Goal: Task Accomplishment & Management: Complete application form

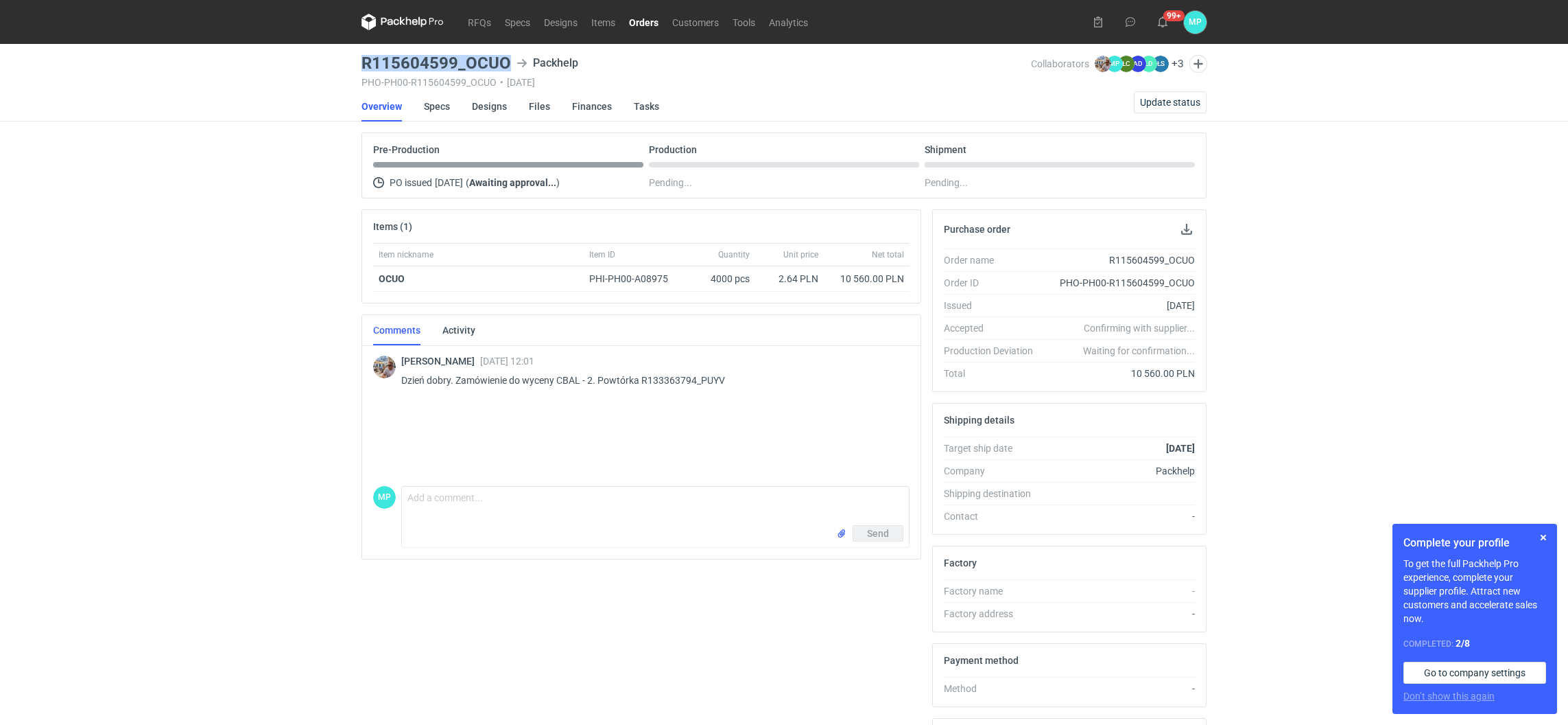
drag, startPoint x: 505, startPoint y: 64, endPoint x: 351, endPoint y: 65, distance: 154.0
click at [351, 65] on div "RFQs Specs Designs Items Orders Customers Tools Analytics 99+ MP Martyna Paroń …" at bounding box center [784, 362] width 1568 height 725
copy h3 "R115604599_OCUO"
click at [441, 100] on link "Specs" at bounding box center [437, 107] width 26 height 30
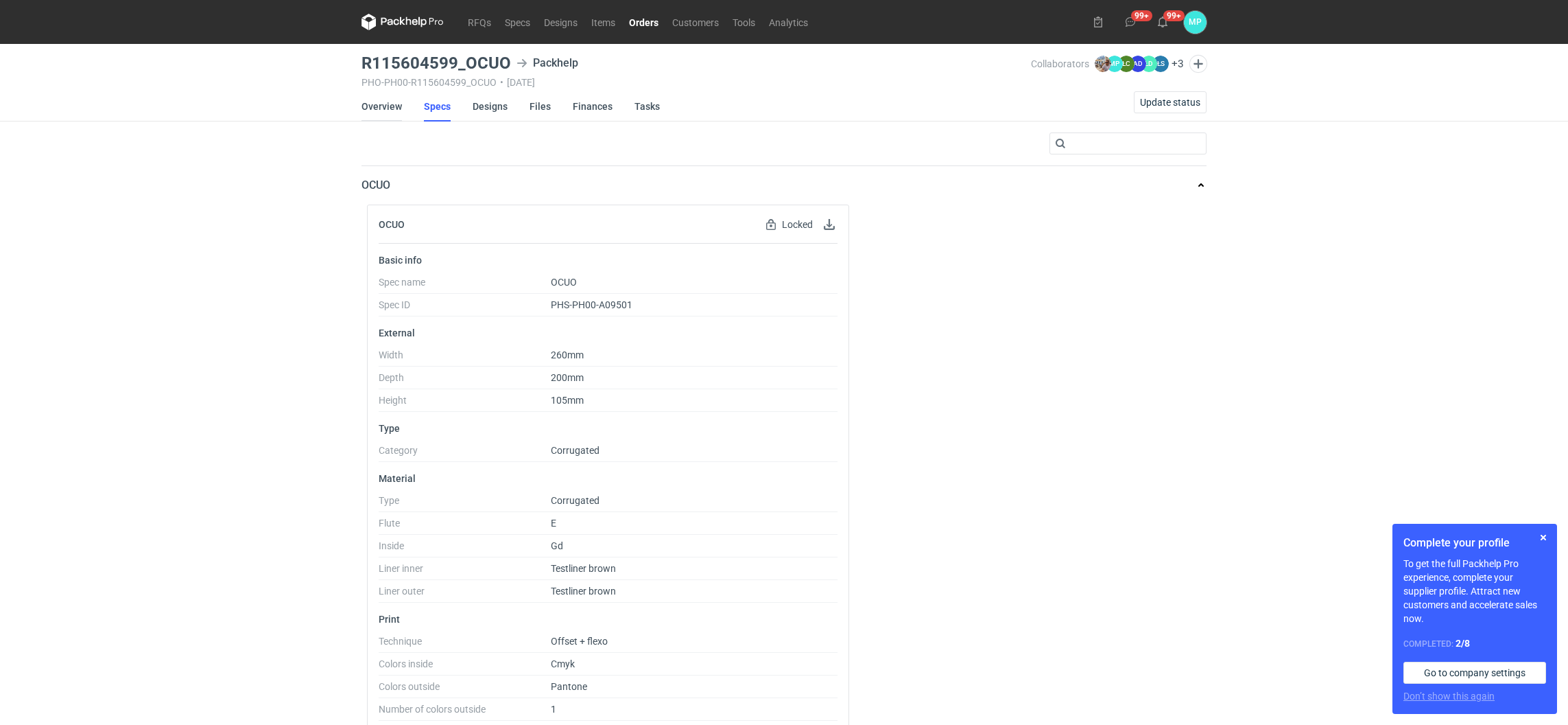
click at [373, 100] on link "Overview" at bounding box center [382, 107] width 41 height 30
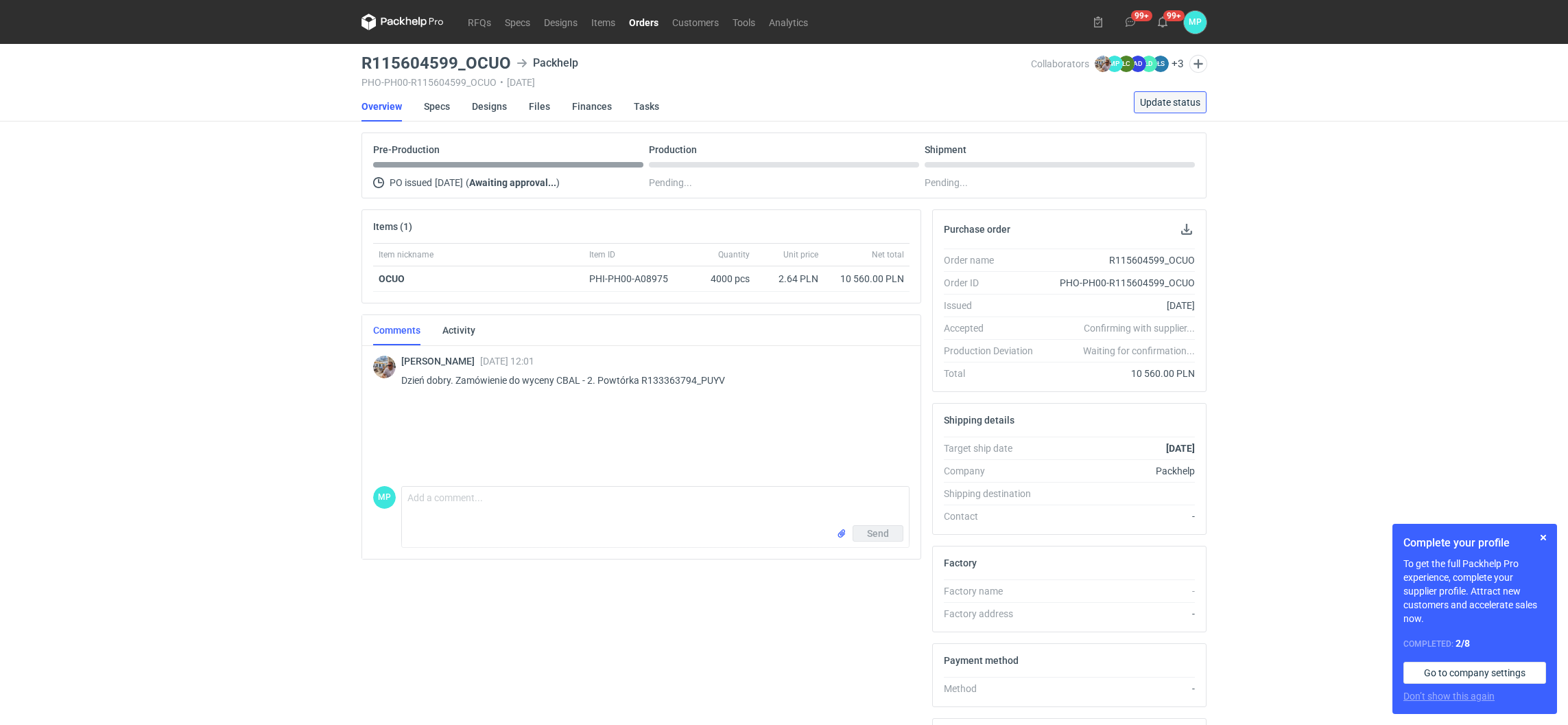
click at [1147, 105] on span "Update status" at bounding box center [1170, 102] width 60 height 10
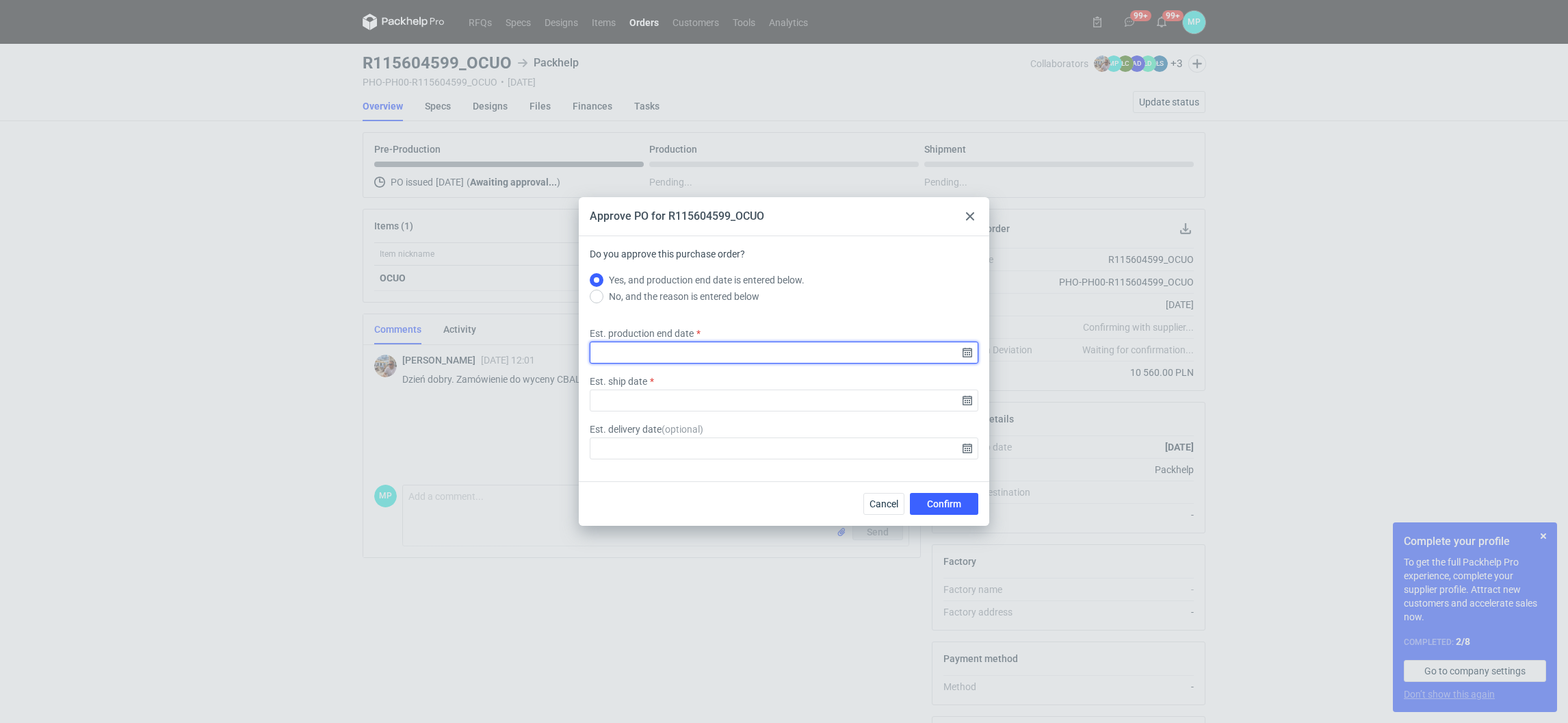
click at [635, 357] on input "Est. production end date" at bounding box center [783, 353] width 388 height 22
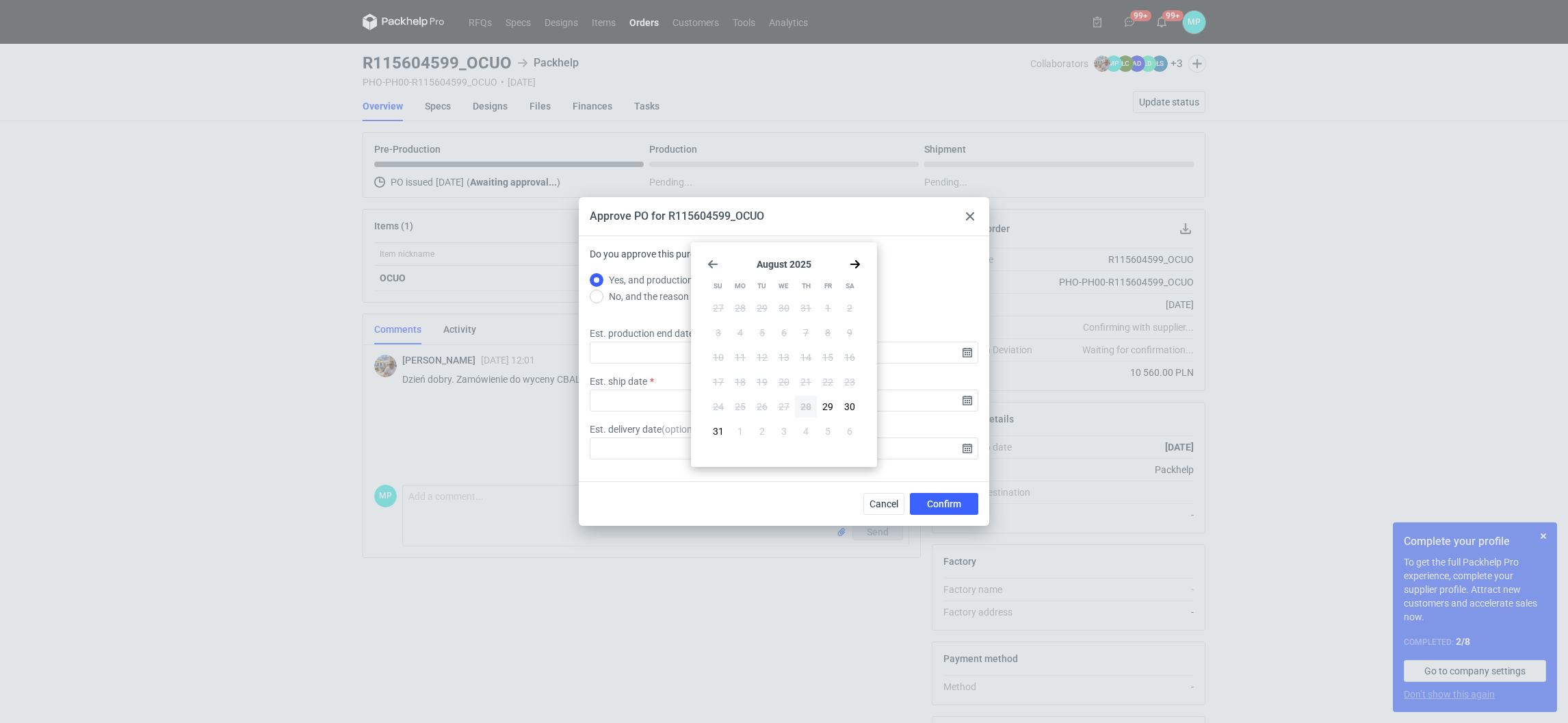
click at [853, 266] on icon "Go forward 1 month" at bounding box center [855, 264] width 11 height 11
click at [853, 264] on use "Go forward 1 month" at bounding box center [855, 264] width 10 height 8
click at [822, 357] on span "17" at bounding box center [827, 357] width 11 height 14
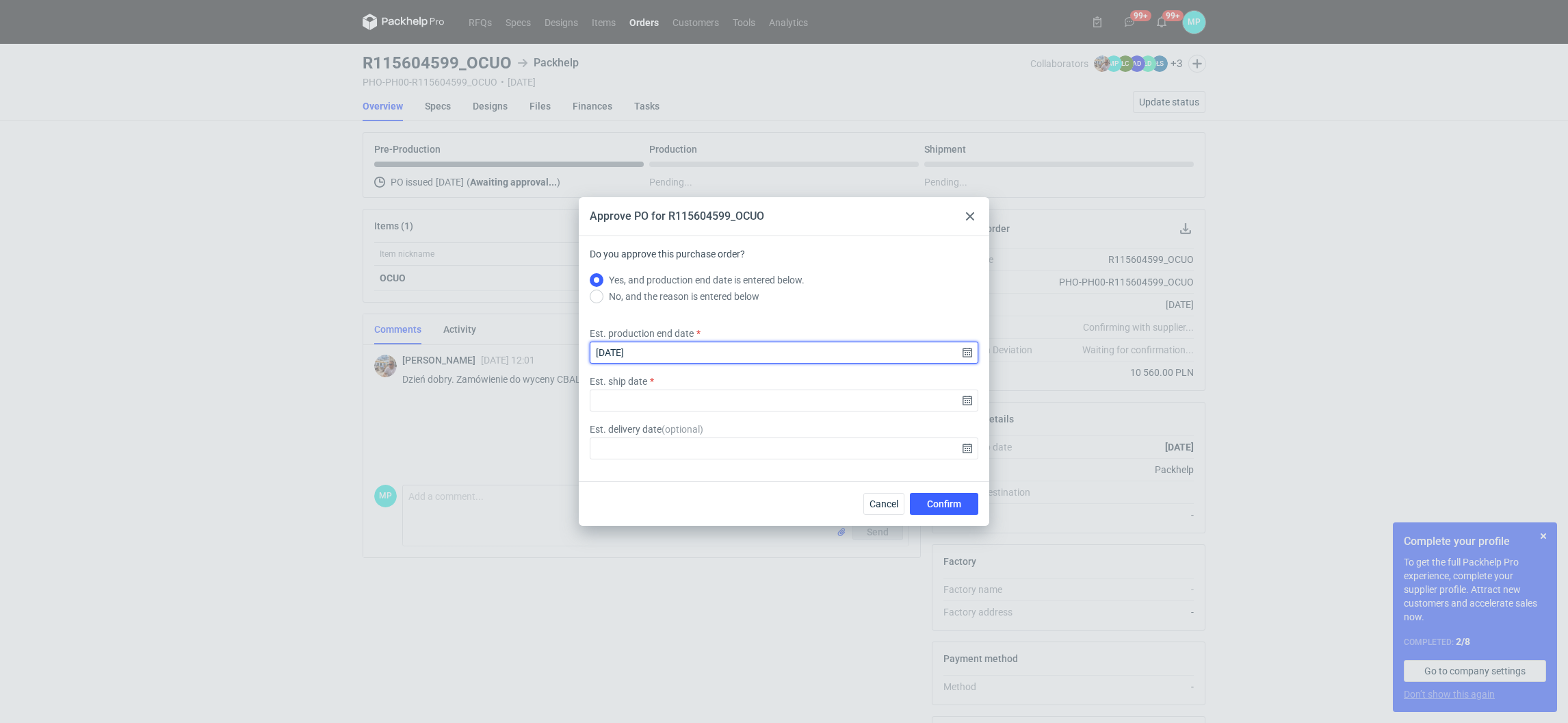
click at [963, 352] on input "2025-10-17" at bounding box center [783, 353] width 388 height 22
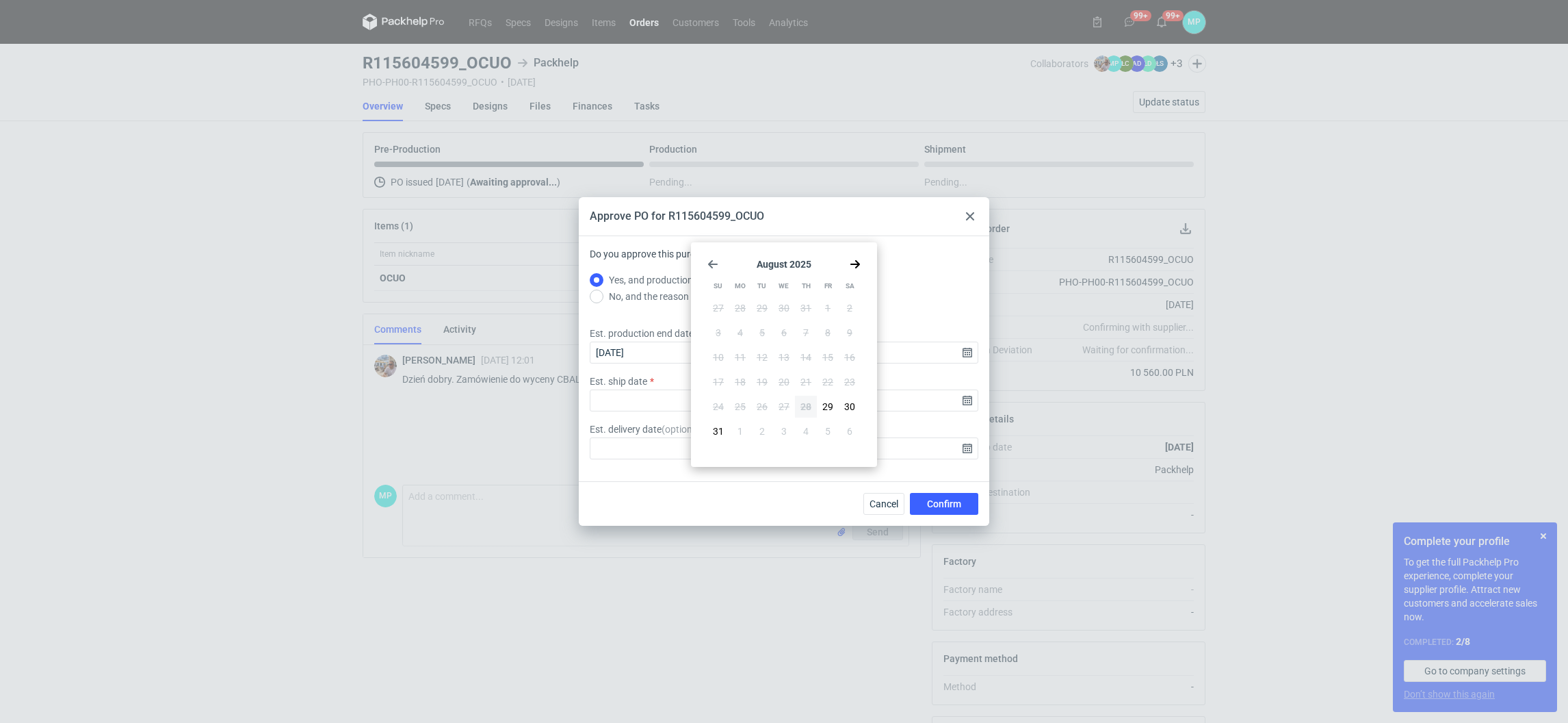
click at [711, 254] on div "August 2025 Su Mo Tu We Th Fr Sa 27 28 29 30 31 1 2 3 4 5 6 7 8 9 10 11 12 13 1…" at bounding box center [784, 354] width 175 height 213
click at [712, 266] on use "Go back 1 month" at bounding box center [713, 264] width 10 height 8
click at [855, 259] on icon "Go forward 1 month" at bounding box center [855, 264] width 11 height 11
click at [855, 259] on icon "Go forward 1 month" at bounding box center [855, 264] width 11 height 11
click at [782, 335] on span "10" at bounding box center [784, 333] width 11 height 14
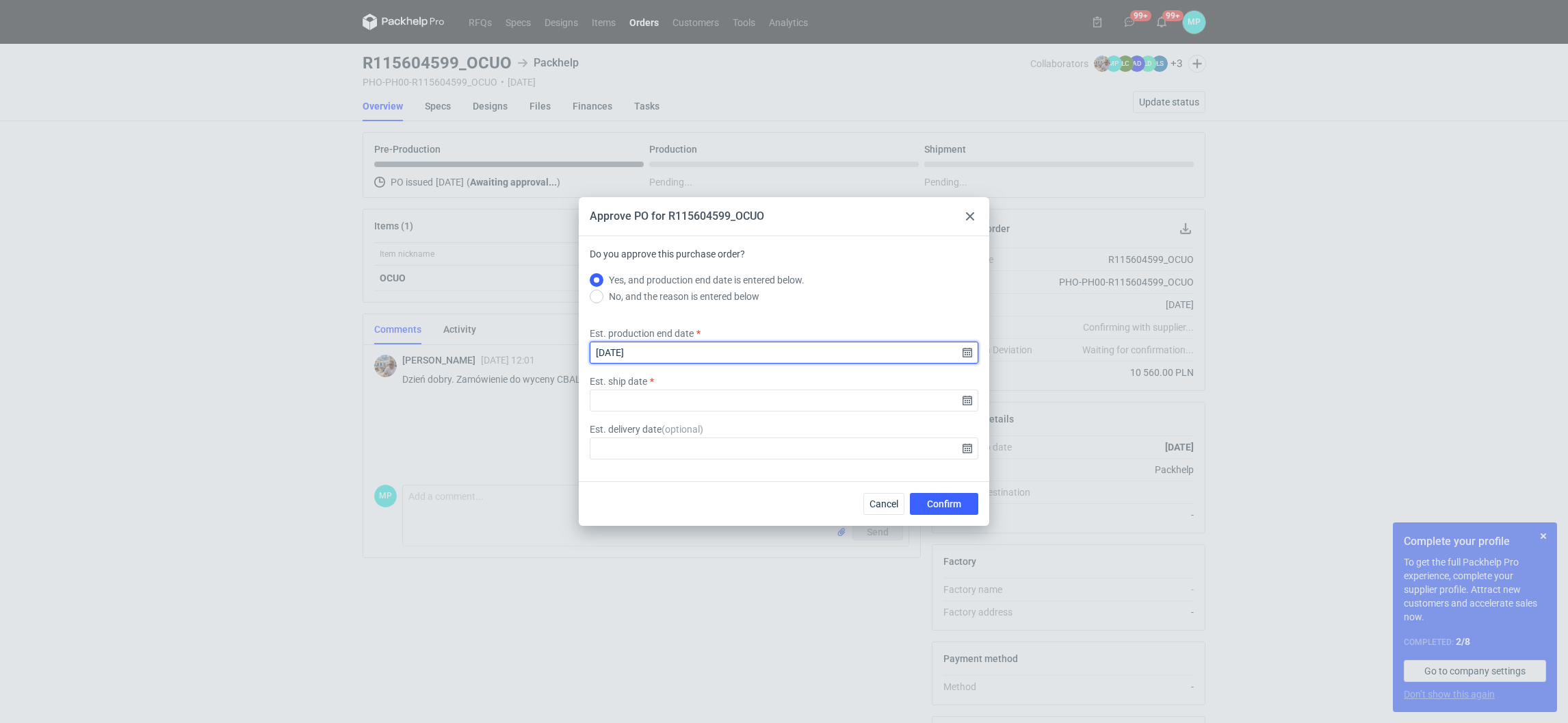
click at [964, 357] on input "2025-09-10" at bounding box center [783, 353] width 388 height 22
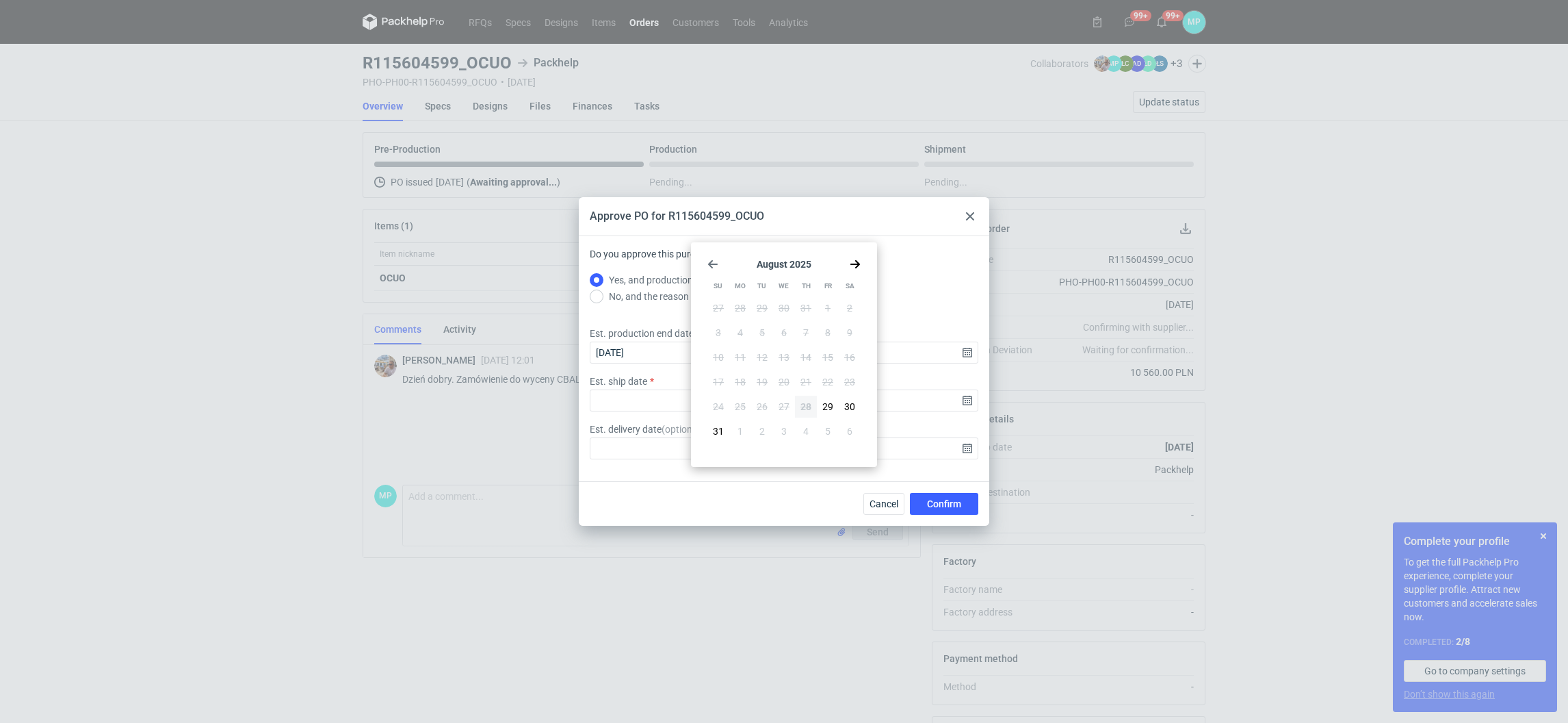
click at [858, 261] on icon "Go forward 1 month" at bounding box center [855, 264] width 11 height 11
click at [787, 357] on span "17" at bounding box center [784, 357] width 11 height 14
type input "2025-09-17"
click at [754, 404] on input "Est. ship date" at bounding box center [783, 400] width 388 height 22
click at [859, 261] on icon "Go forward 1 month" at bounding box center [855, 264] width 11 height 11
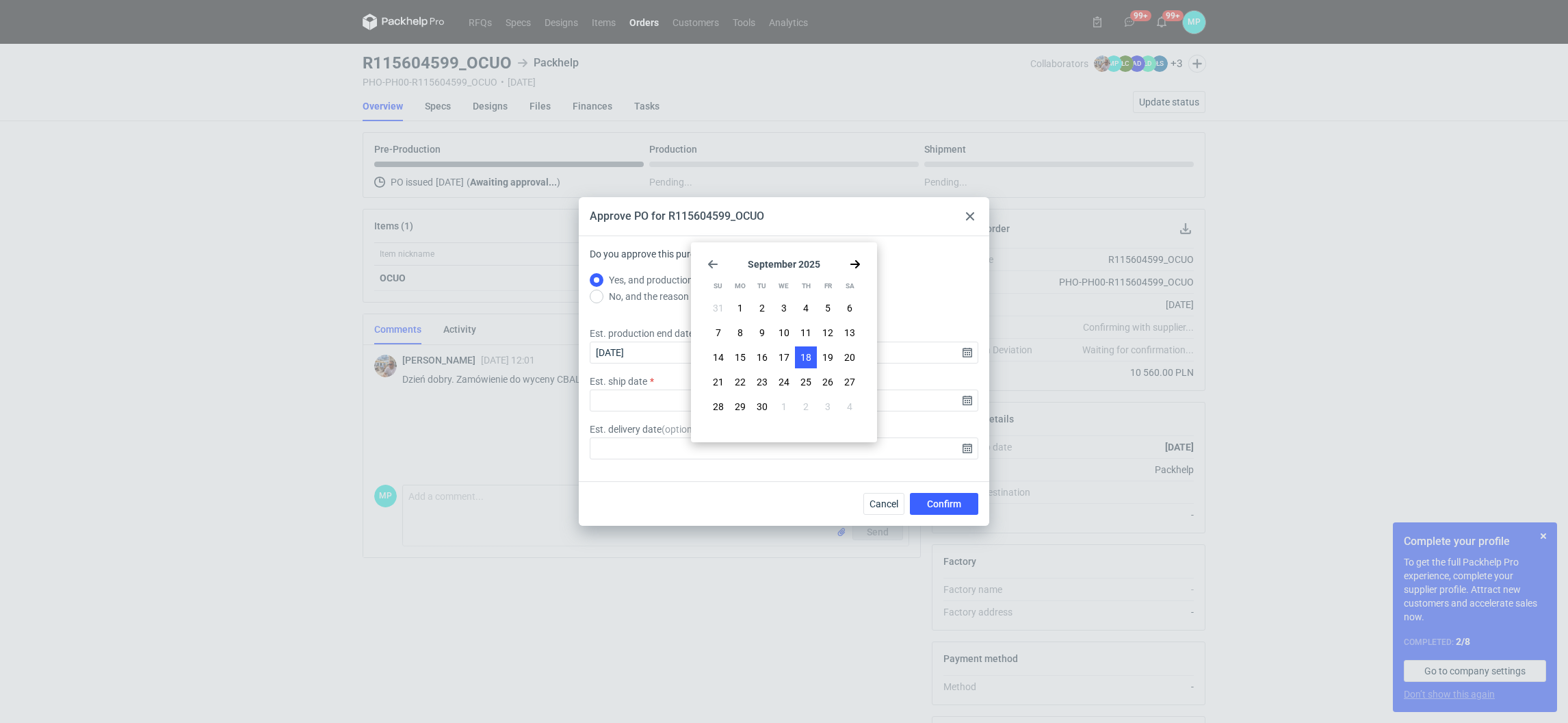
click at [804, 359] on span "18" at bounding box center [806, 357] width 11 height 14
type input "2025-09-18"
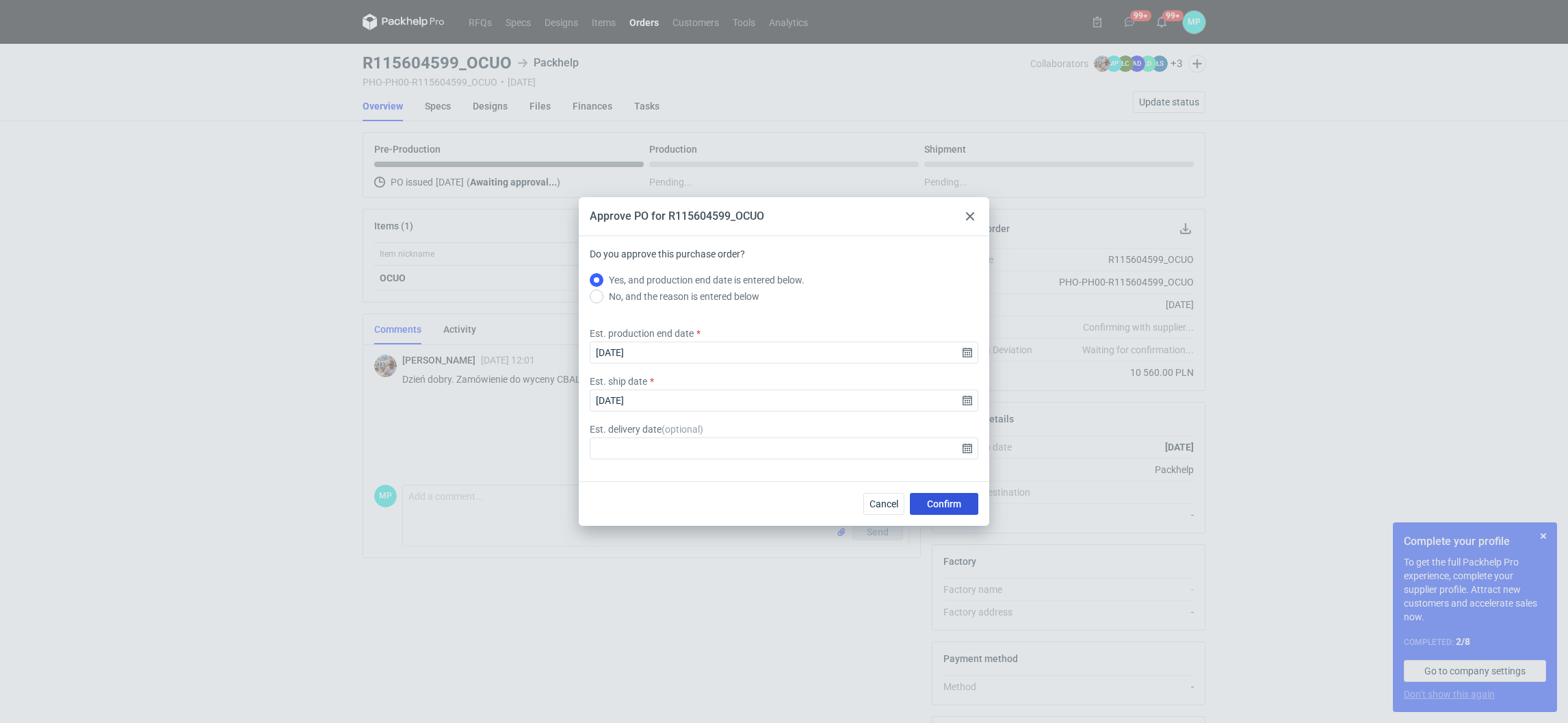
click at [947, 500] on span "Confirm" at bounding box center [944, 504] width 34 height 10
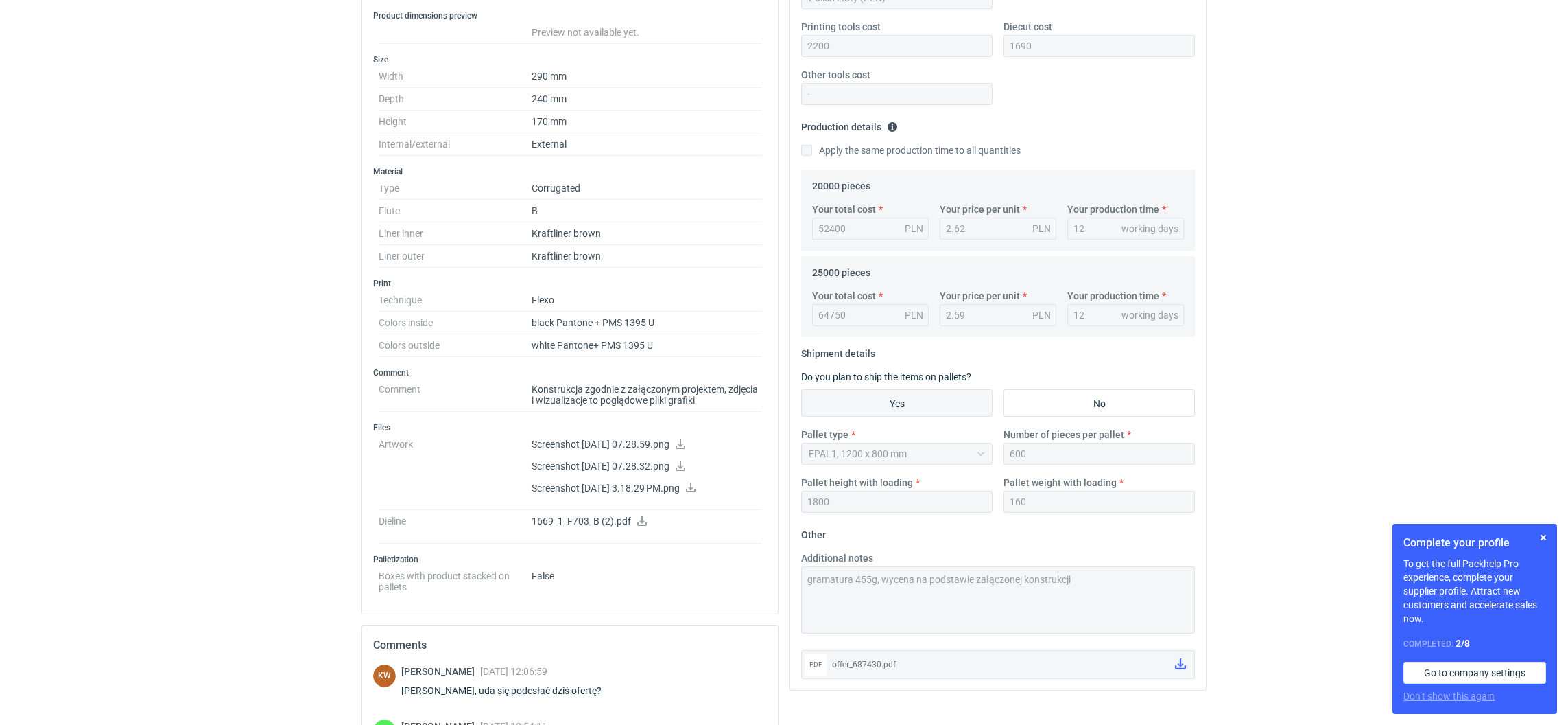
scroll to position [308, 0]
click at [686, 446] on icon at bounding box center [680, 443] width 11 height 10
click at [686, 468] on icon at bounding box center [680, 466] width 11 height 10
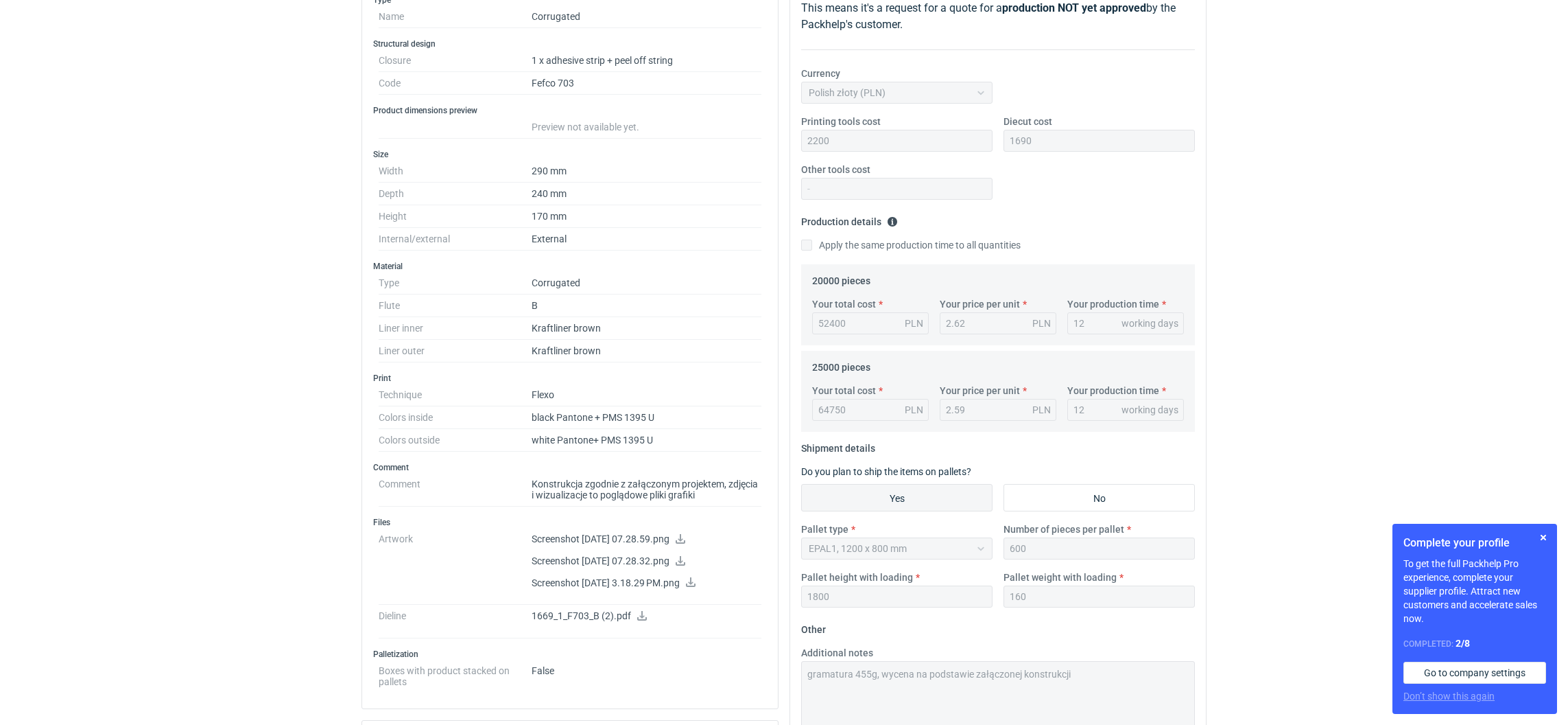
scroll to position [0, 0]
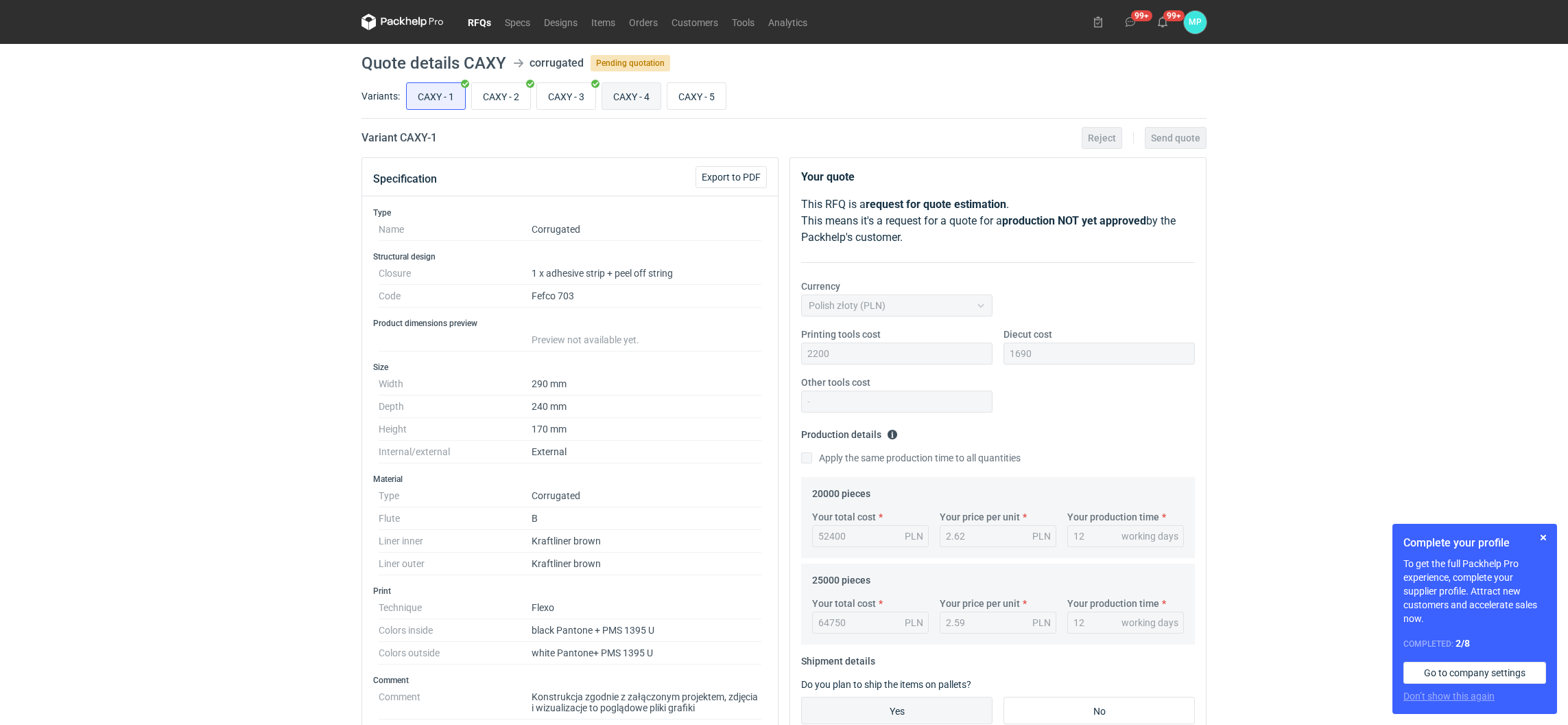
click at [611, 102] on input "CAXY - 4" at bounding box center [631, 96] width 58 height 26
radio input "true"
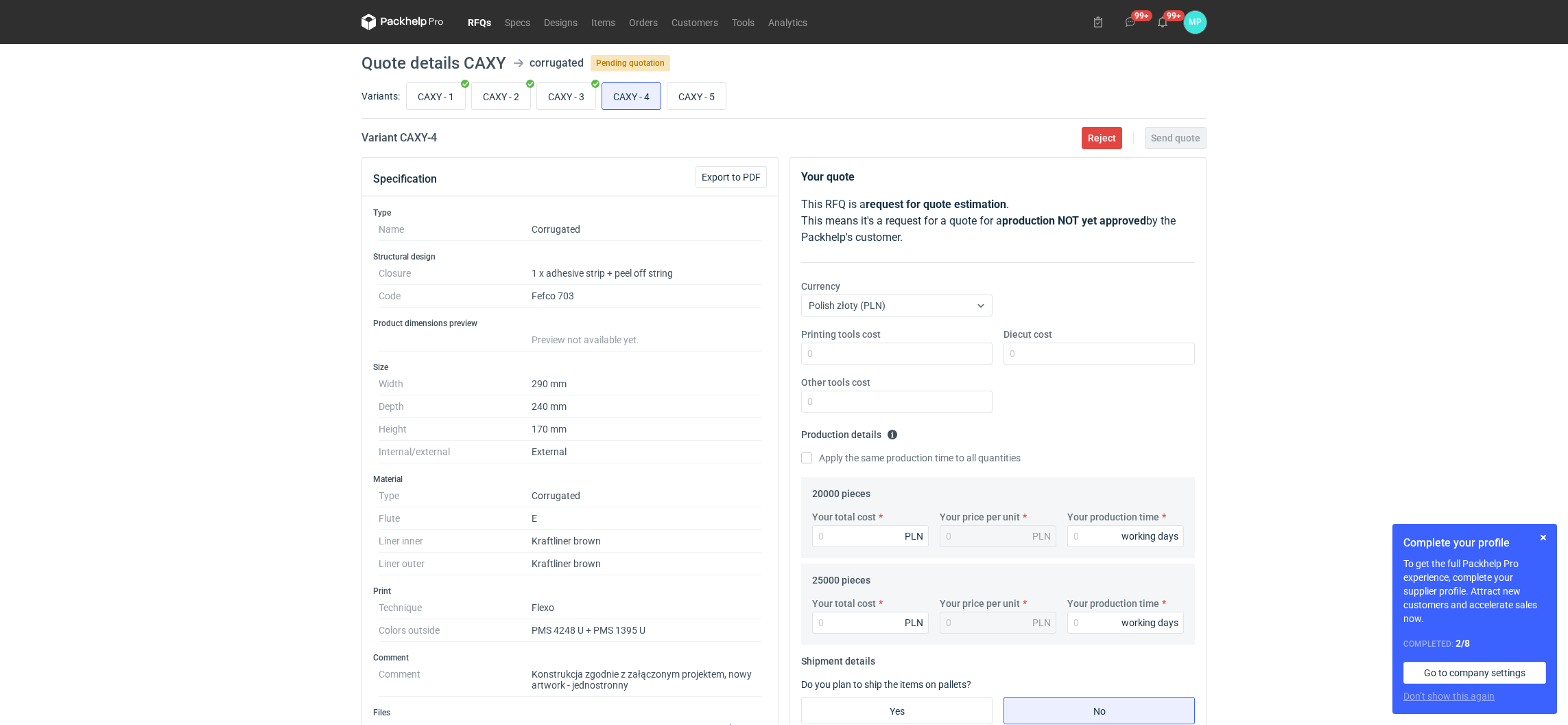
scroll to position [206, 0]
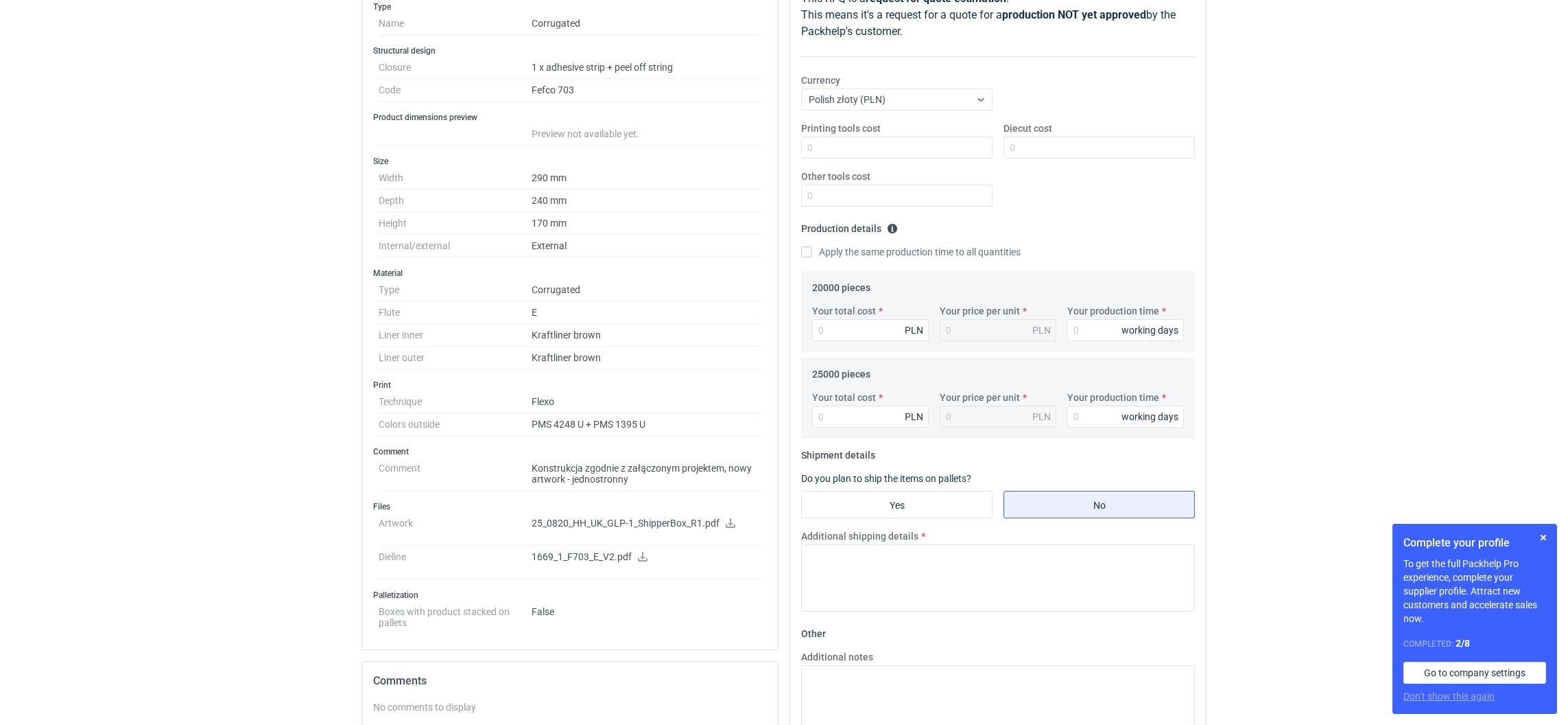
click at [731, 524] on icon at bounding box center [730, 523] width 11 height 10
click at [640, 559] on icon at bounding box center [643, 557] width 11 height 10
click at [731, 525] on icon at bounding box center [730, 523] width 11 height 10
click at [853, 155] on input "Printing tools cost" at bounding box center [897, 147] width 192 height 22
type input "800"
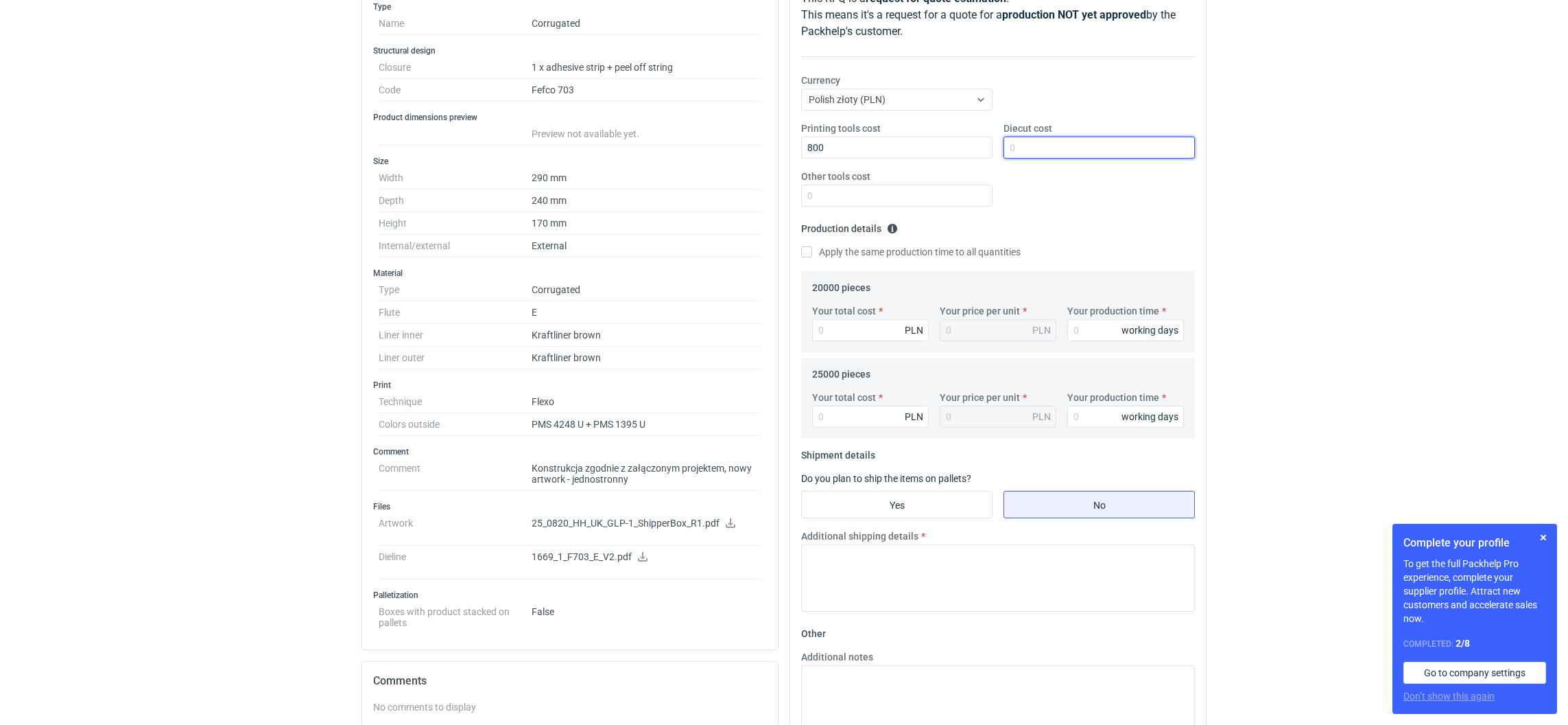
click at [1058, 153] on input "Diecut cost" at bounding box center [1099, 147] width 192 height 22
type input "1820"
click at [1089, 330] on input "Your production time" at bounding box center [1125, 330] width 117 height 22
click at [1089, 419] on input "Your production time" at bounding box center [1125, 416] width 117 height 22
click at [1073, 326] on input "15" at bounding box center [1125, 330] width 117 height 22
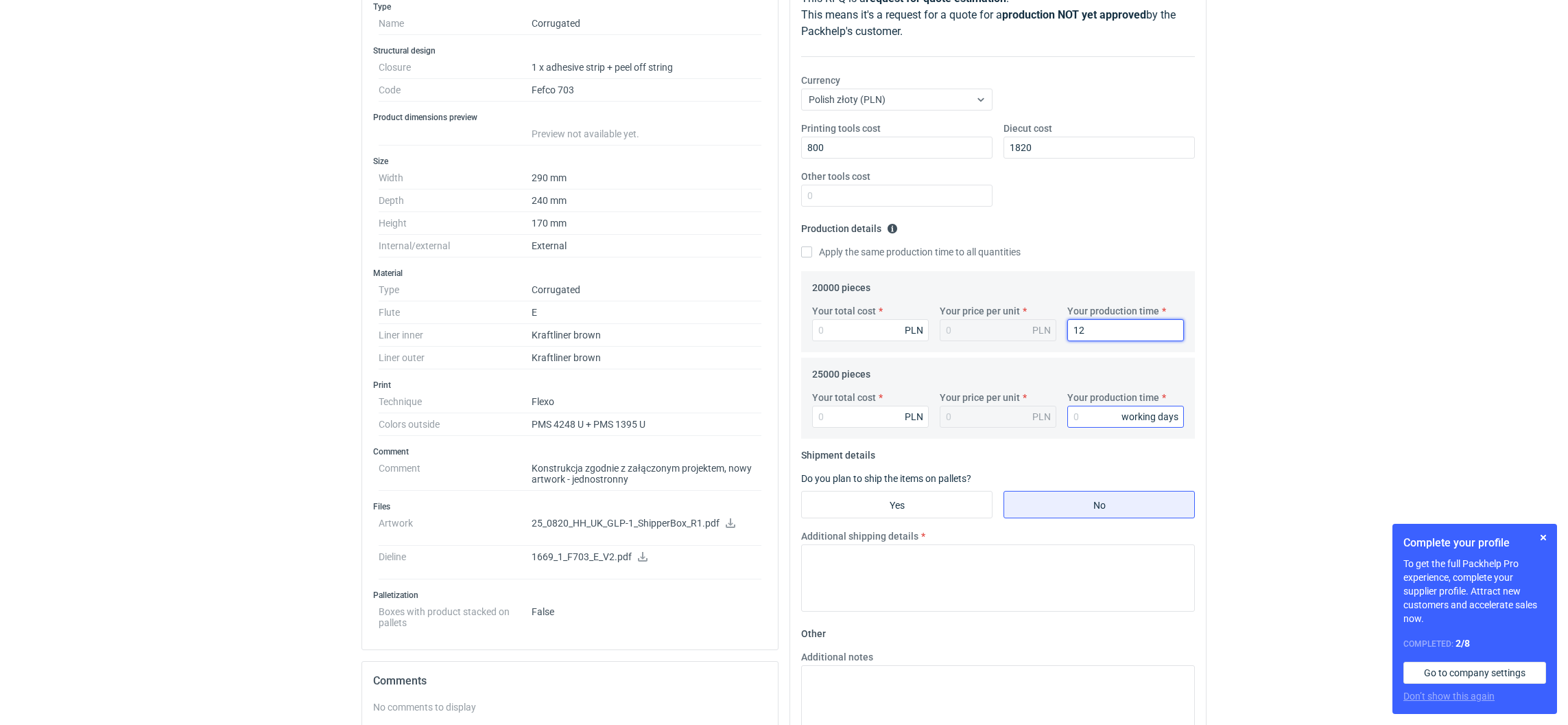
type input "12"
click at [1091, 422] on input "Your production time" at bounding box center [1125, 416] width 117 height 22
type input "12"
click at [932, 497] on input "Yes" at bounding box center [897, 504] width 190 height 26
radio input "true"
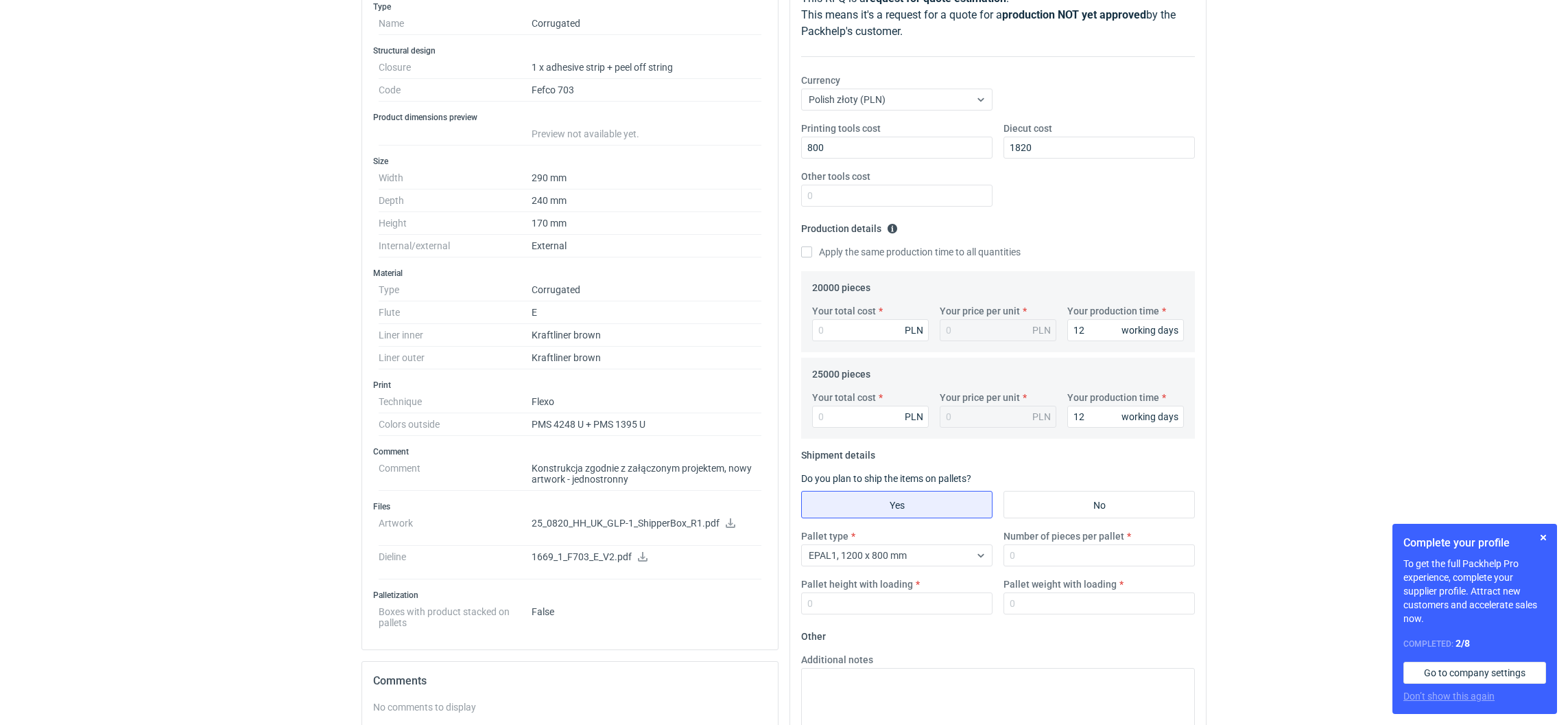
click at [907, 591] on div "Pallet height with loading" at bounding box center [897, 596] width 203 height 37
click at [911, 607] on input "Pallet height with loading" at bounding box center [897, 603] width 192 height 22
type input "1800"
click at [1021, 551] on input "Number of pieces per pallet" at bounding box center [1099, 556] width 192 height 22
click at [954, 670] on textarea "Additional notes" at bounding box center [998, 701] width 393 height 67
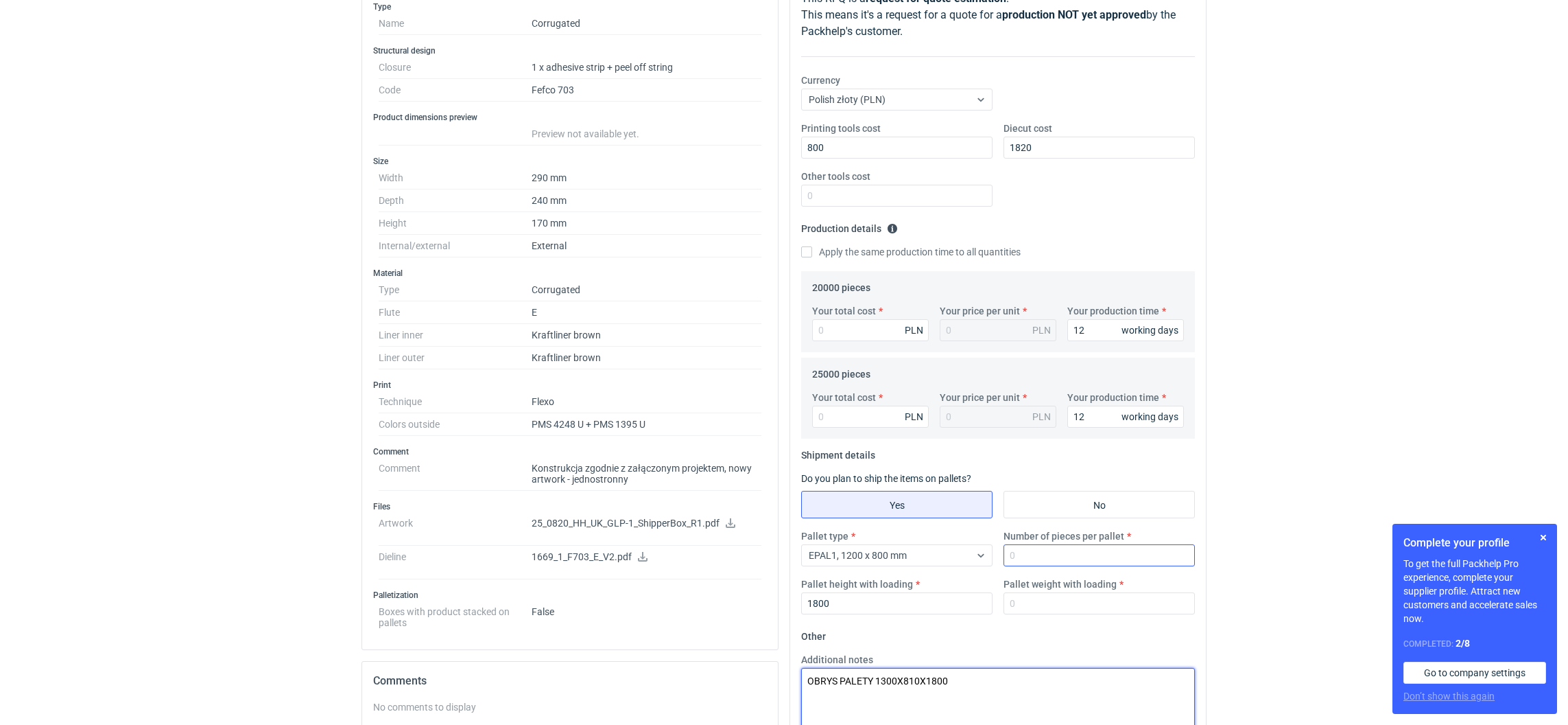
type textarea "OBRYS PALETY 1300X810X1800"
click at [1032, 553] on input "Number of pieces per pallet" at bounding box center [1099, 556] width 192 height 22
drag, startPoint x: 1007, startPoint y: 560, endPoint x: 998, endPoint y: 555, distance: 10.3
click at [1005, 557] on input "Number of pieces per pallet" at bounding box center [1099, 556] width 192 height 22
type input "940"
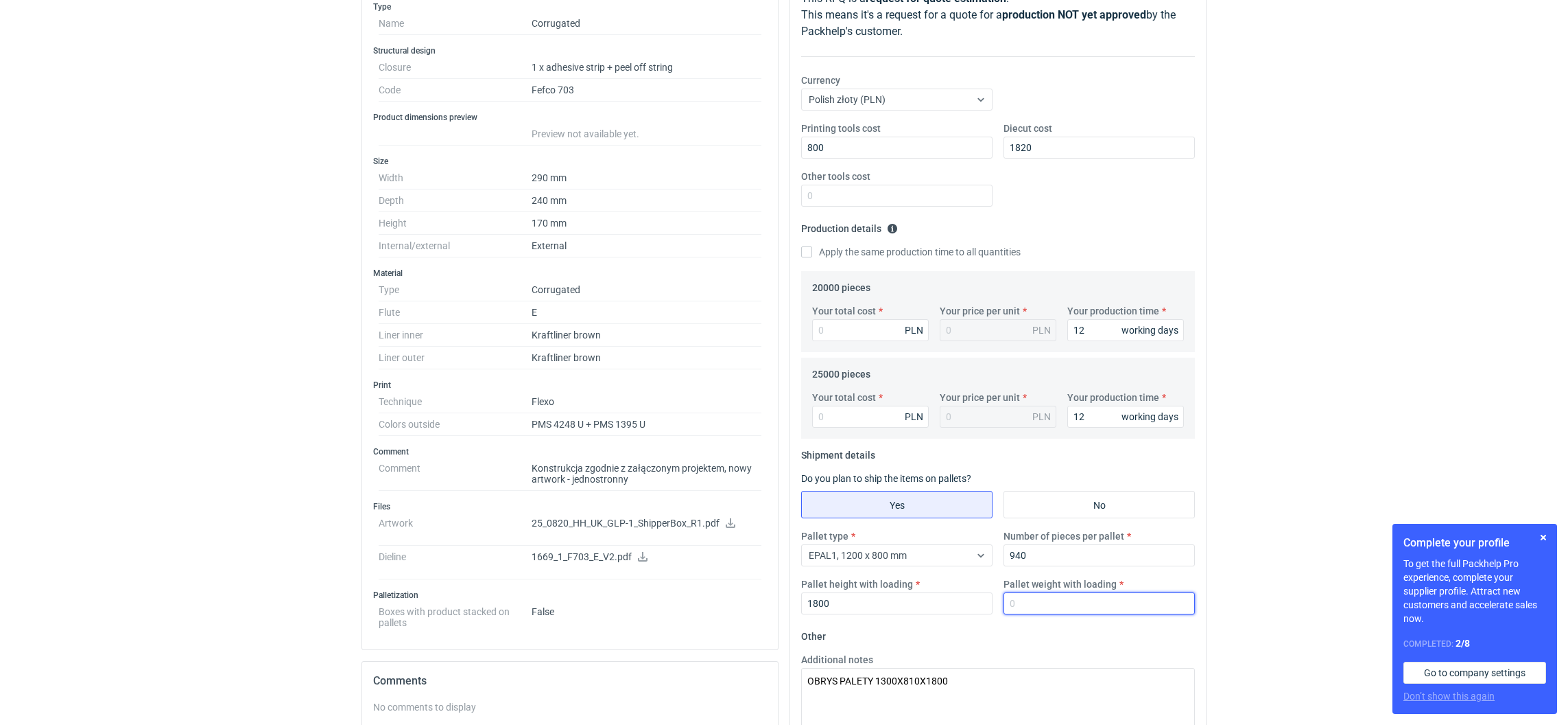
click at [1021, 599] on input "Pallet weight with loading" at bounding box center [1099, 603] width 192 height 22
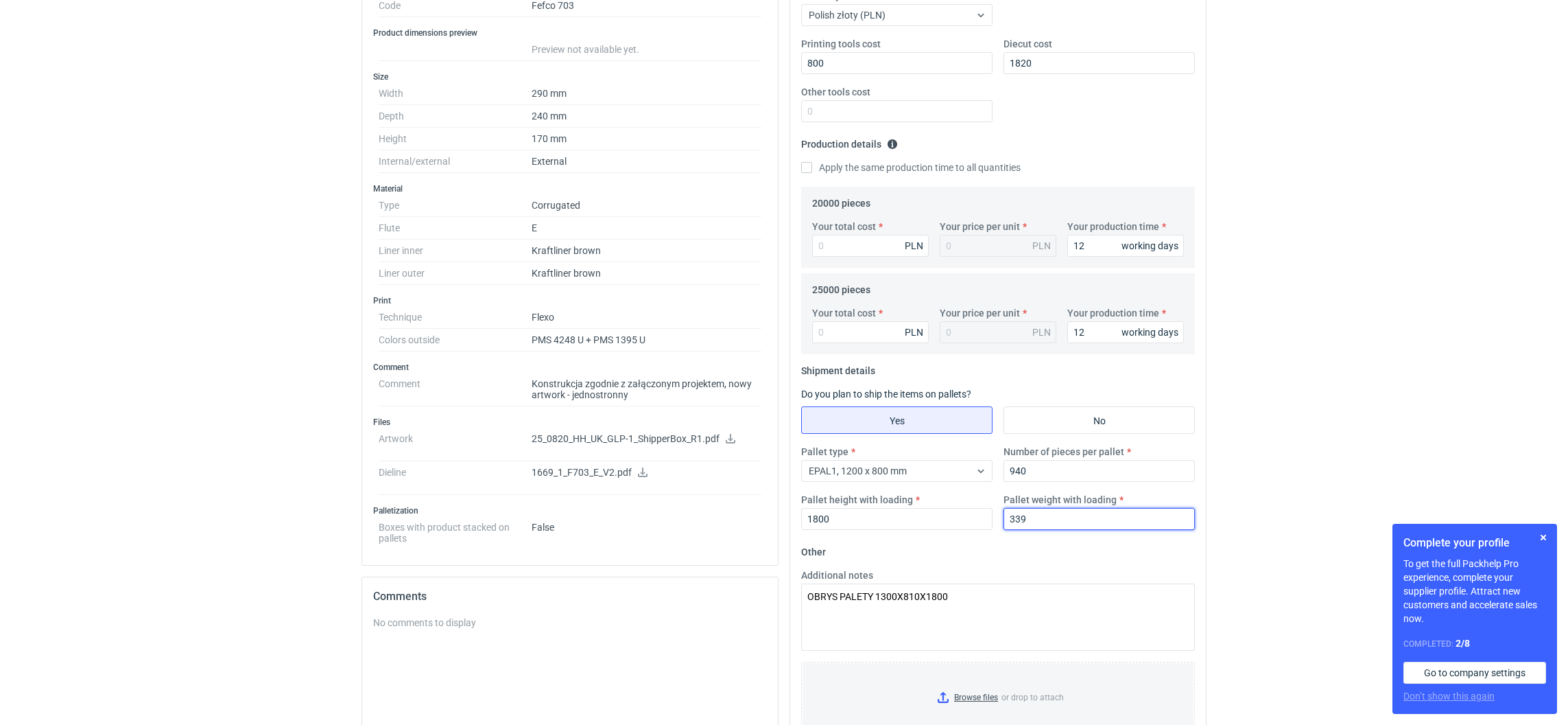
scroll to position [472, 0]
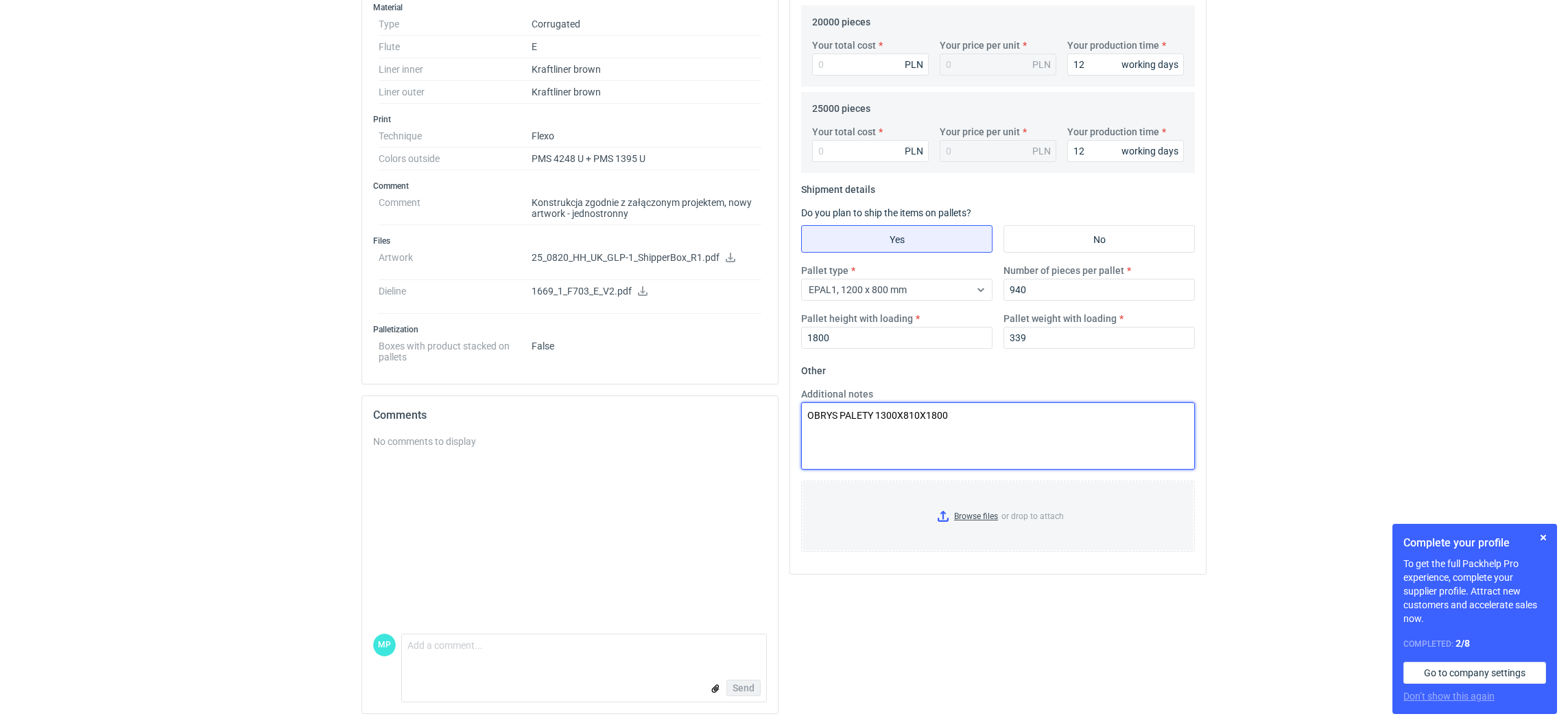
click at [982, 452] on textarea "OBRYS PALETY 1300X810X1800" at bounding box center [998, 435] width 393 height 67
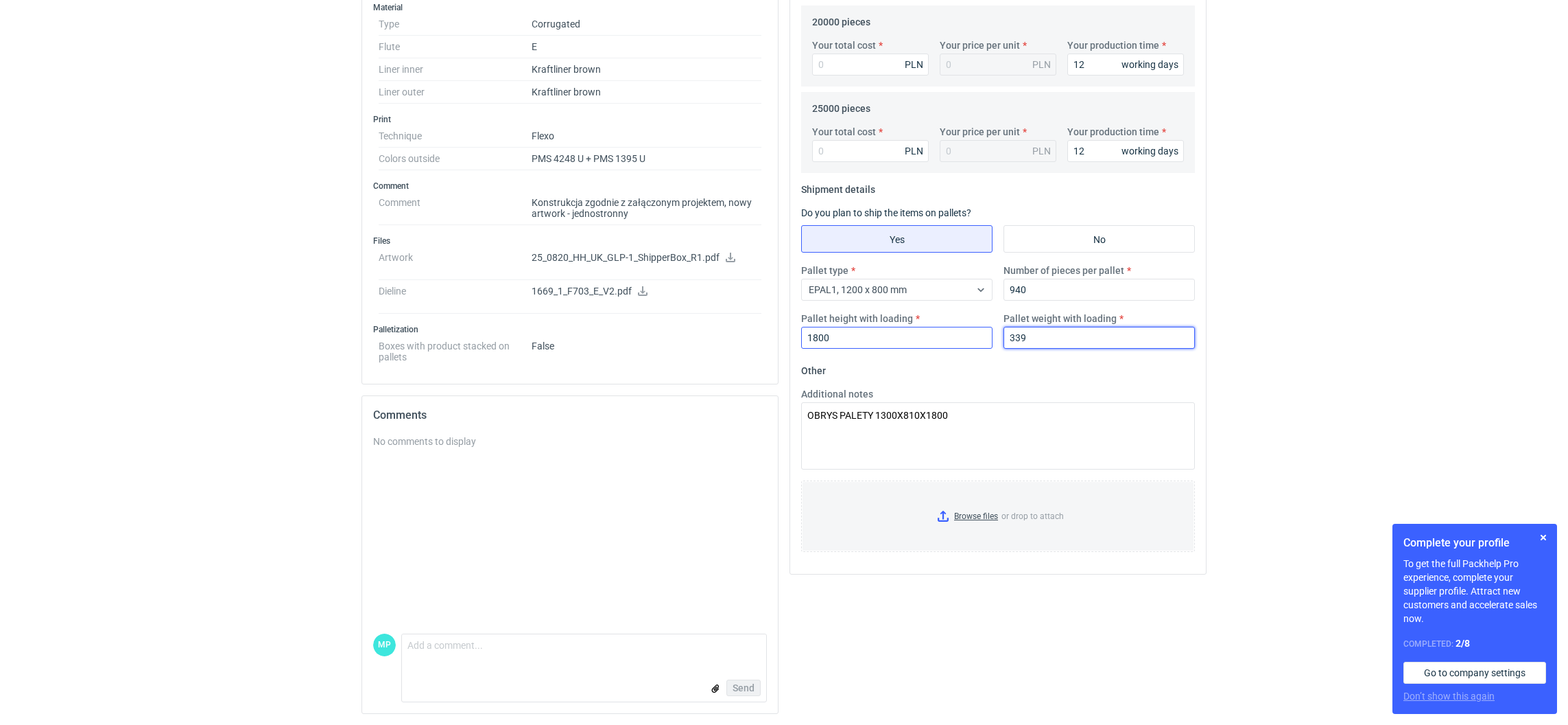
drag, startPoint x: 1039, startPoint y: 340, endPoint x: 977, endPoint y: 331, distance: 62.6
click at [980, 331] on div "Pallet type EPAL1, 1200 x 800 mm Number of pieces per pallet 940 Pallet height …" at bounding box center [998, 311] width 404 height 96
type input "340"
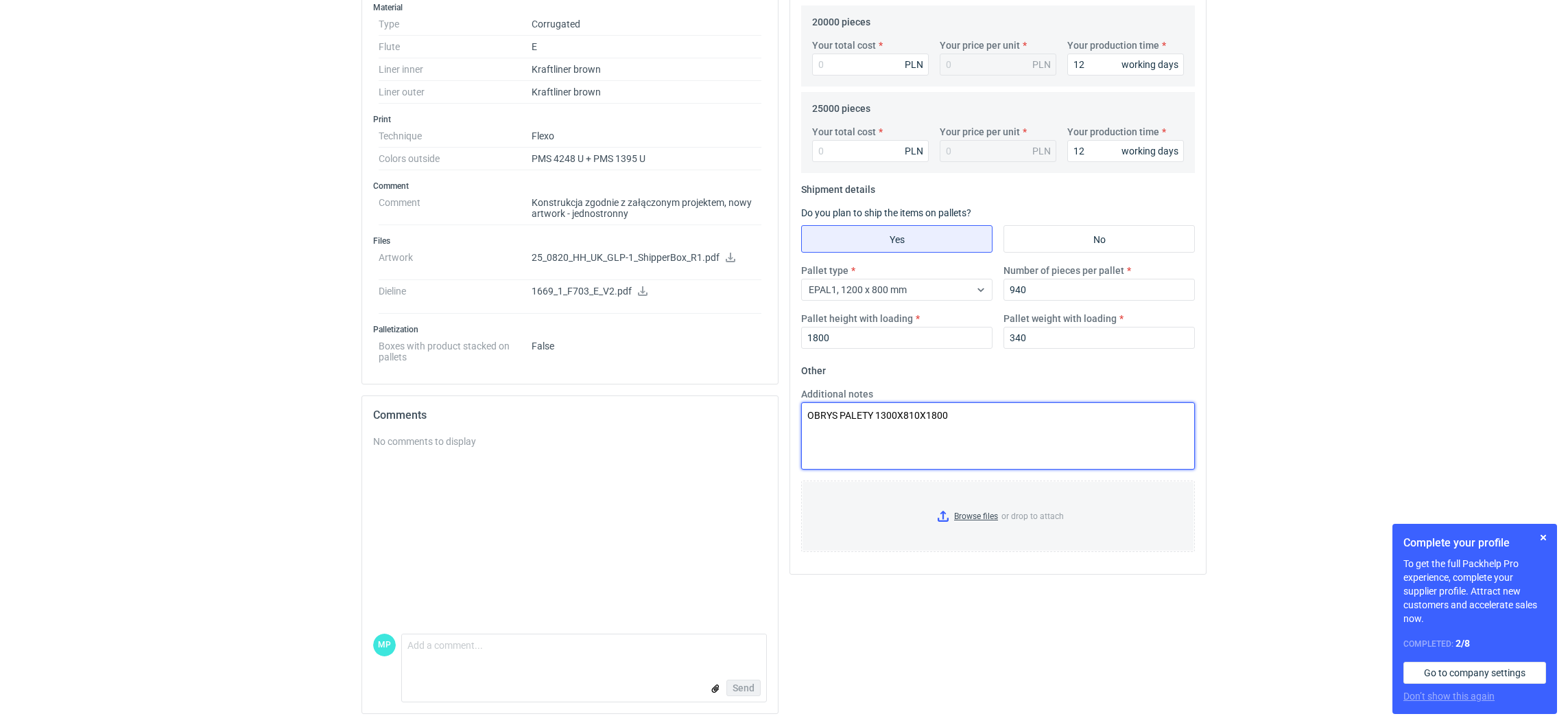
click at [984, 434] on textarea "OBRYS PALETY 1300X810X1800" at bounding box center [998, 435] width 393 height 67
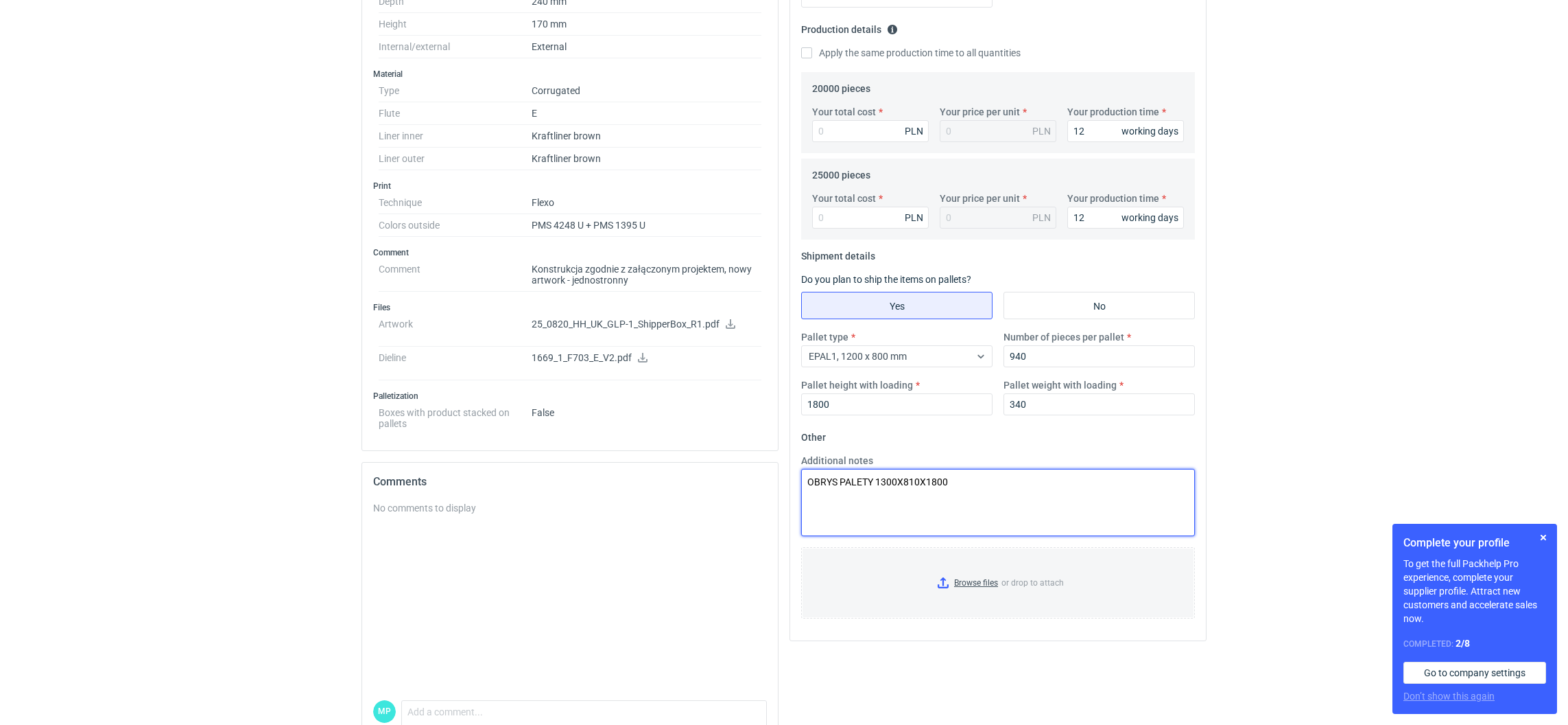
scroll to position [371, 0]
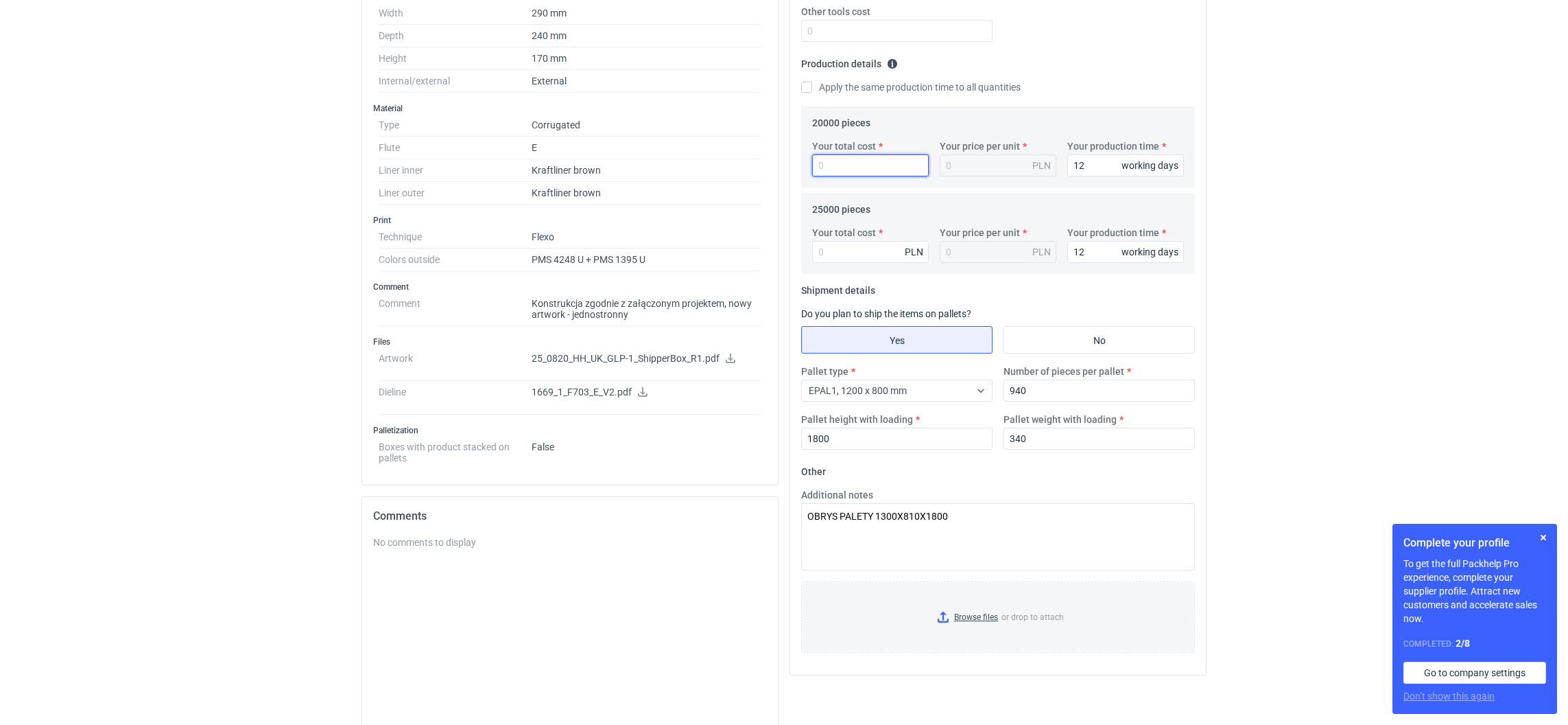
click at [830, 168] on input "Your total cost" at bounding box center [870, 165] width 117 height 22
paste input "54200"
type input "54200"
type input "2.71"
type input "54200"
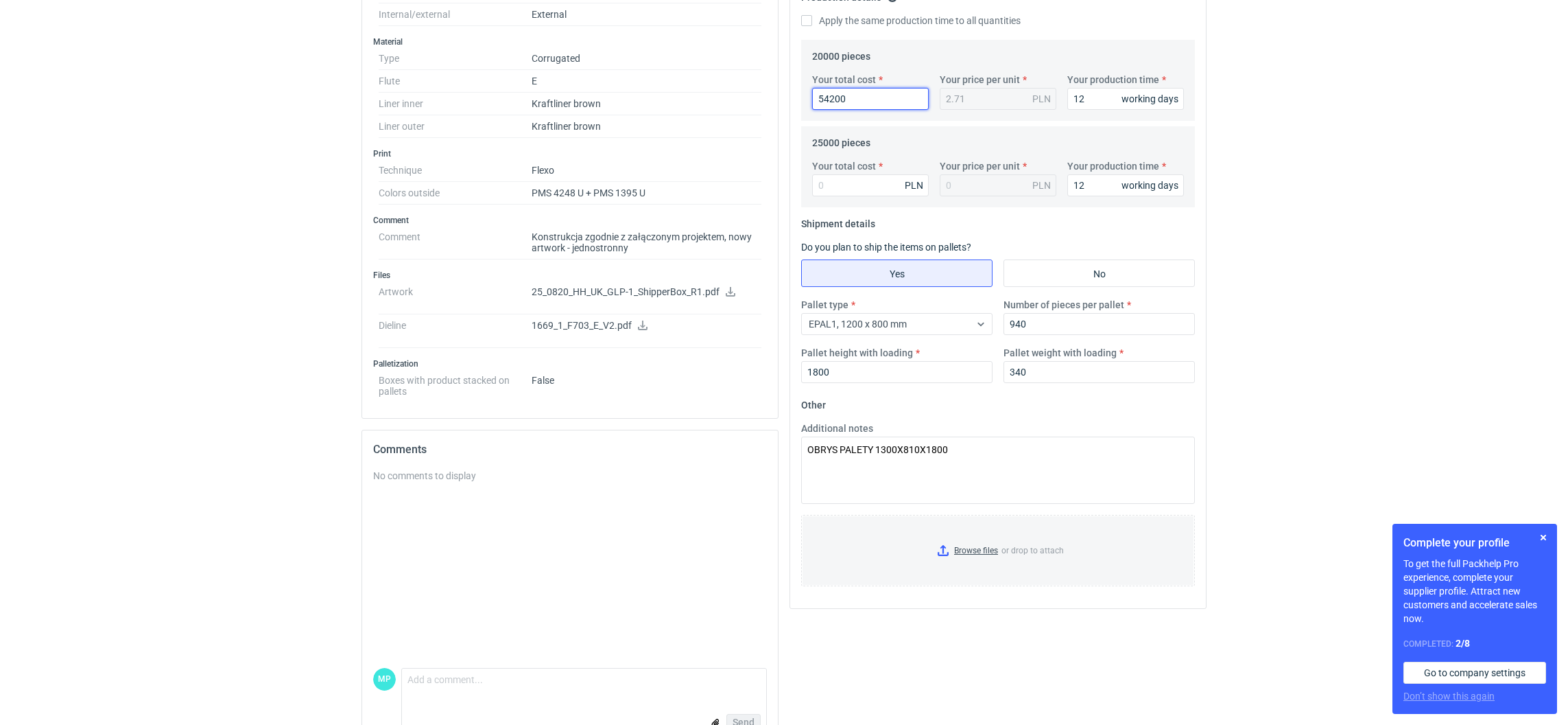
scroll to position [472, 0]
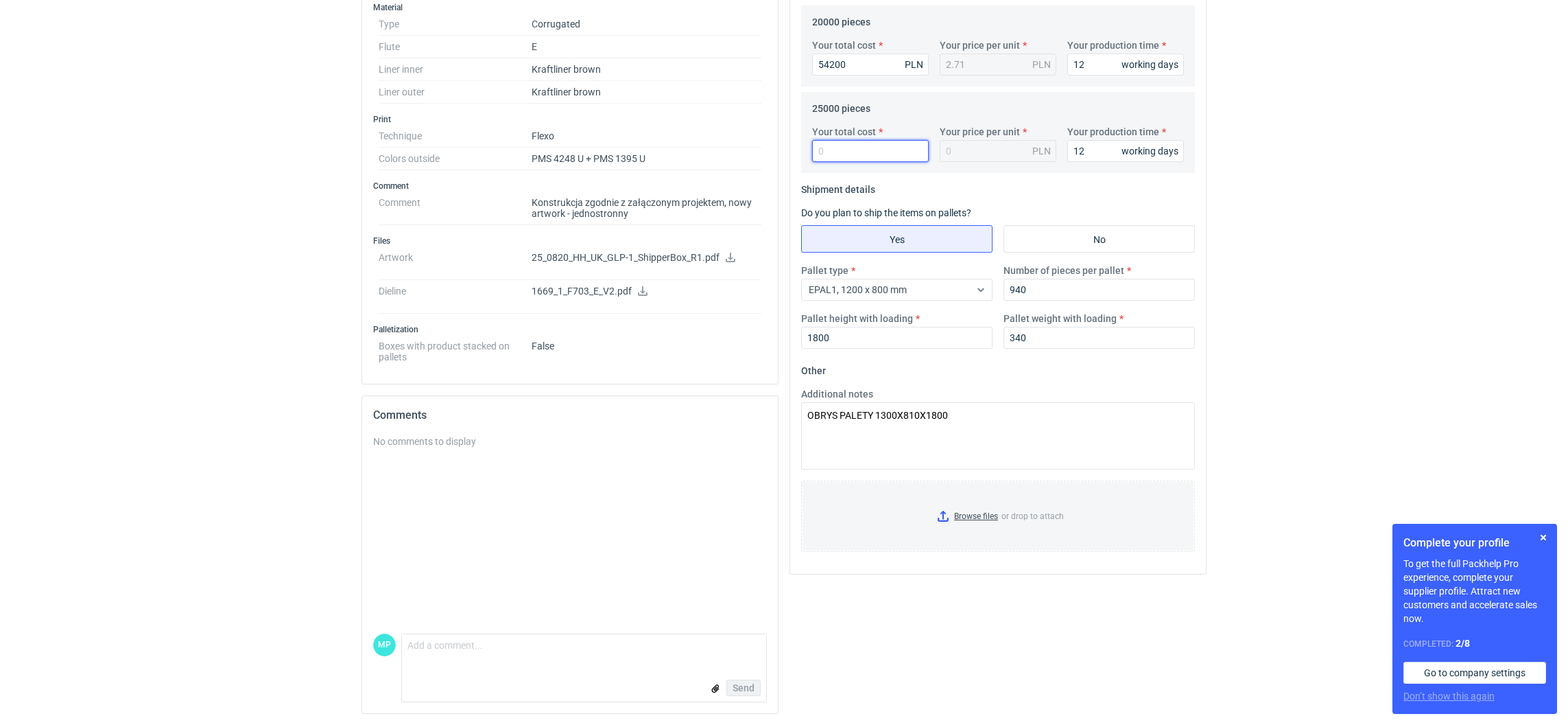
click at [834, 146] on input "Your total cost" at bounding box center [870, 151] width 117 height 22
paste input "67250"
type input "67250"
click at [834, 146] on input "67250" at bounding box center [870, 151] width 117 height 22
type input "2.69"
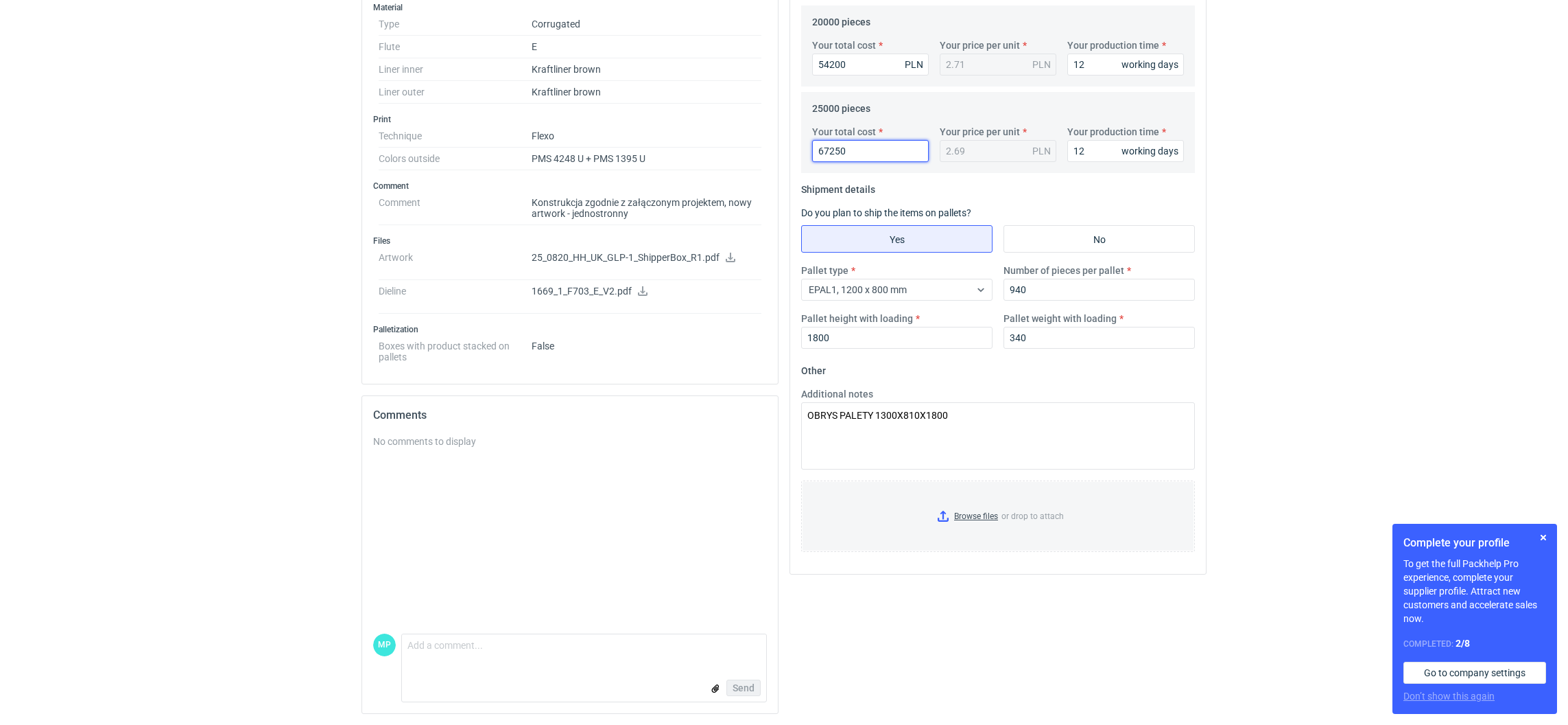
type input "67250"
click at [942, 513] on input "Browse files or drop to attach" at bounding box center [998, 515] width 391 height 68
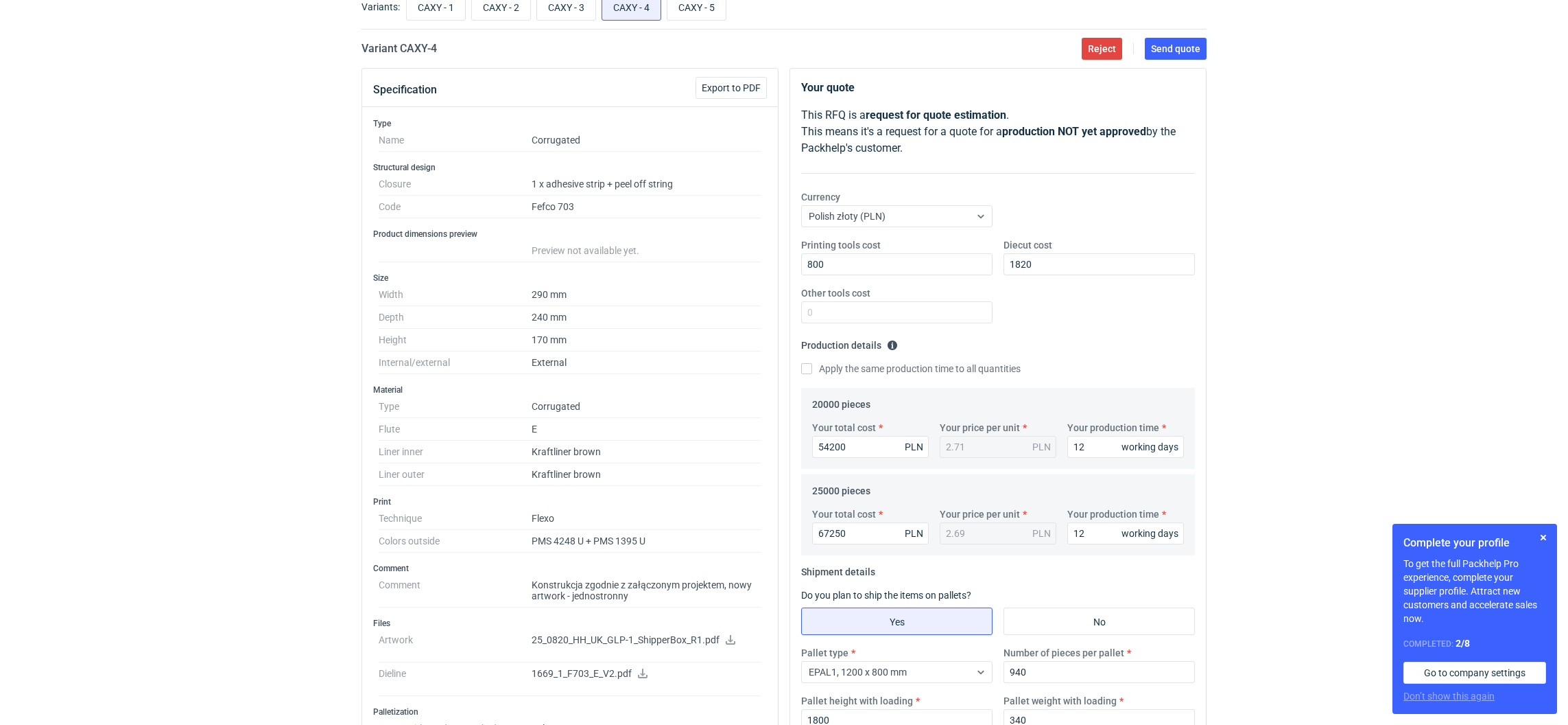
scroll to position [61, 0]
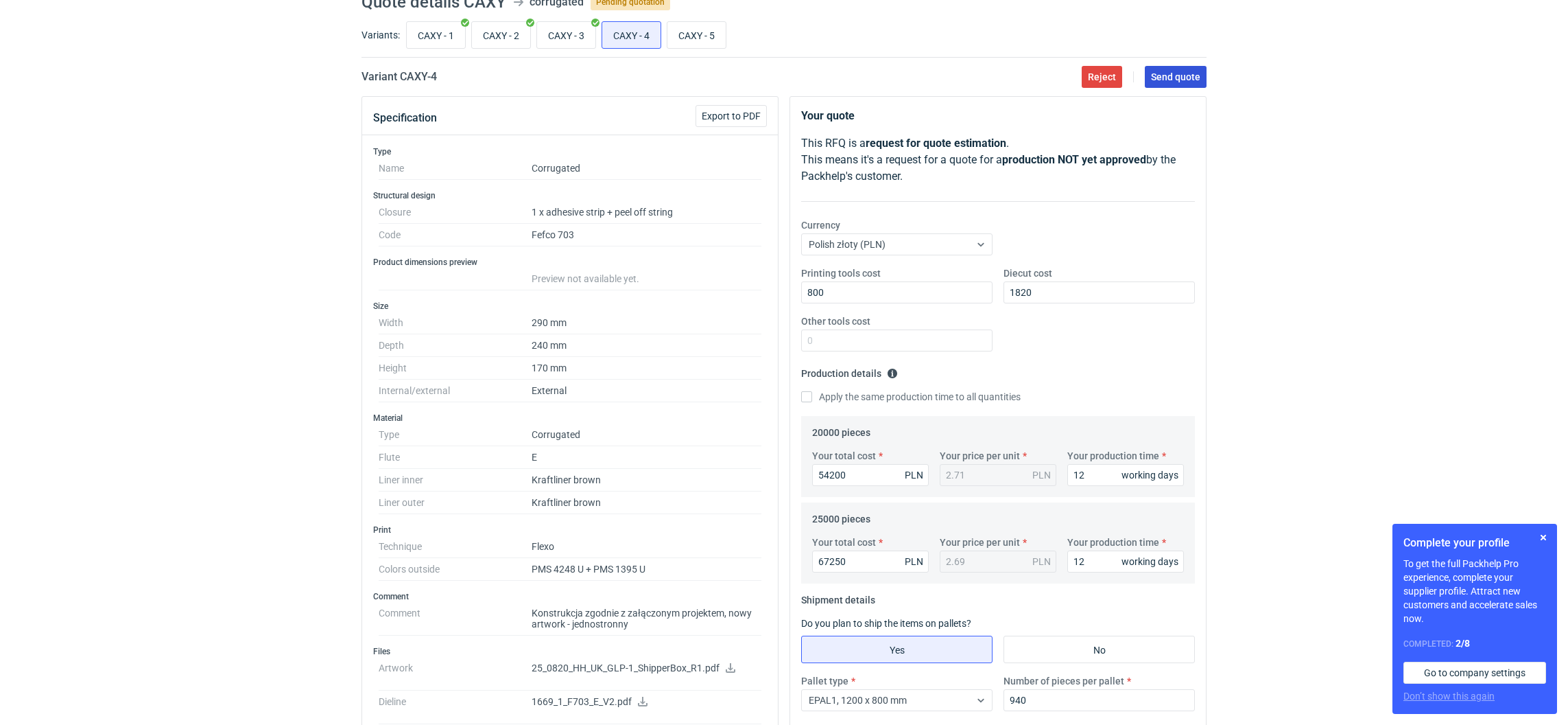
click at [1166, 73] on span "Send quote" at bounding box center [1175, 77] width 49 height 10
click at [695, 35] on input "CAXY - 5" at bounding box center [696, 35] width 58 height 26
radio input "true"
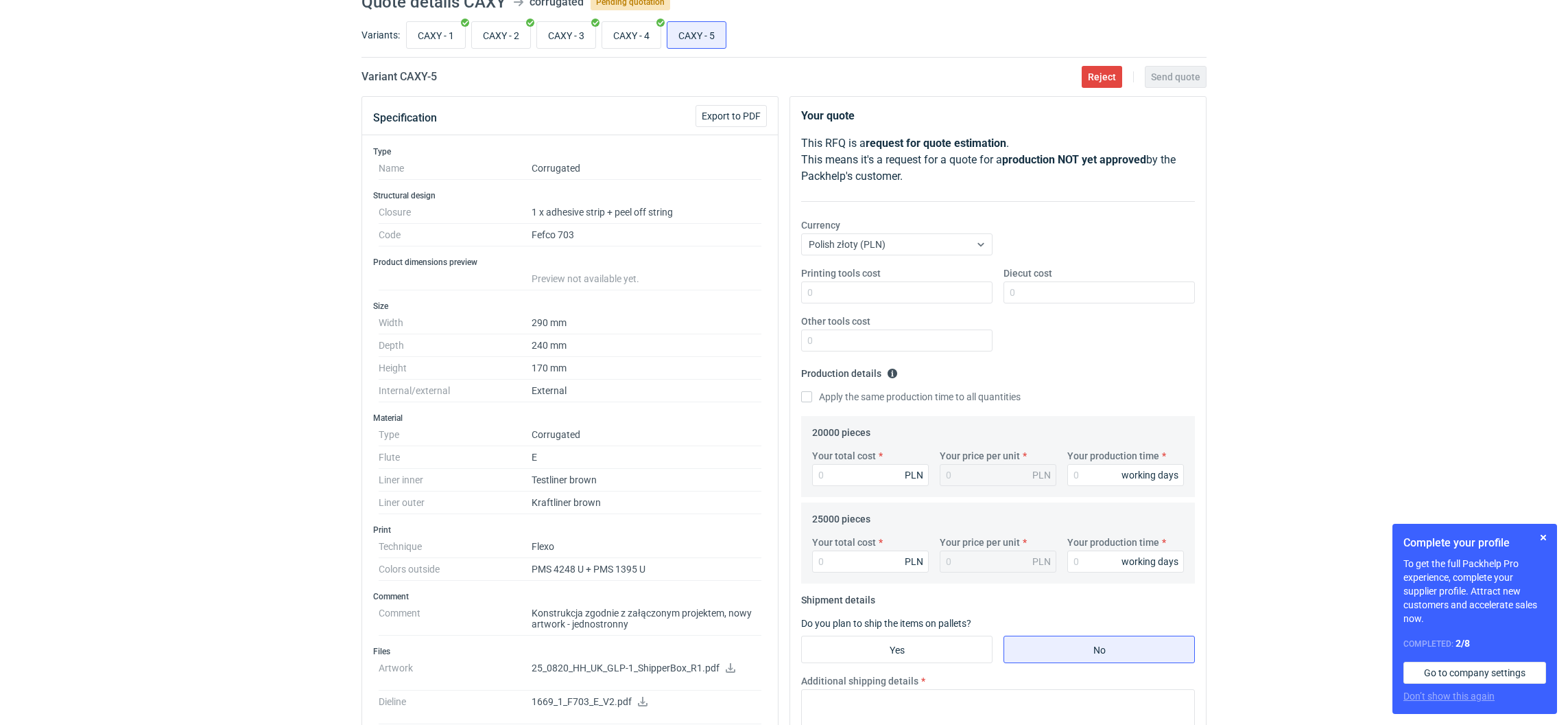
click at [850, 459] on label "Your total cost" at bounding box center [843, 456] width 64 height 14
click at [850, 464] on input "Your total cost" at bounding box center [870, 475] width 117 height 22
paste input "37800.00"
type input "37800.00"
type input "1.89"
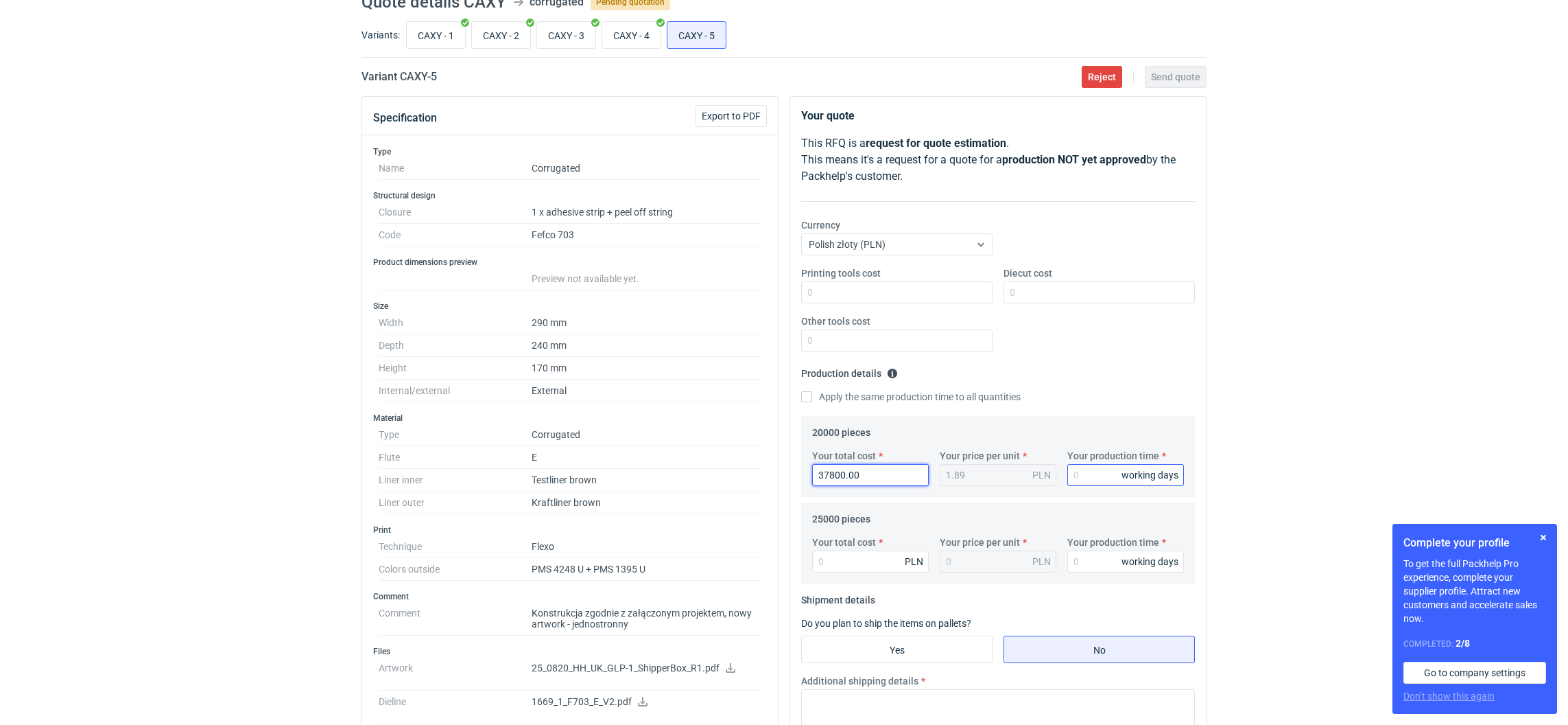
type input "37800.00"
click at [1072, 475] on input "Your production time" at bounding box center [1125, 475] width 117 height 22
type input "12"
click at [1083, 567] on input "Your production time" at bounding box center [1125, 562] width 117 height 22
type input "12"
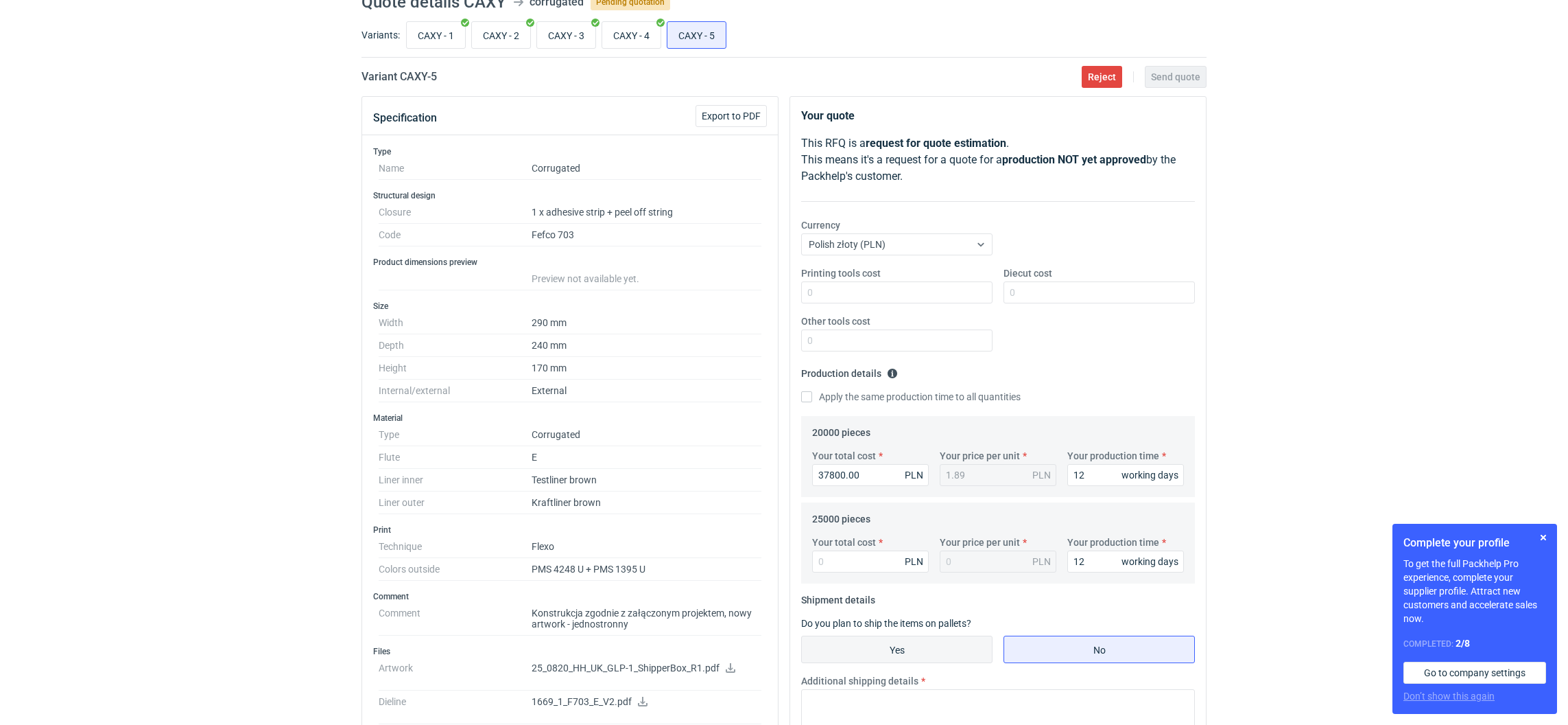
click at [890, 651] on input "Yes" at bounding box center [897, 650] width 190 height 26
radio input "true"
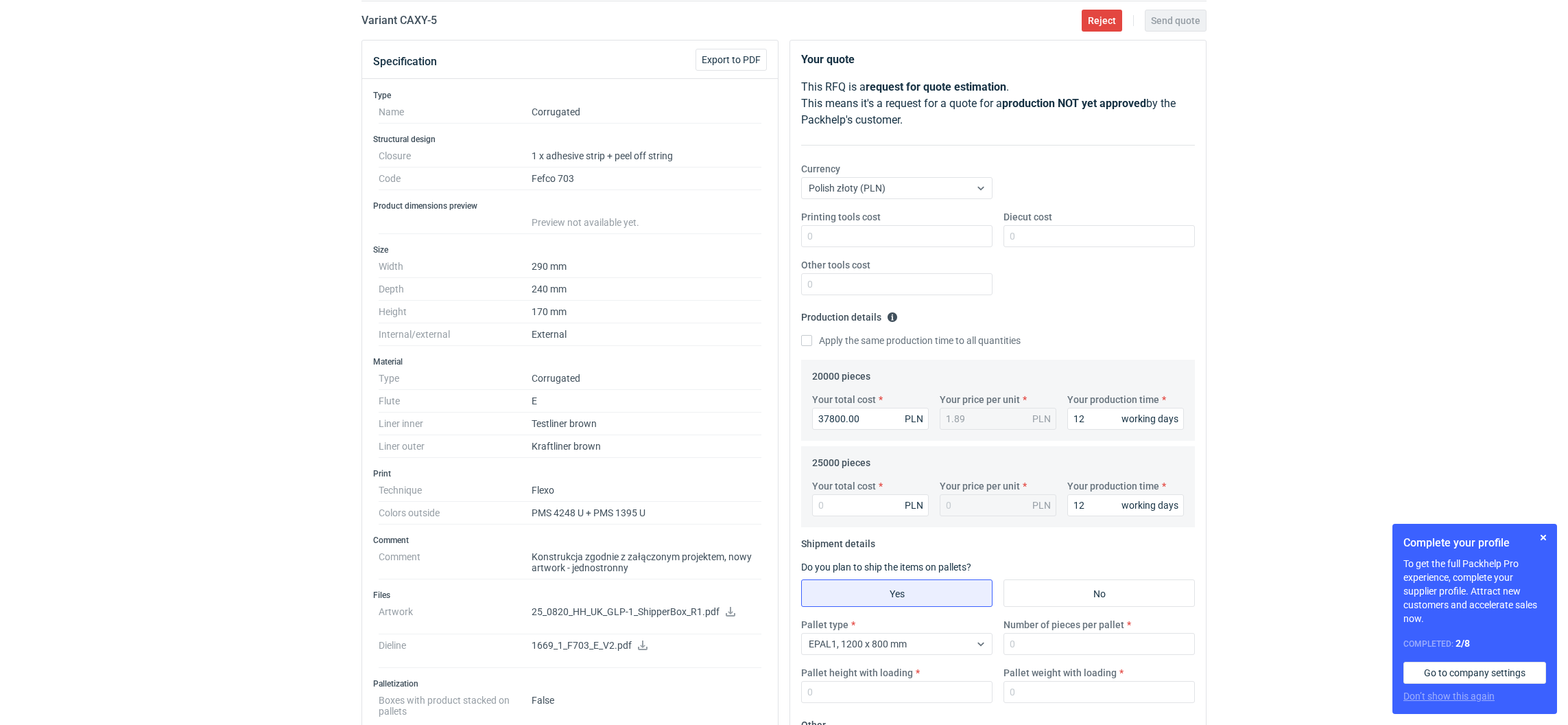
scroll to position [164, 0]
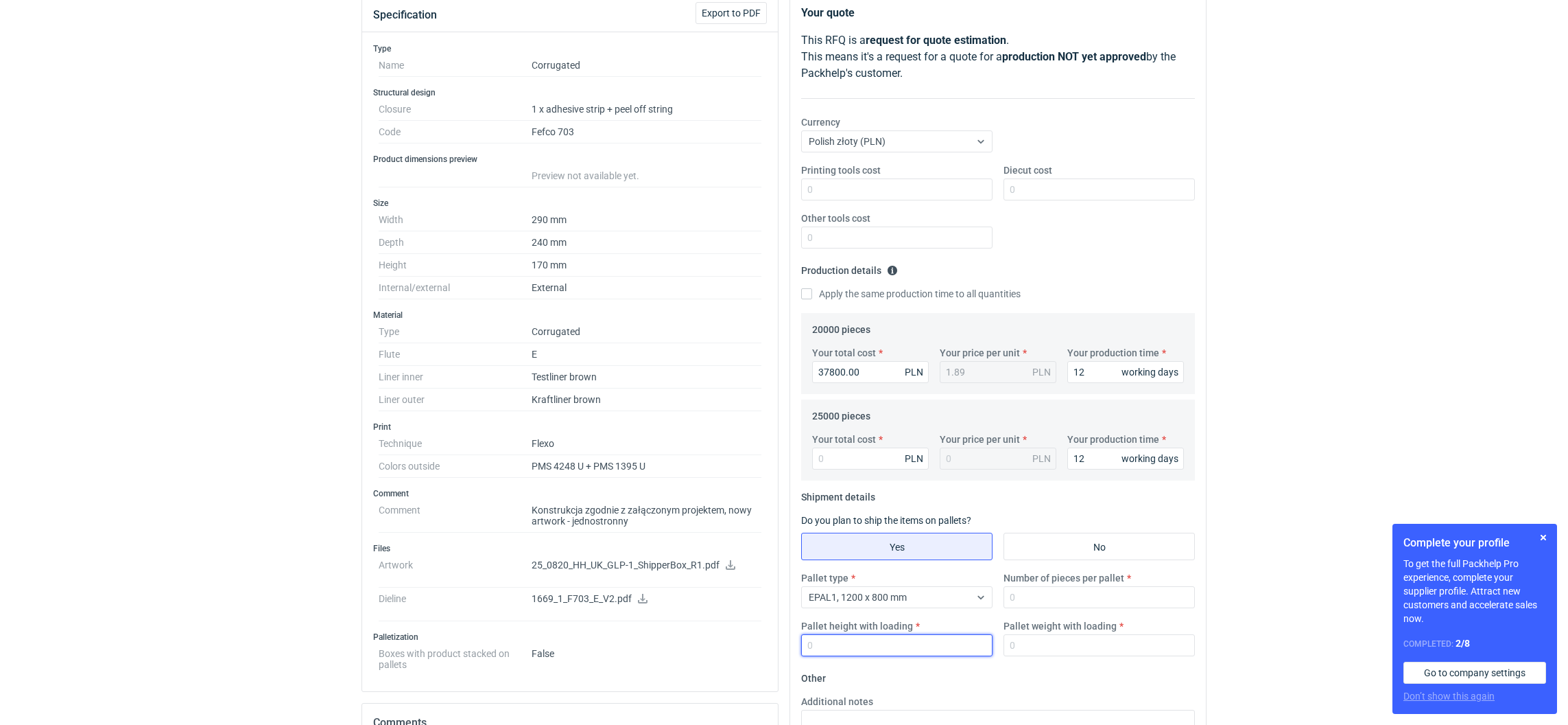
click at [852, 643] on input "Pallet height with loading" at bounding box center [897, 645] width 192 height 22
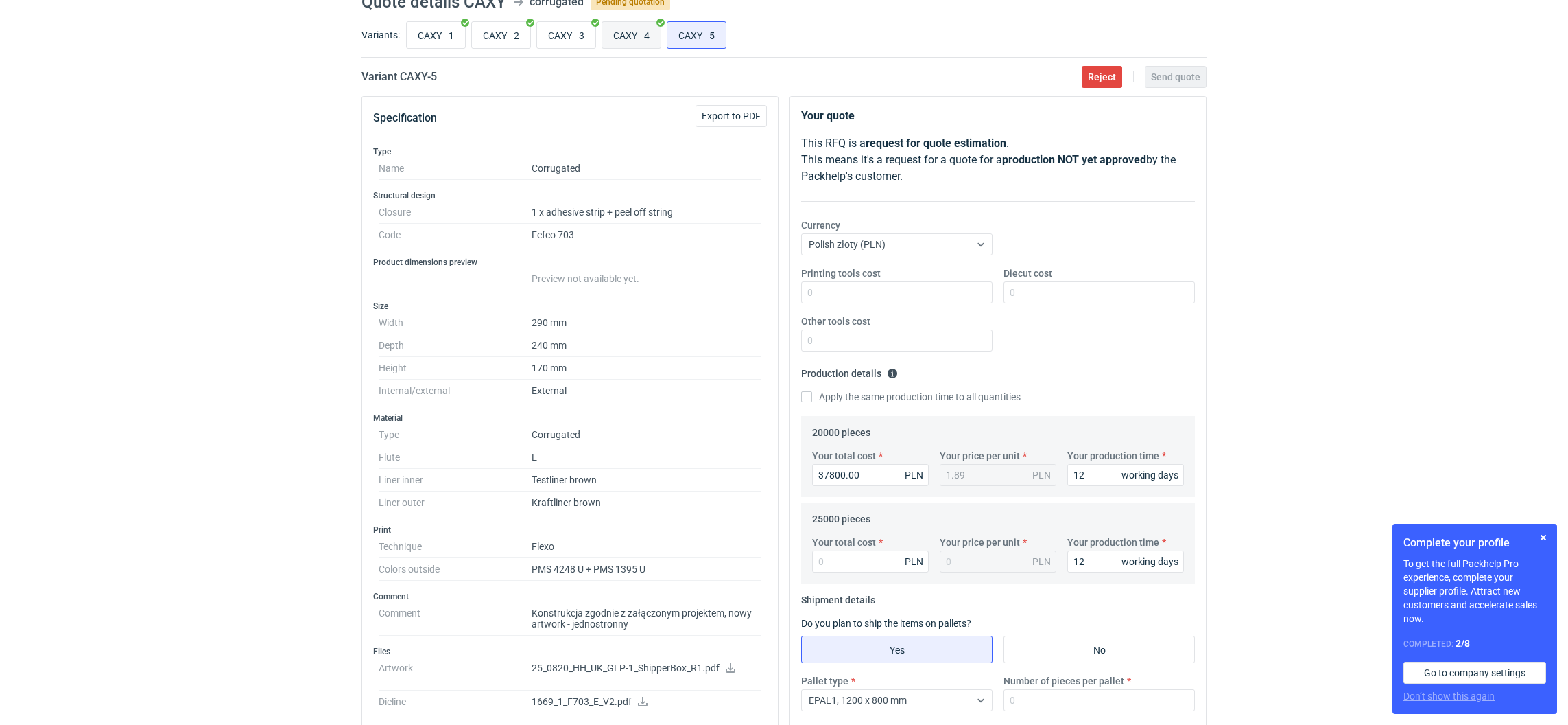
type input "1800"
click at [631, 38] on input "CAXY - 4" at bounding box center [631, 35] width 58 height 26
radio input "true"
click at [709, 39] on input "CAXY - 5" at bounding box center [696, 35] width 58 height 26
radio input "true"
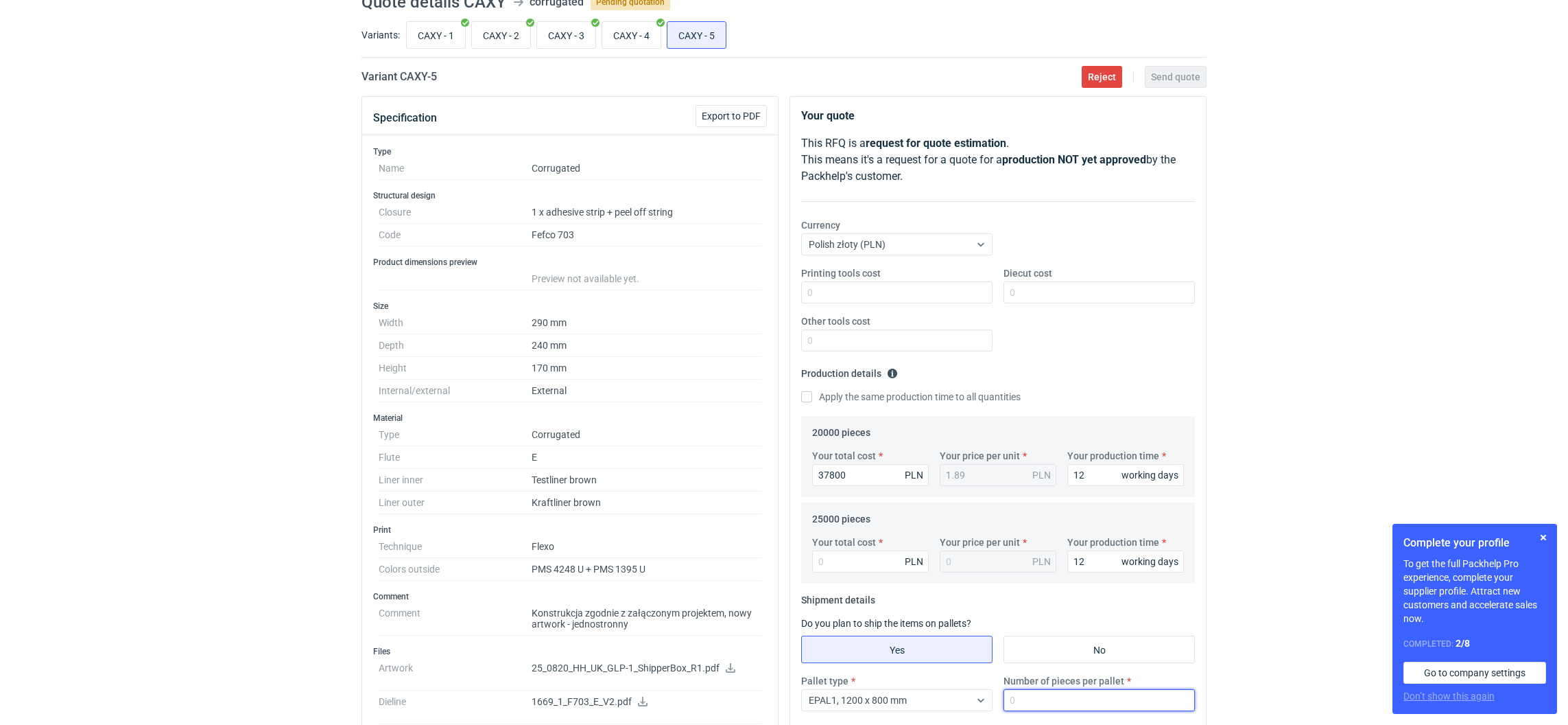
click at [1013, 699] on input "Number of pieces per pallet" at bounding box center [1099, 700] width 192 height 22
type input "940"
click at [640, 33] on input "CAXY - 4" at bounding box center [631, 35] width 58 height 26
radio input "true"
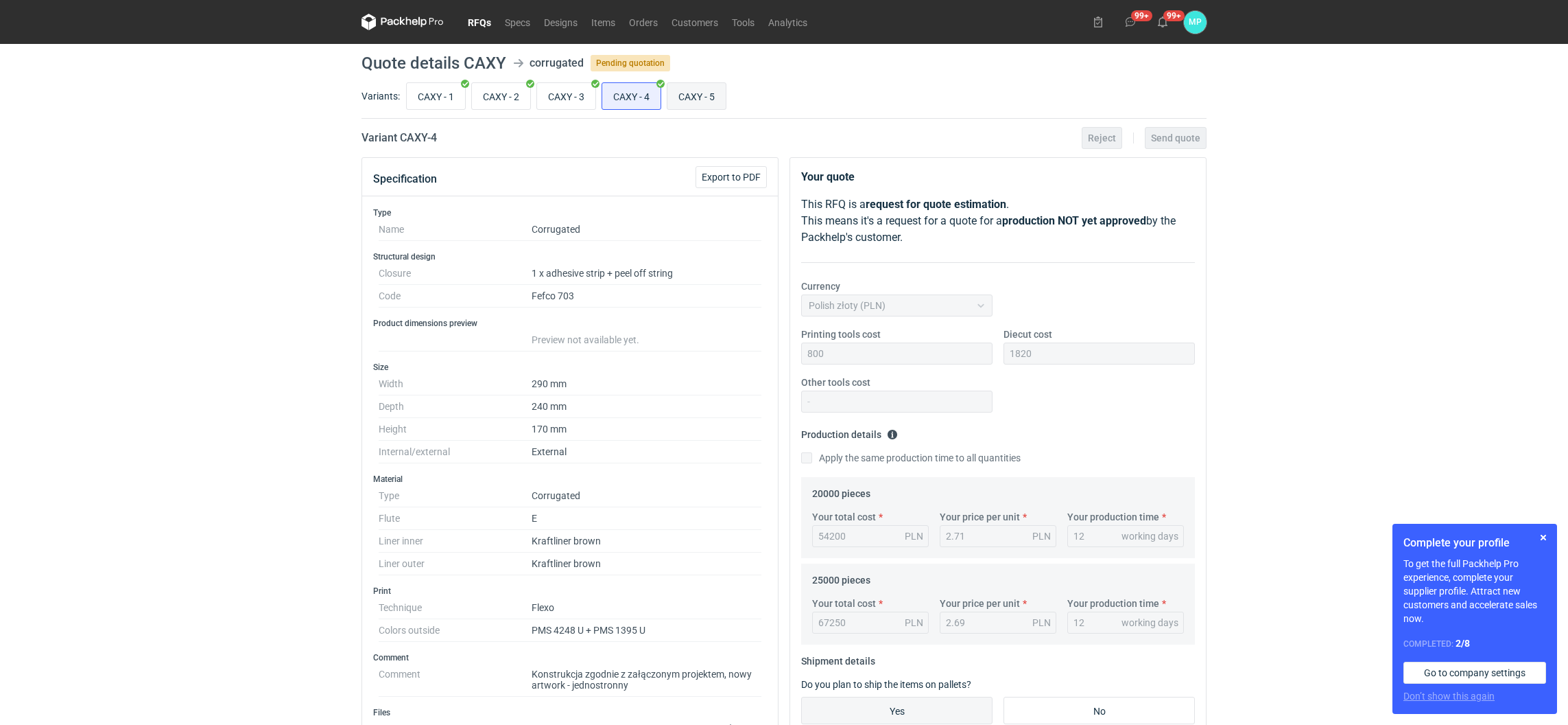
click at [696, 88] on input "CAXY - 5" at bounding box center [696, 96] width 58 height 26
radio input "true"
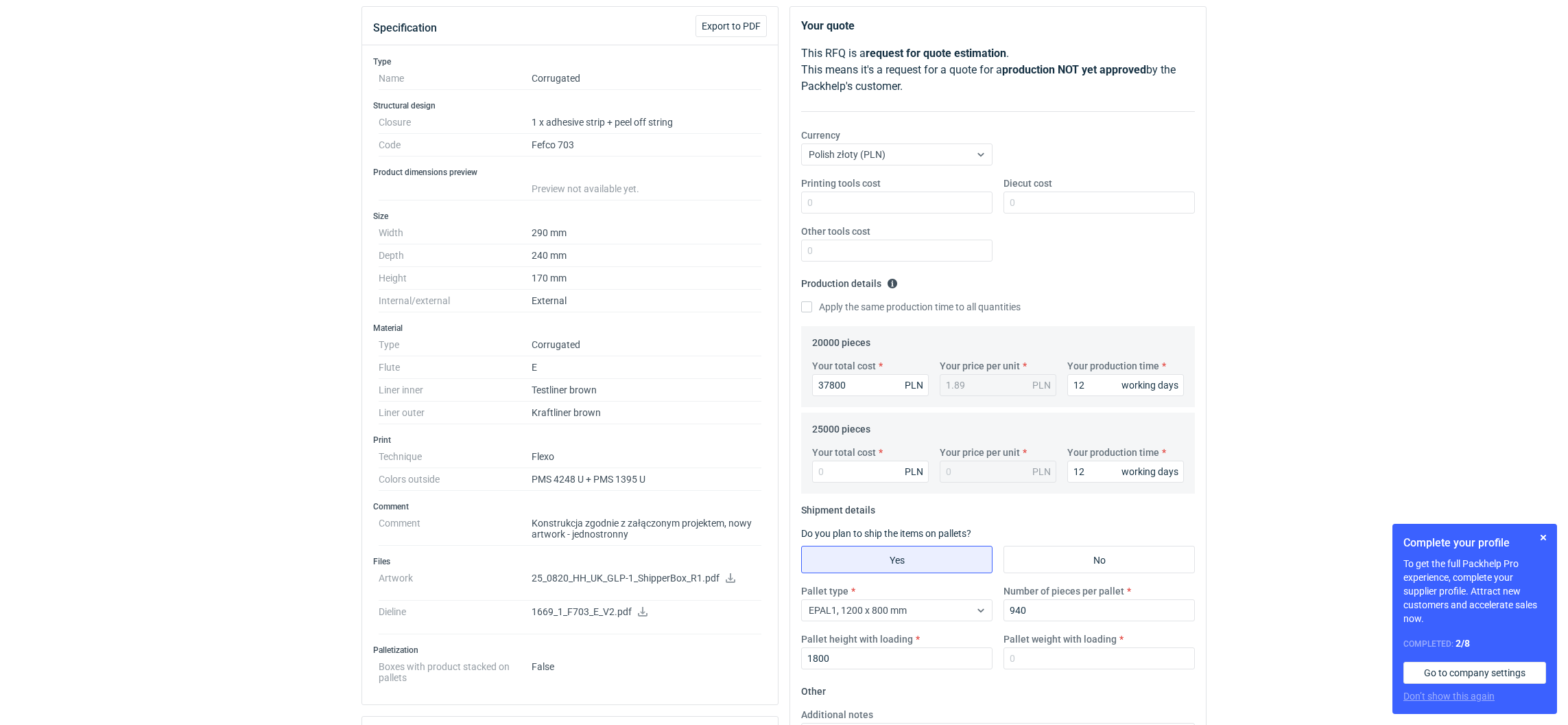
scroll to position [308, 0]
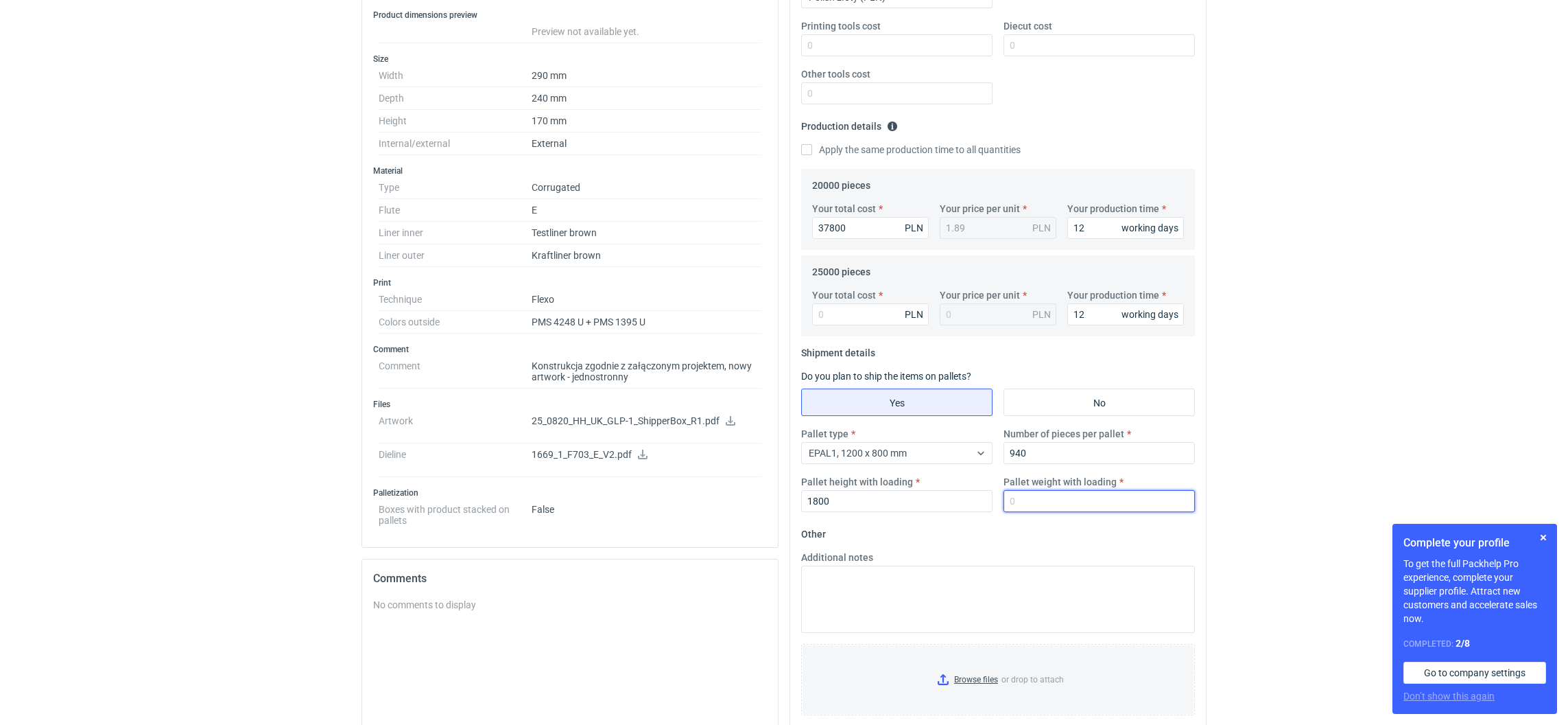
click at [1046, 504] on input "Pallet weight with loading" at bounding box center [1099, 501] width 192 height 22
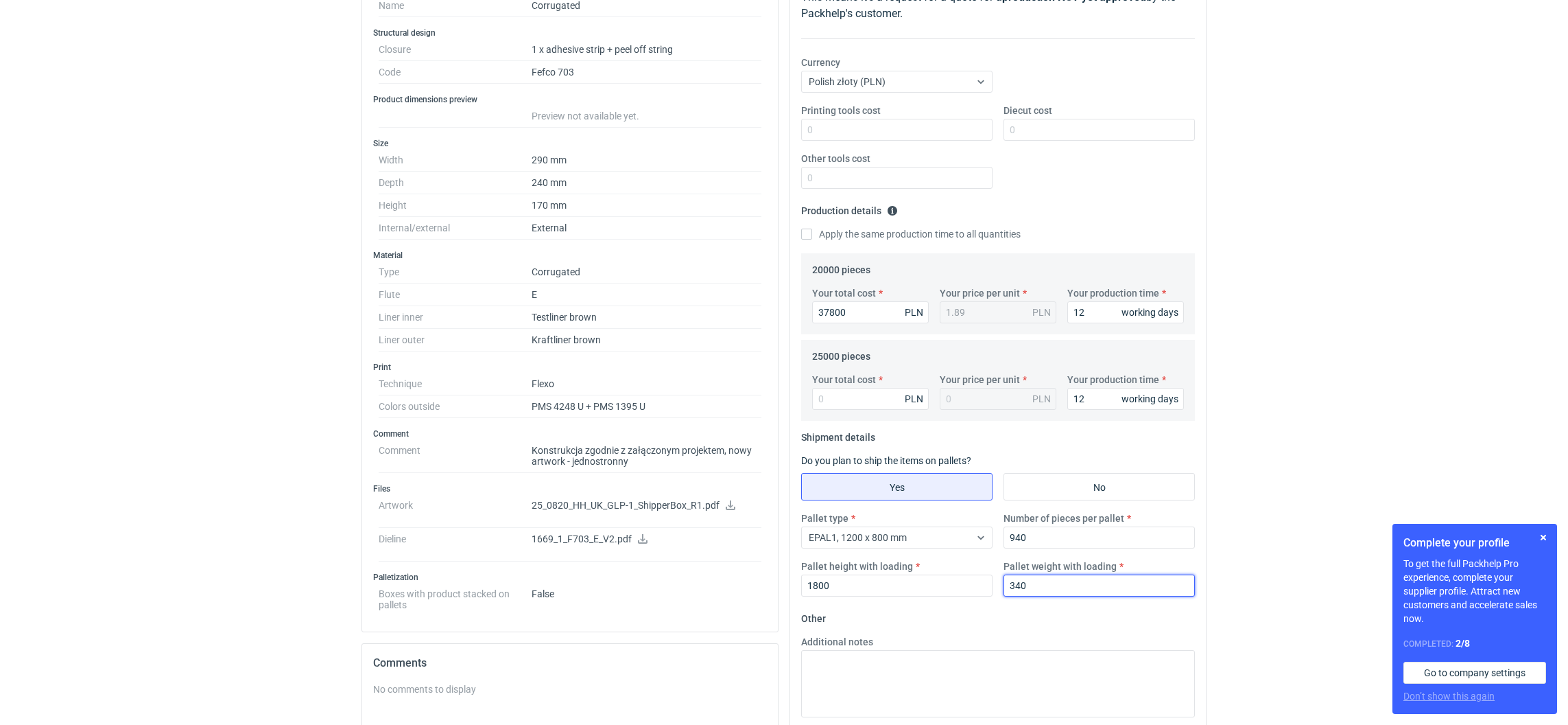
scroll to position [0, 0]
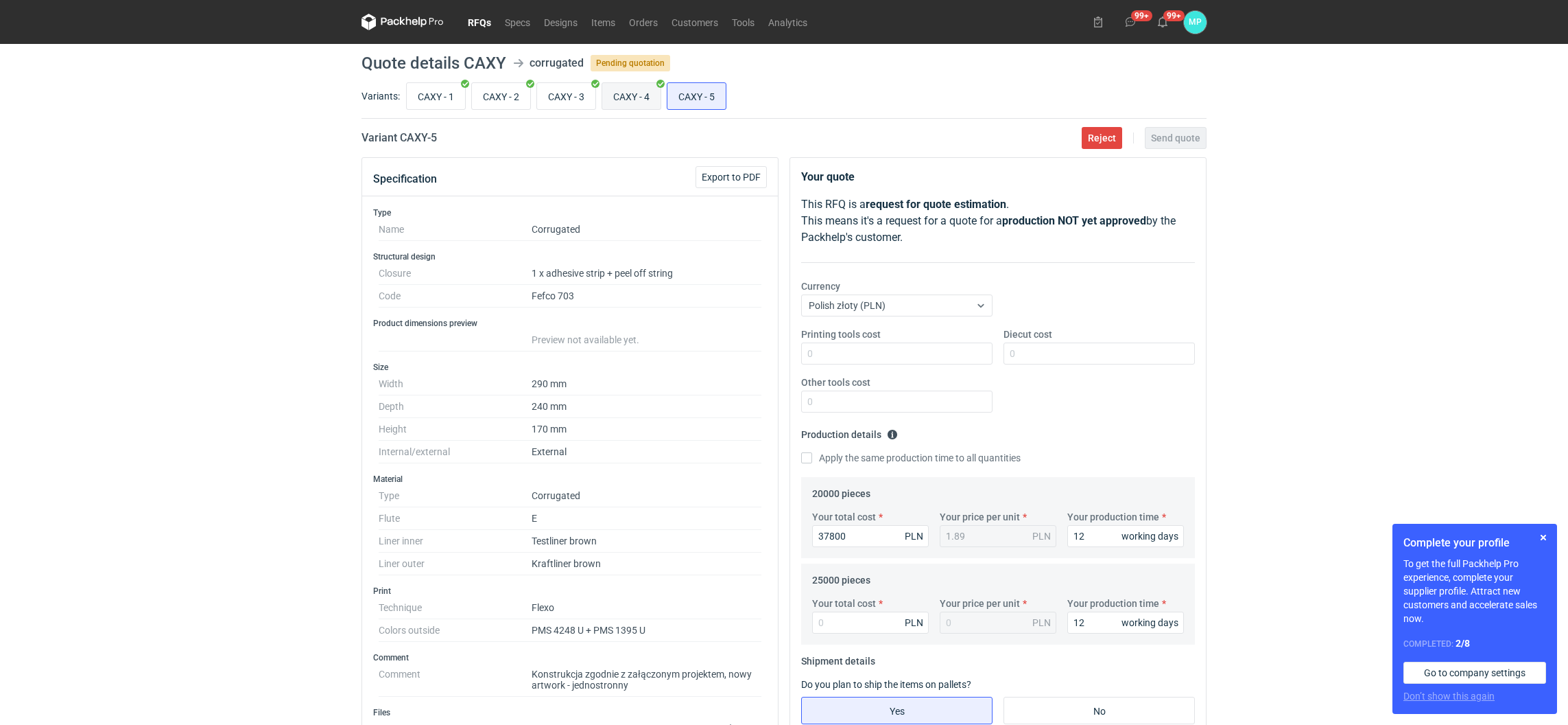
type input "340"
click at [633, 84] on input "CAXY - 4" at bounding box center [631, 96] width 58 height 26
radio input "true"
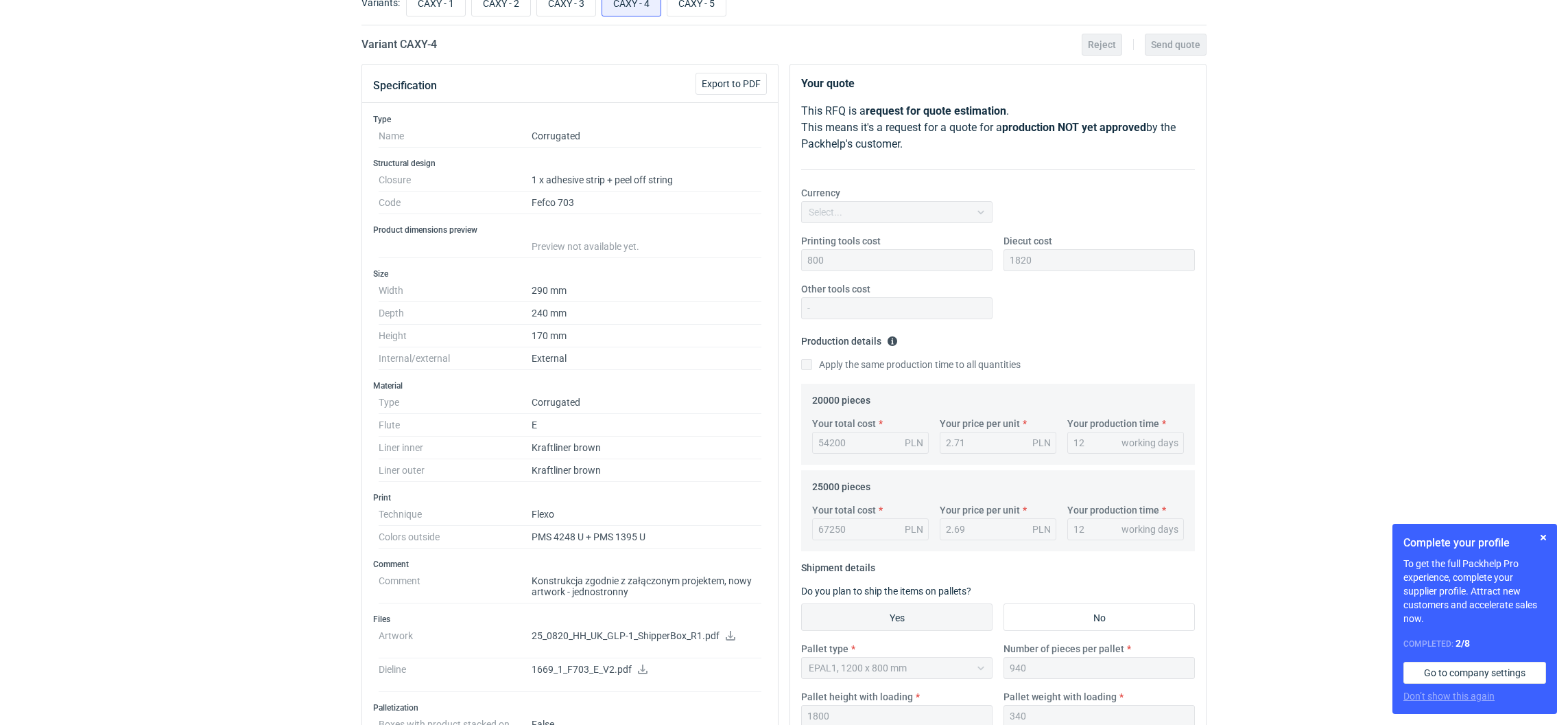
scroll to position [308, 0]
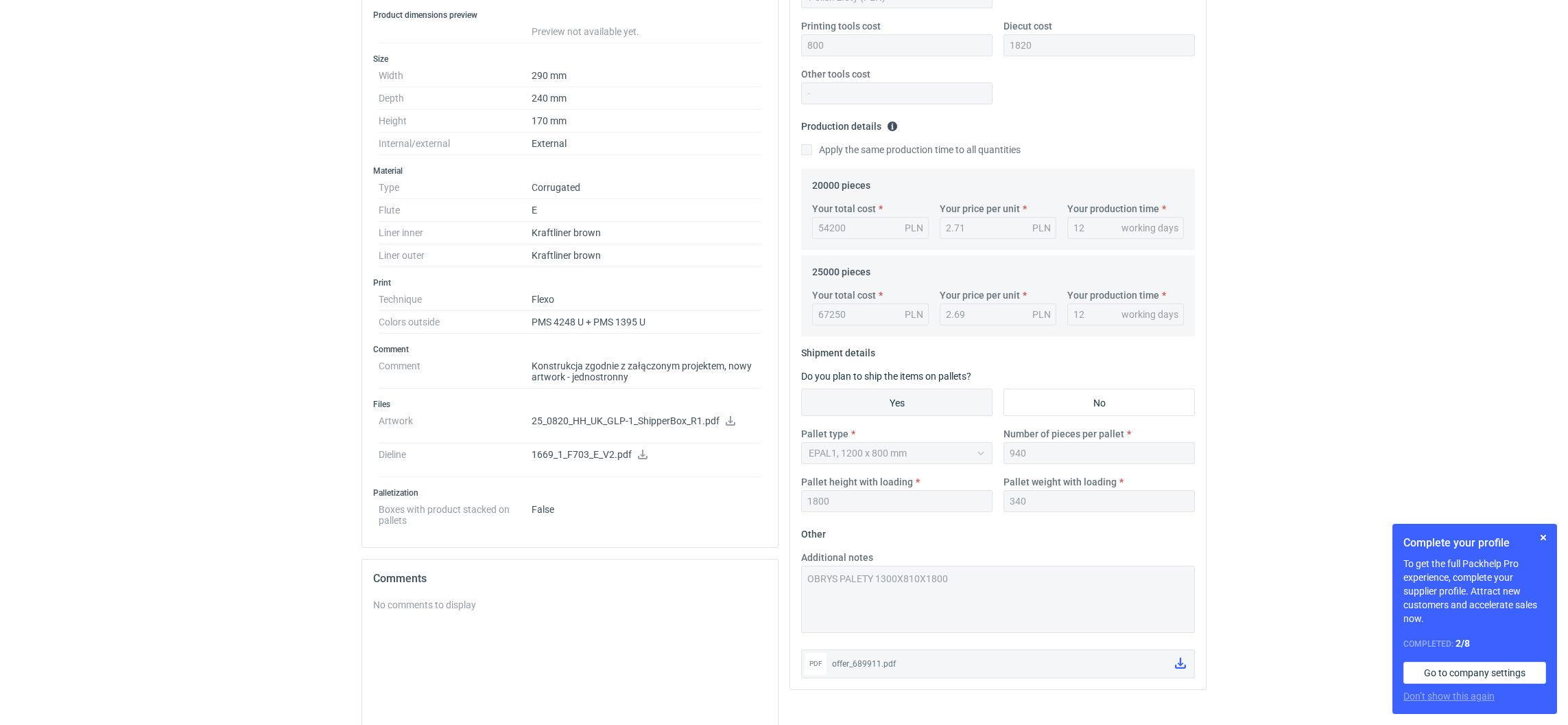
click at [800, 580] on div "Additional notes OBRYS PALETY 1300X810X1800" at bounding box center [998, 591] width 404 height 82
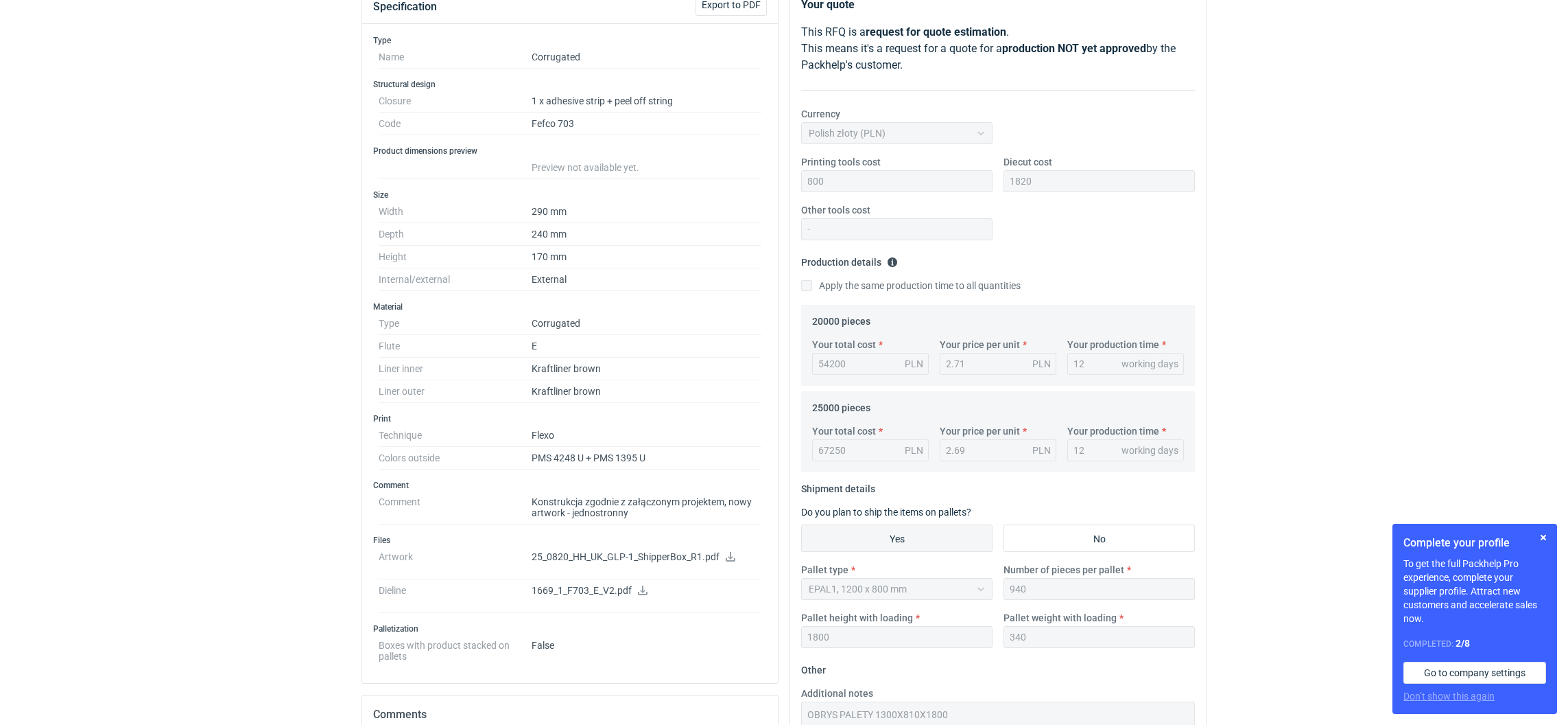
scroll to position [0, 0]
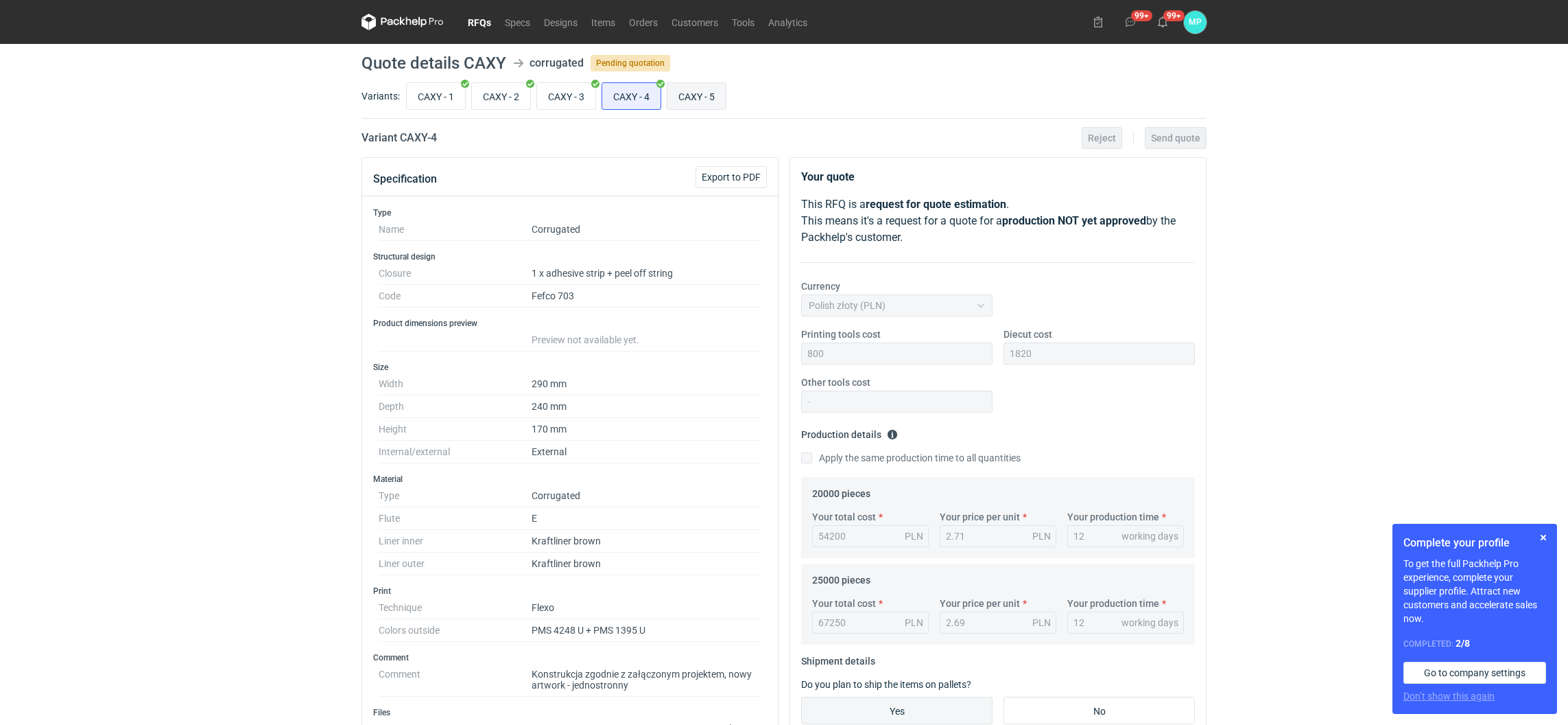
click at [680, 89] on input "CAXY - 5" at bounding box center [696, 96] width 58 height 26
radio input "true"
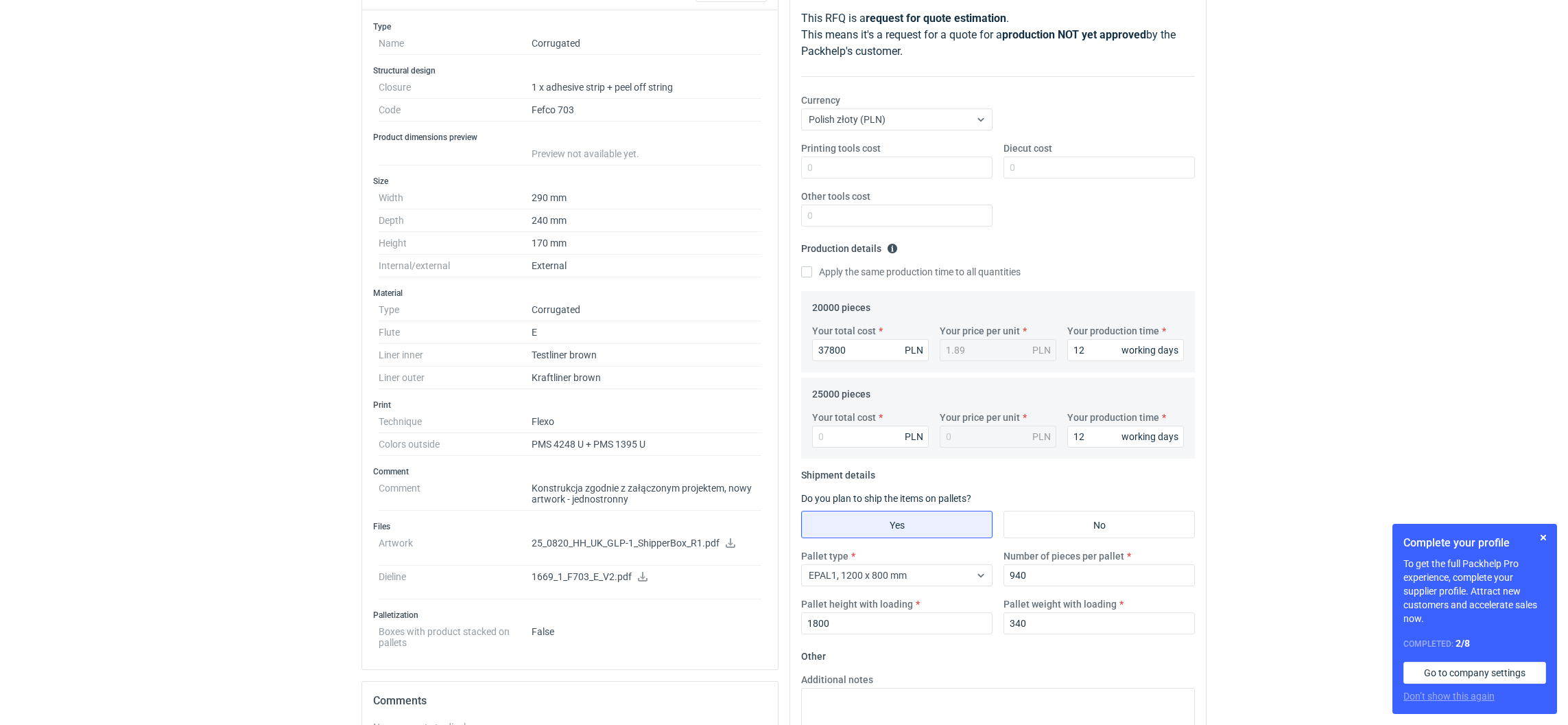
scroll to position [308, 0]
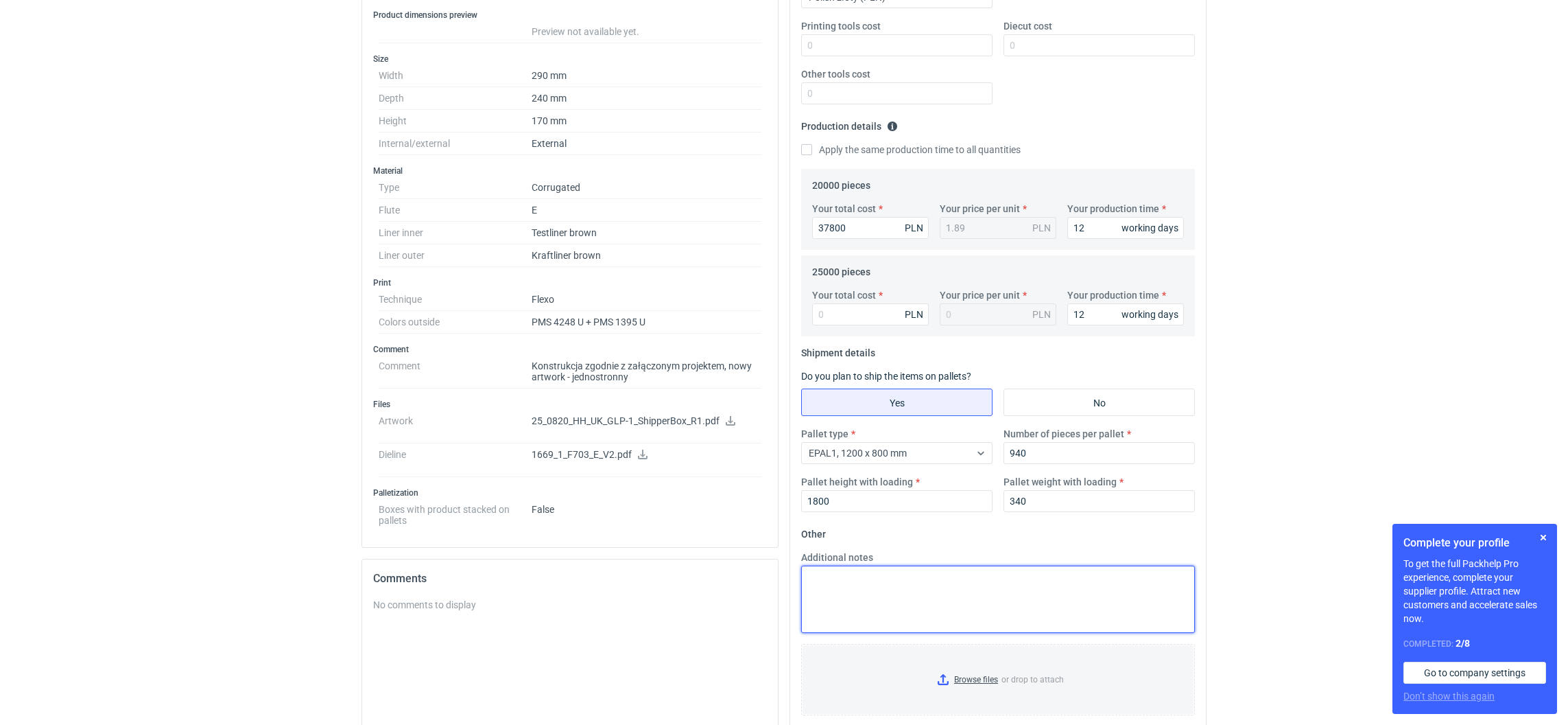
click at [854, 599] on textarea "Additional notes" at bounding box center [998, 598] width 393 height 67
paste textarea "OBRYS PALETY 1300X810X1800"
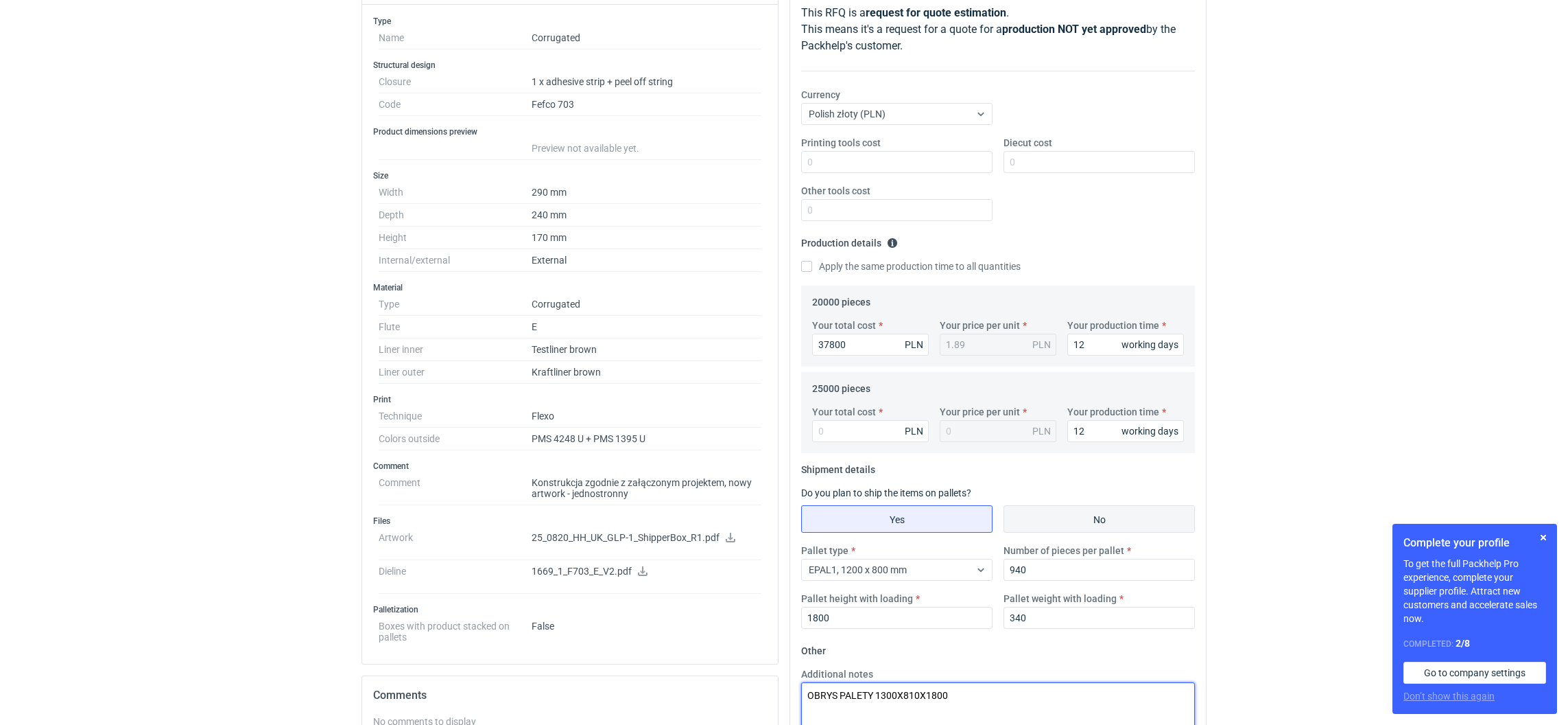
scroll to position [103, 0]
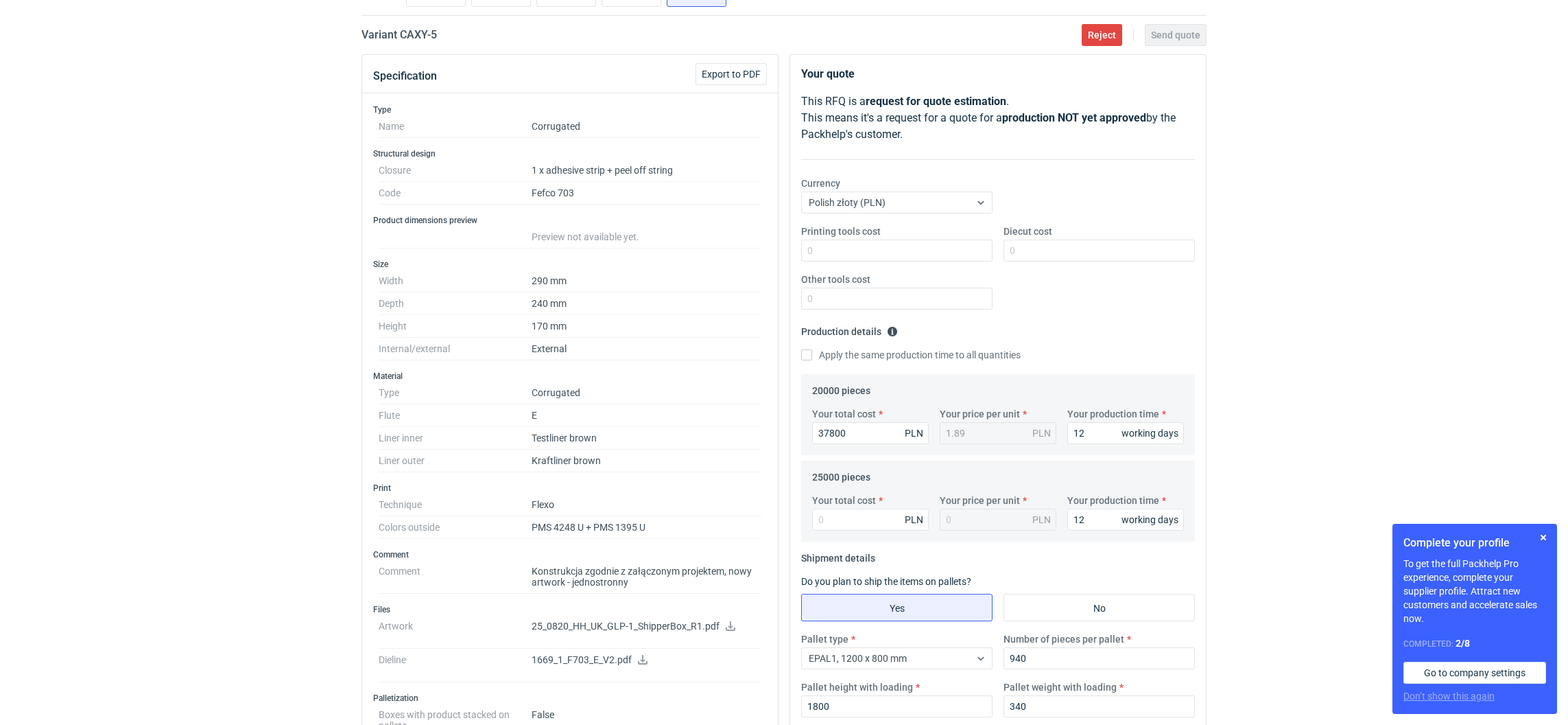
type textarea "OBRYS PALETY 1300X810X1800"
click at [822, 232] on label "Printing tools cost" at bounding box center [841, 231] width 80 height 14
click at [822, 239] on input "Printing tools cost" at bounding box center [897, 250] width 192 height 22
click at [813, 253] on input "Printing tools cost" at bounding box center [897, 250] width 192 height 22
type input "2000"
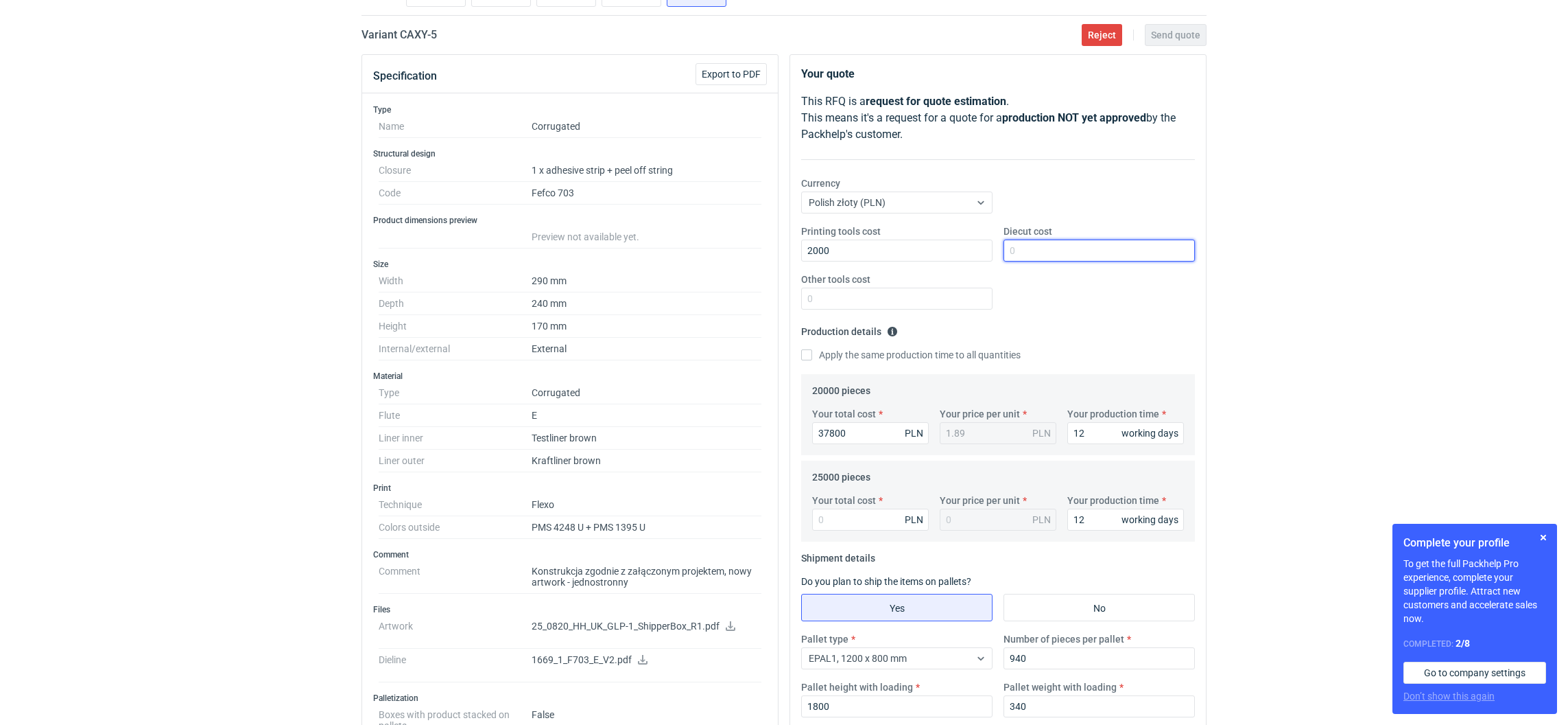
drag, startPoint x: 1050, startPoint y: 257, endPoint x: 1001, endPoint y: 286, distance: 56.9
click at [1050, 258] on input "Diecut cost" at bounding box center [1099, 250] width 192 height 22
click at [1023, 245] on input "Diecut cost" at bounding box center [1099, 250] width 192 height 22
type input "2600"
click at [879, 522] on input "Your total cost" at bounding box center [870, 520] width 117 height 22
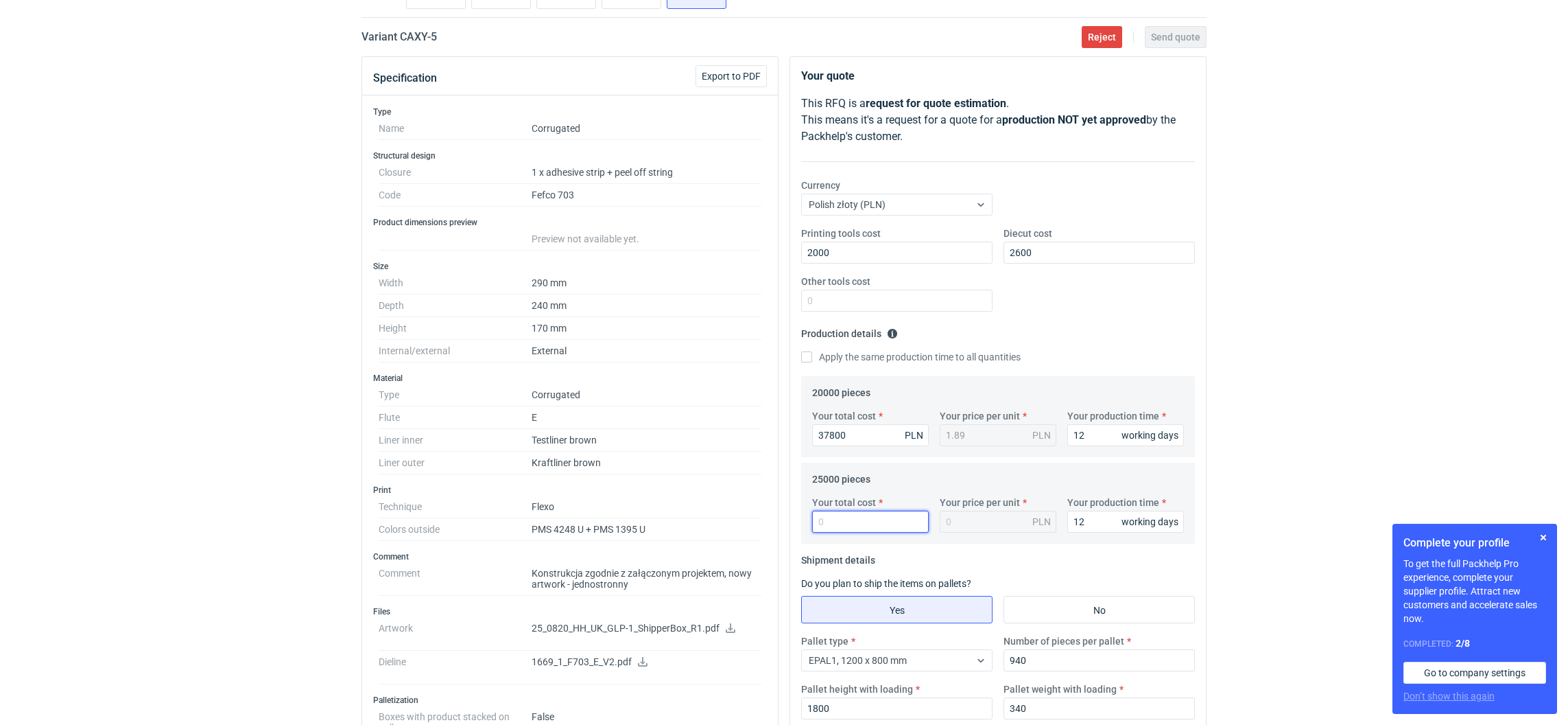
scroll to position [0, 0]
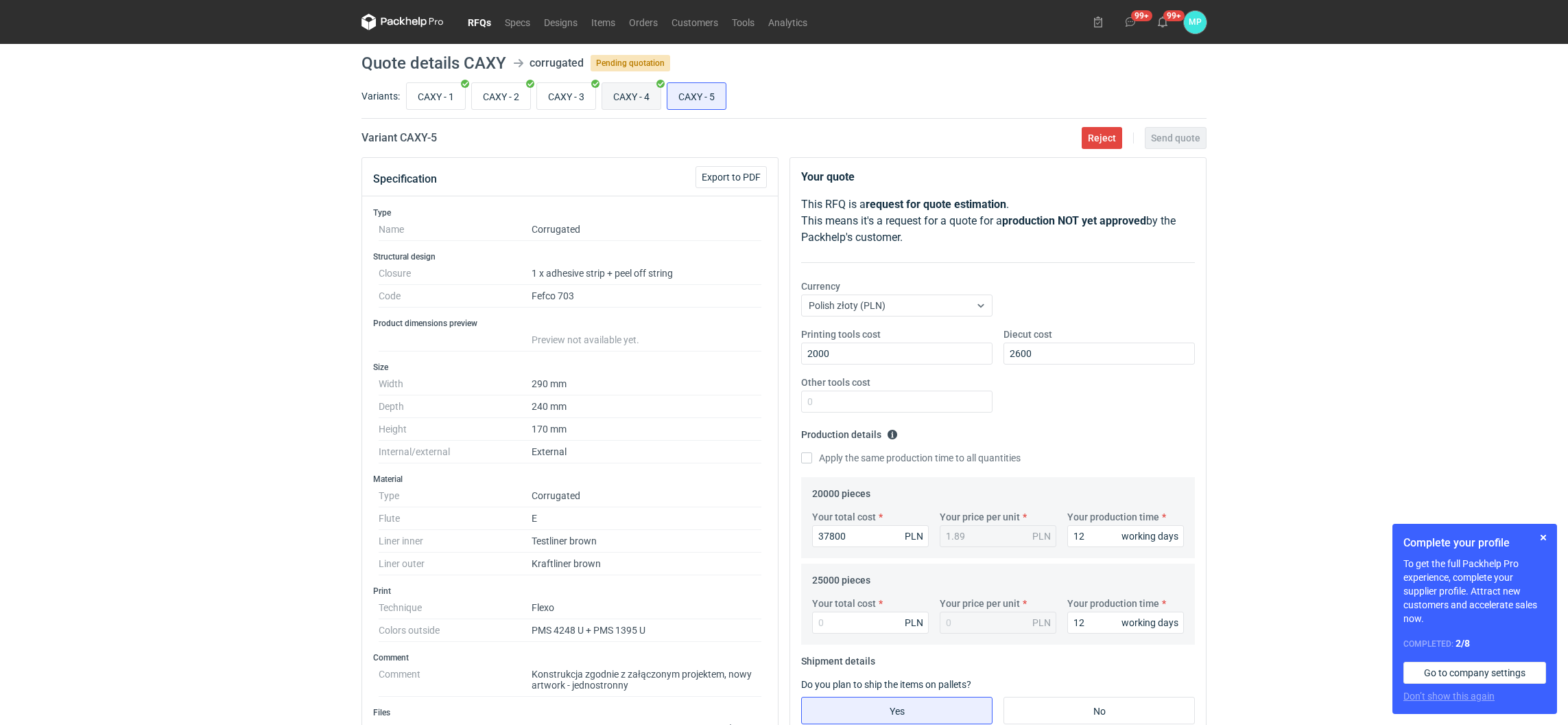
click at [617, 93] on input "CAXY - 4" at bounding box center [631, 96] width 58 height 26
radio input "true"
click at [697, 97] on input "CAXY - 5" at bounding box center [696, 96] width 58 height 26
radio input "true"
click at [858, 632] on input "Your total cost" at bounding box center [870, 623] width 117 height 22
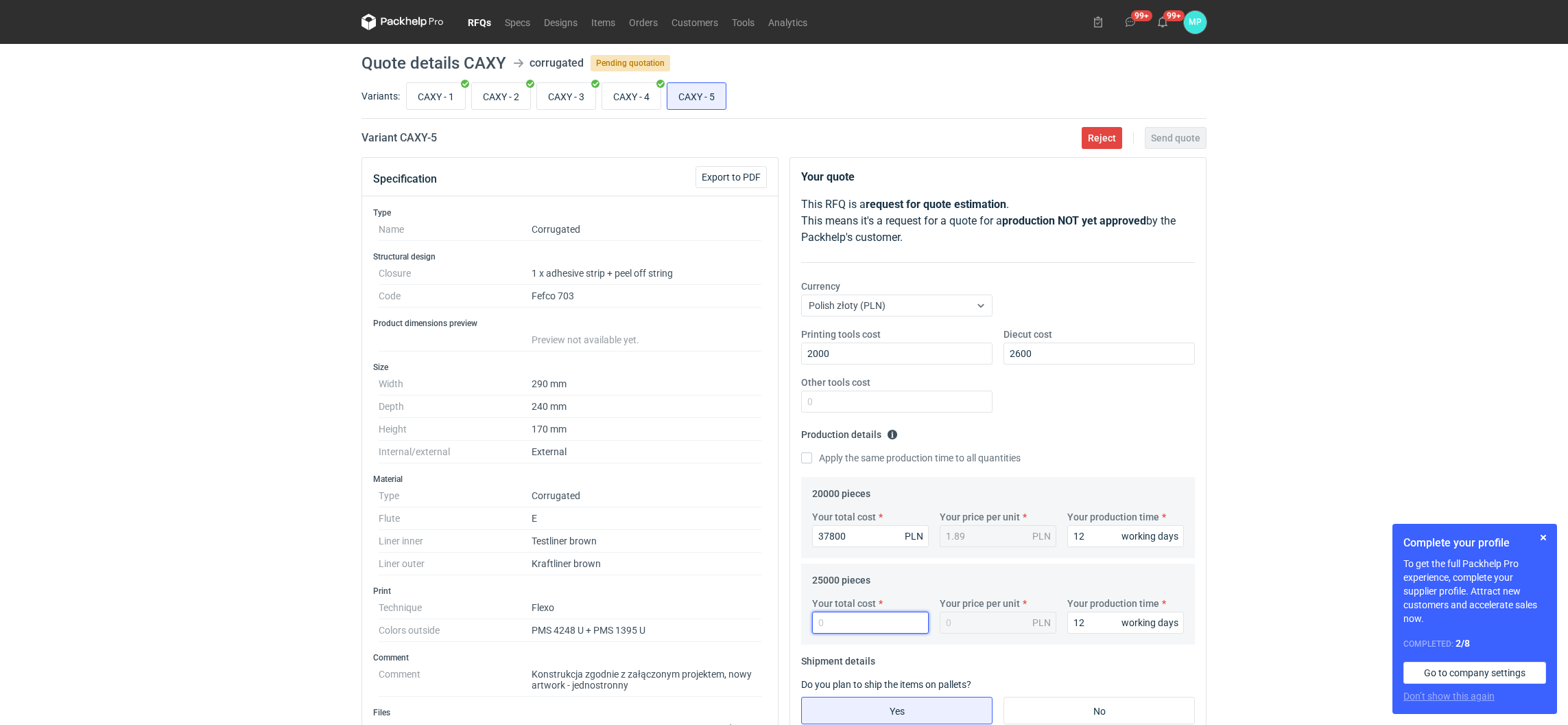
paste input "46750"
type input "46750"
type input "1.87"
type input "46750"
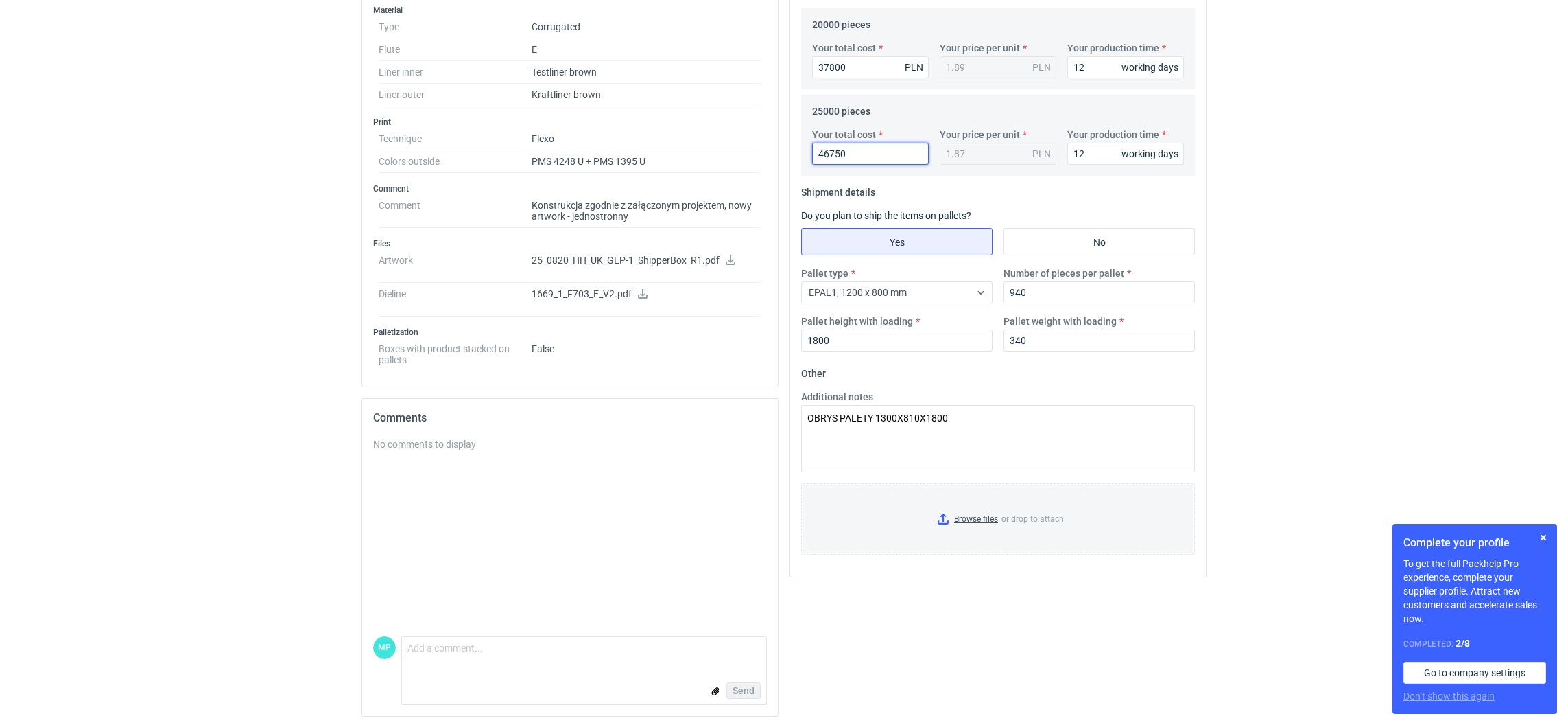
scroll to position [472, 0]
click at [939, 513] on input "Browse files or drop to attach" at bounding box center [998, 515] width 391 height 68
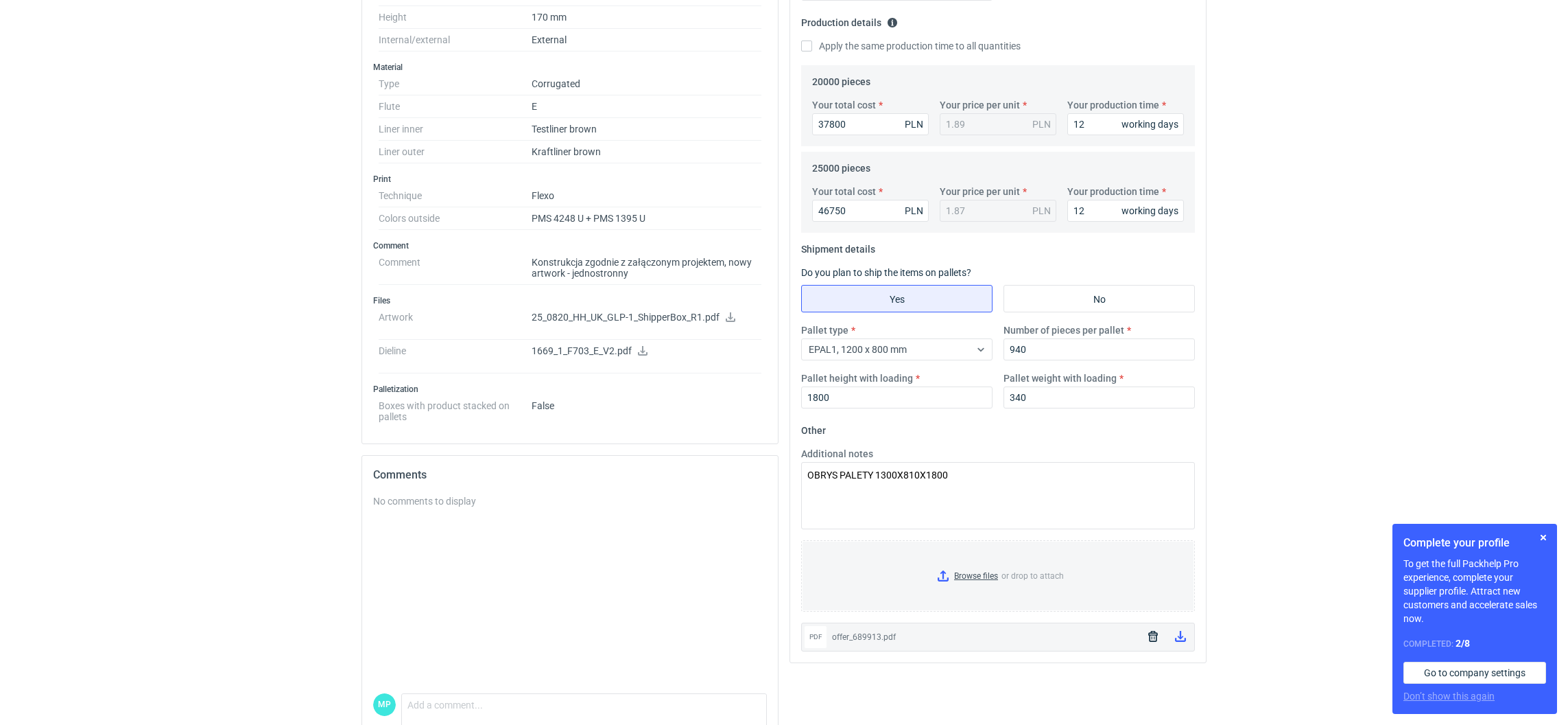
scroll to position [0, 0]
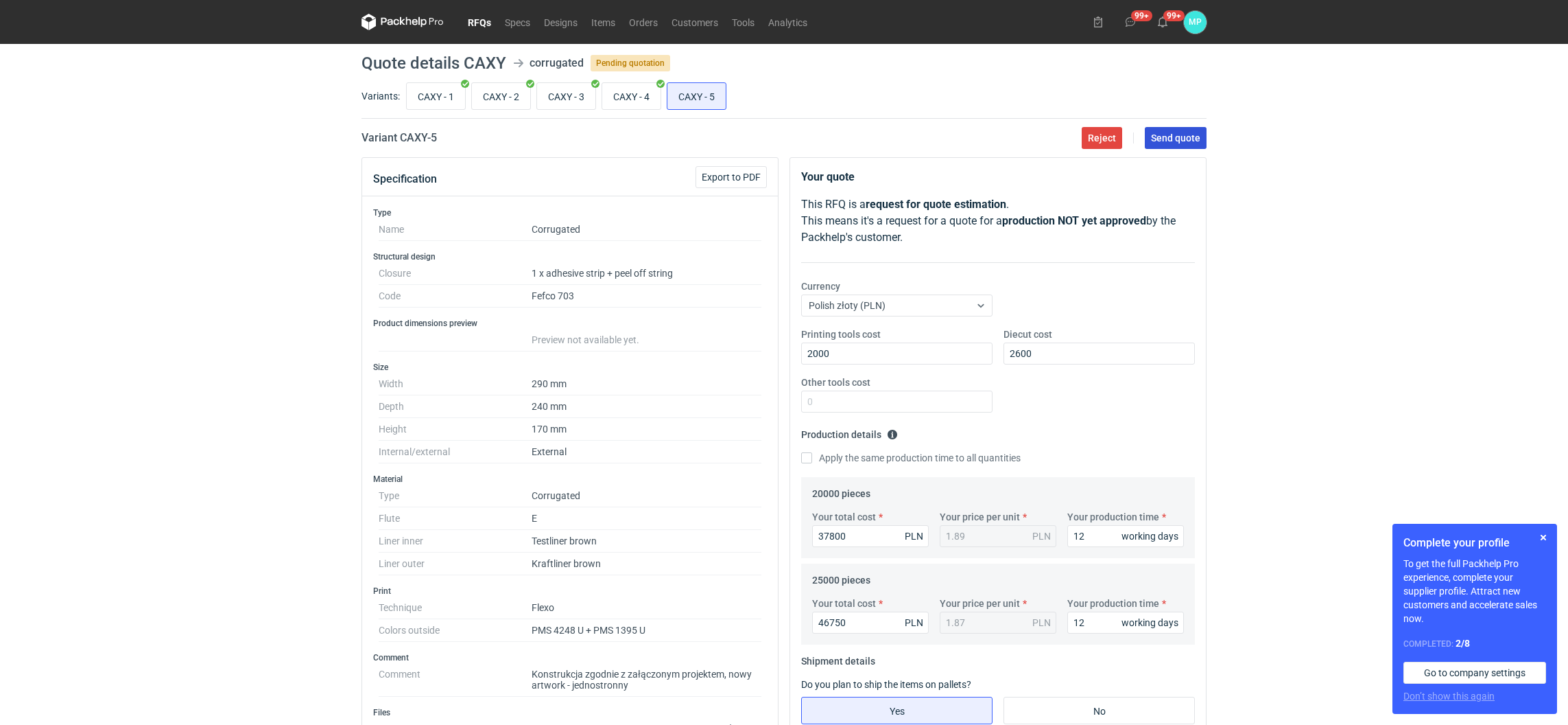
click at [1177, 140] on span "Send quote" at bounding box center [1175, 138] width 49 height 10
click at [476, 17] on link "RFQs" at bounding box center [480, 22] width 37 height 17
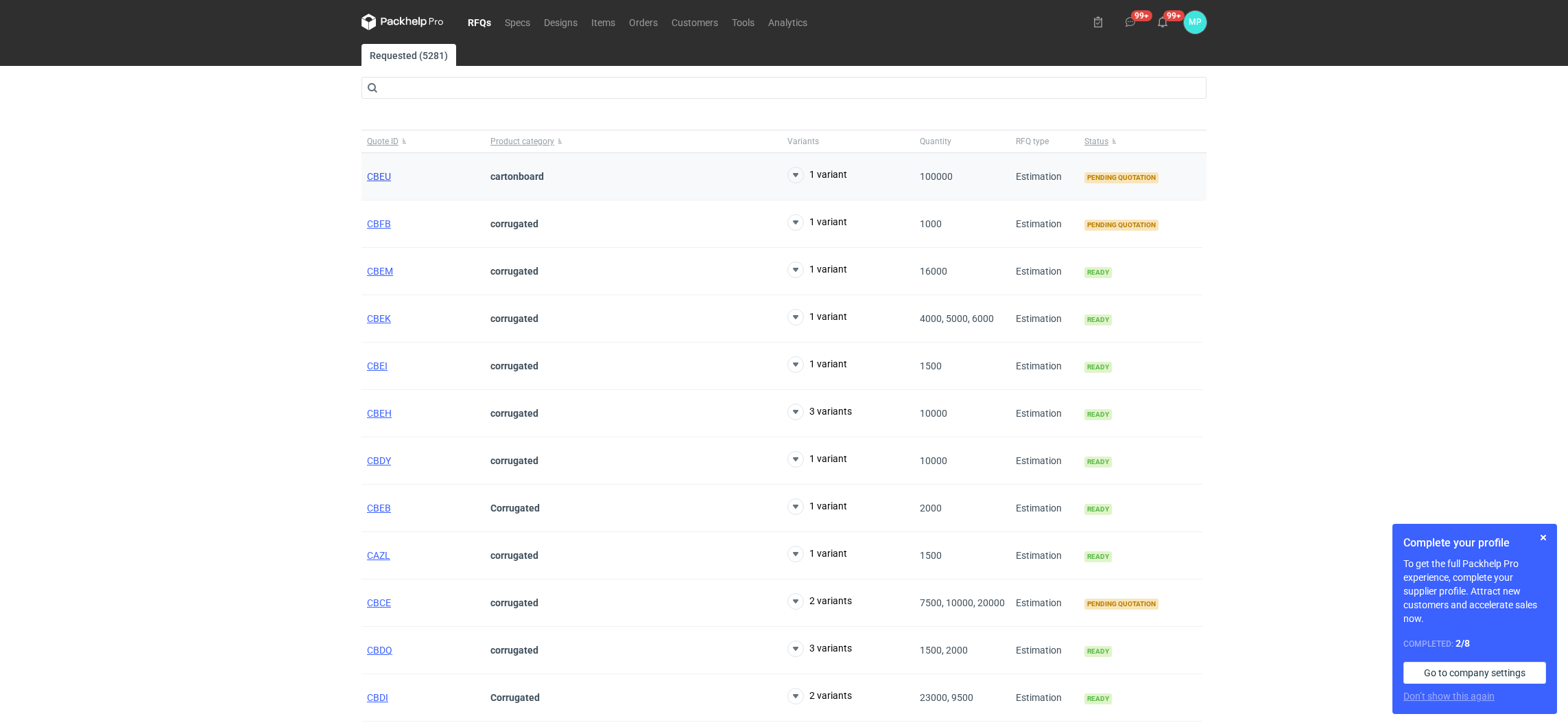
click at [378, 178] on span "CBEU" at bounding box center [379, 176] width 24 height 11
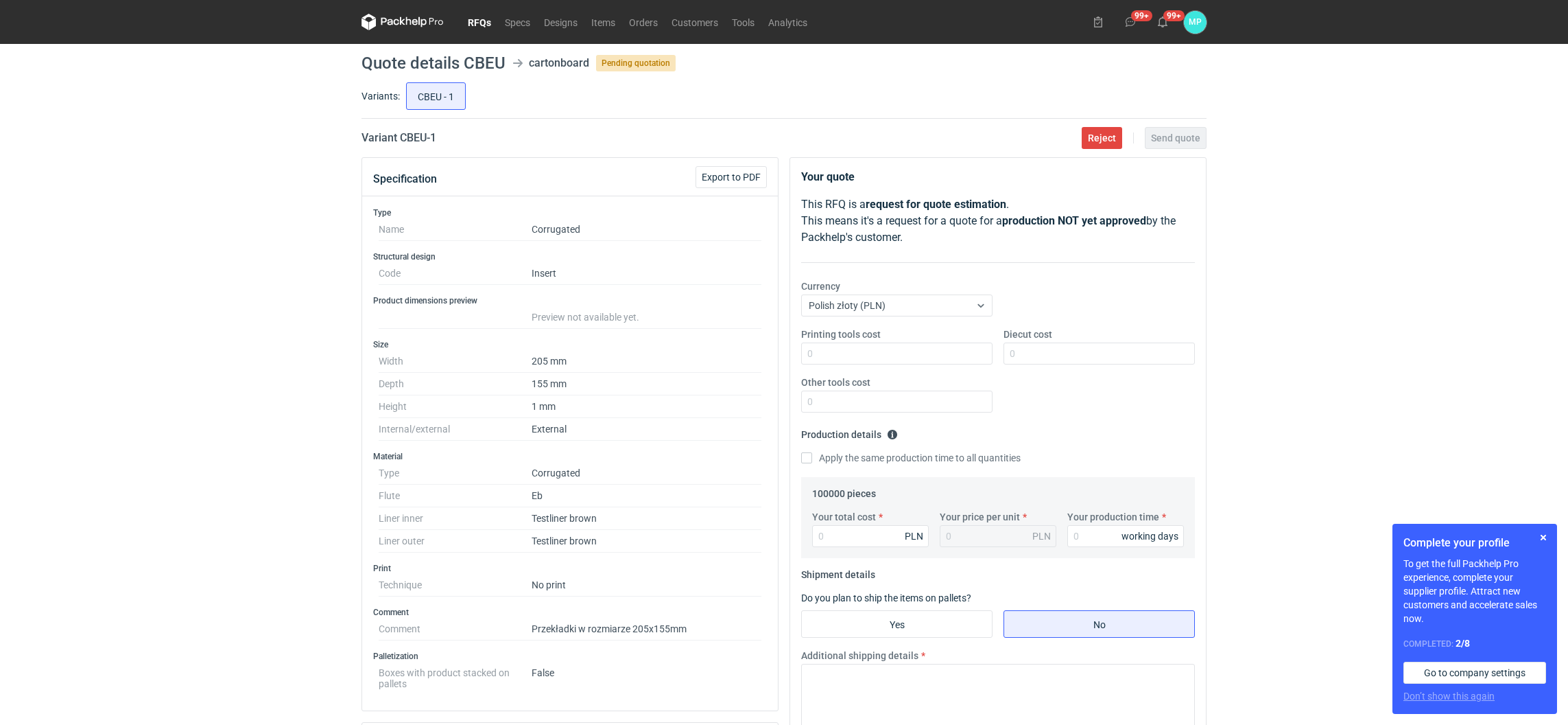
click at [468, 15] on link "RFQs" at bounding box center [480, 22] width 37 height 17
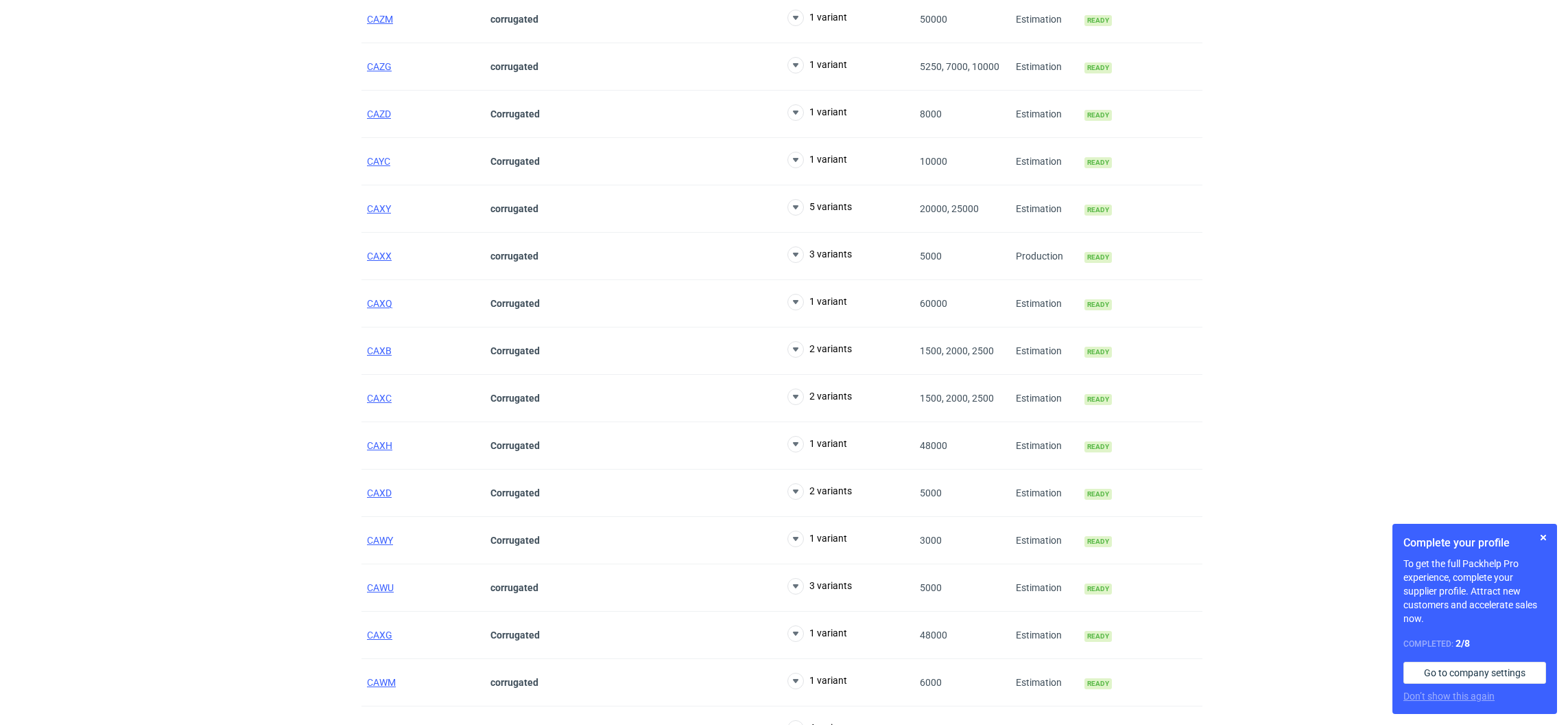
scroll to position [2161, 0]
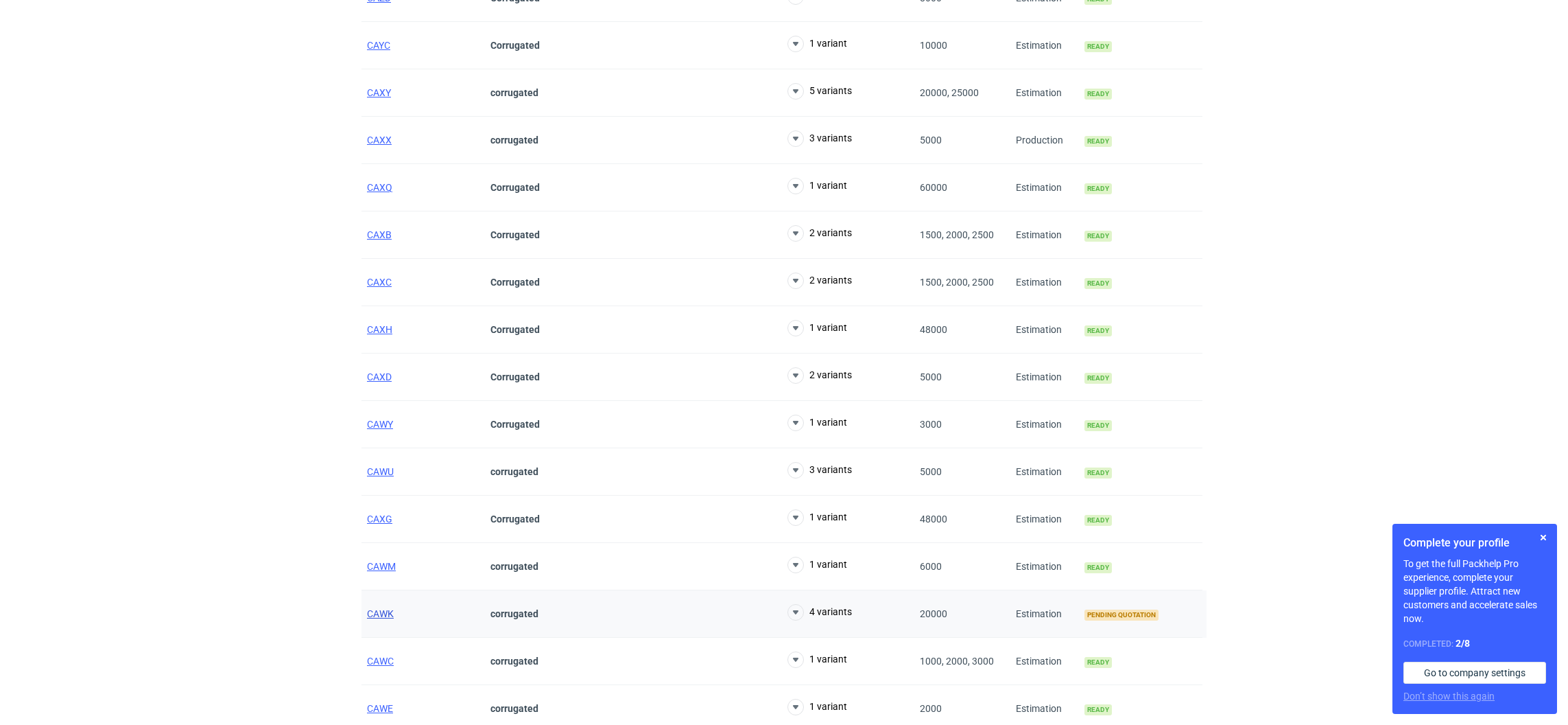
click at [389, 617] on span "CAWK" at bounding box center [380, 614] width 27 height 11
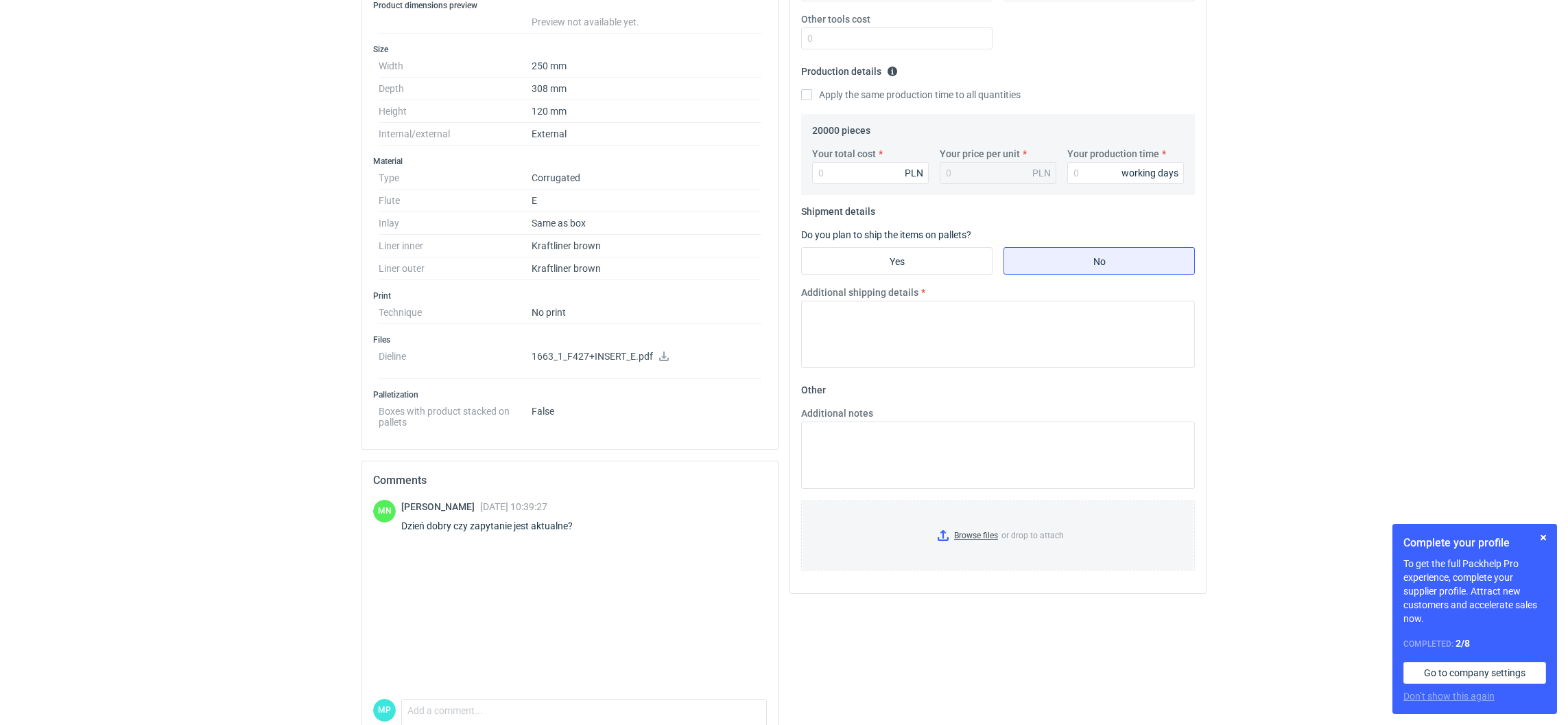
scroll to position [327, 0]
